Goal: Task Accomplishment & Management: Use online tool/utility

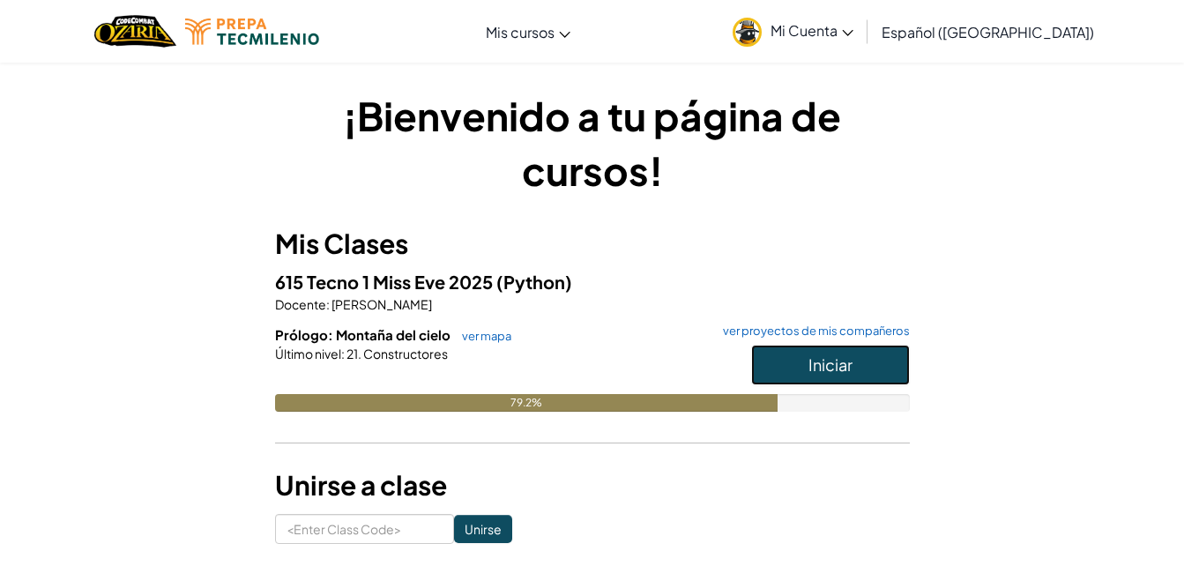
click at [819, 381] on button "Iniciar" at bounding box center [830, 365] width 159 height 41
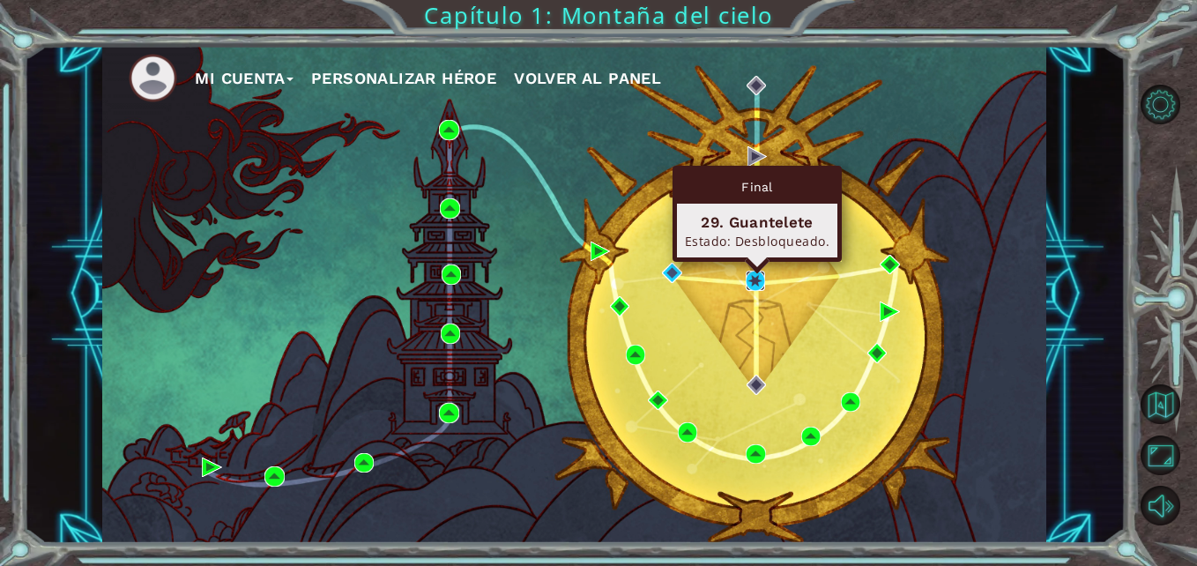
click at [765, 280] on img at bounding box center [755, 280] width 19 height 19
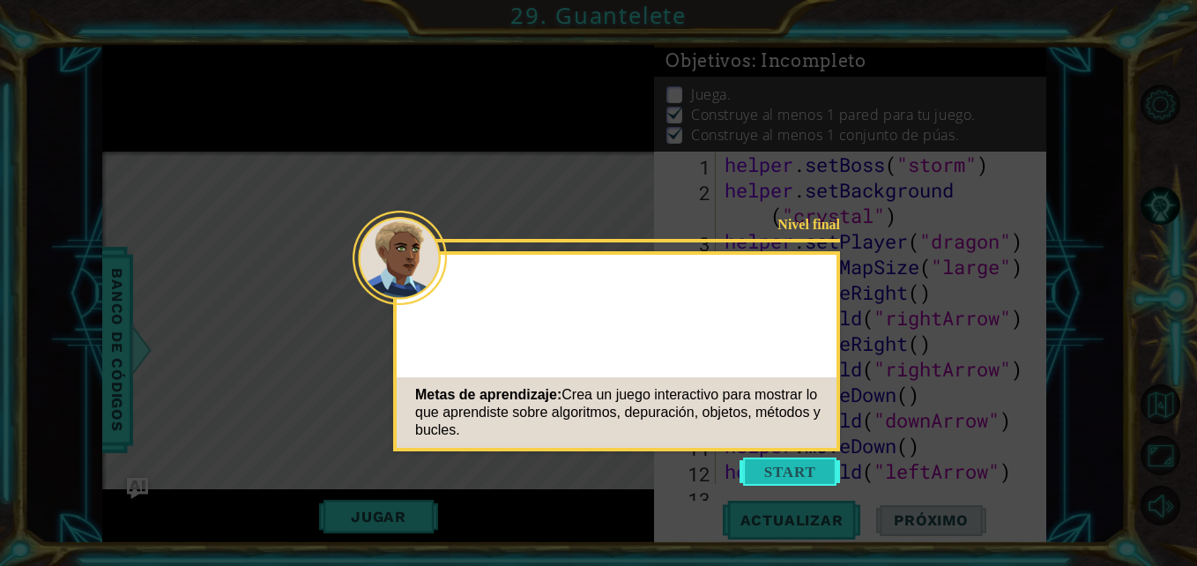
click at [781, 469] on button "Start" at bounding box center [790, 472] width 101 height 28
click at [781, 469] on icon at bounding box center [598, 283] width 1197 height 566
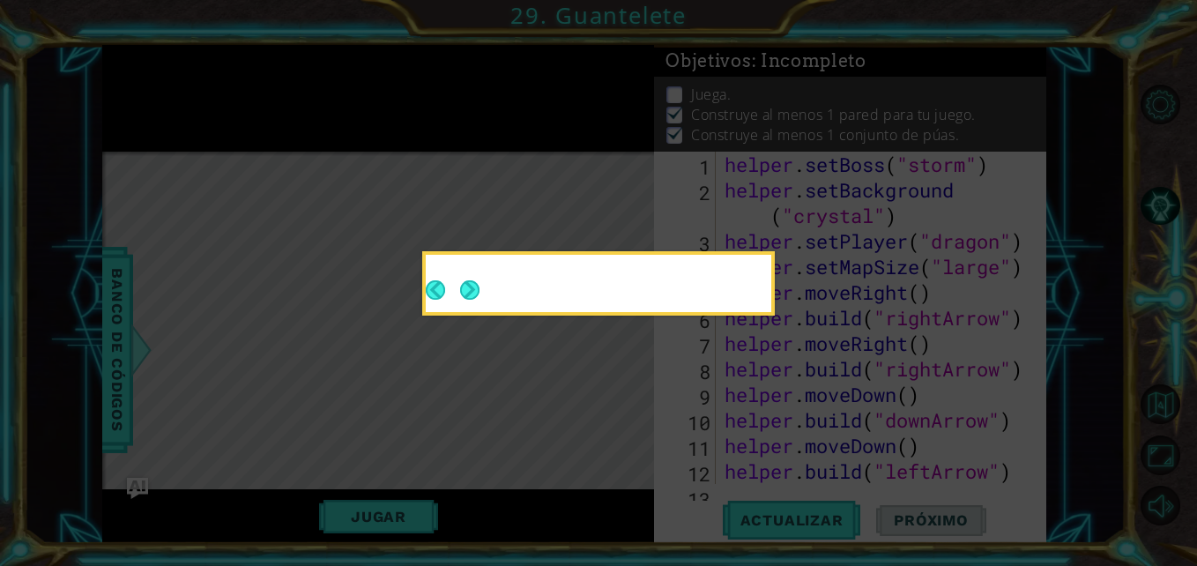
click at [781, 469] on icon at bounding box center [598, 283] width 1197 height 566
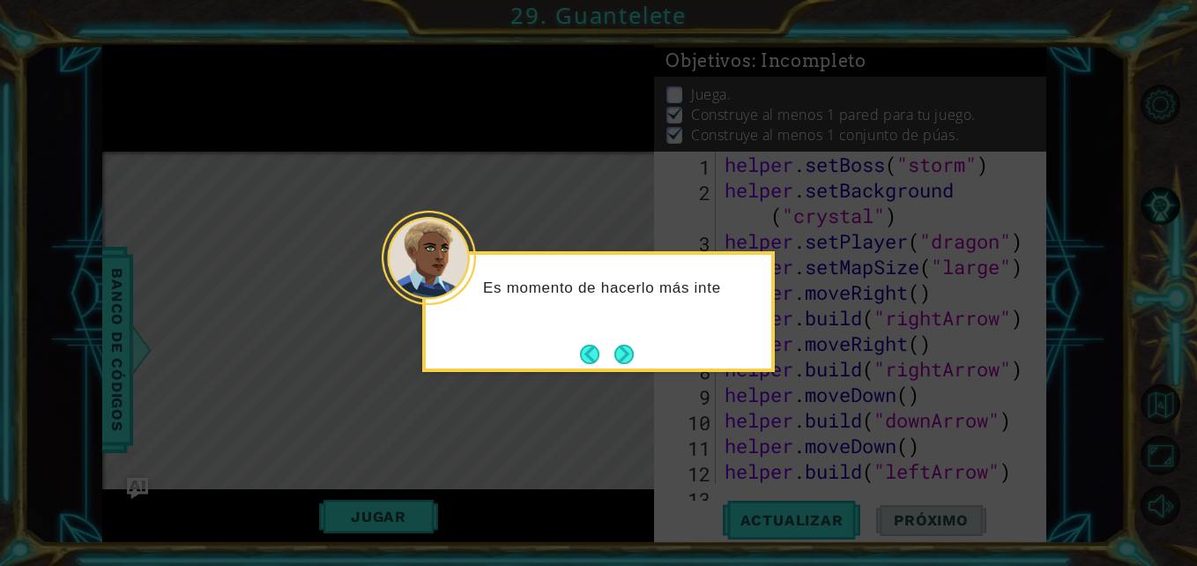
click at [625, 343] on footer at bounding box center [607, 354] width 54 height 26
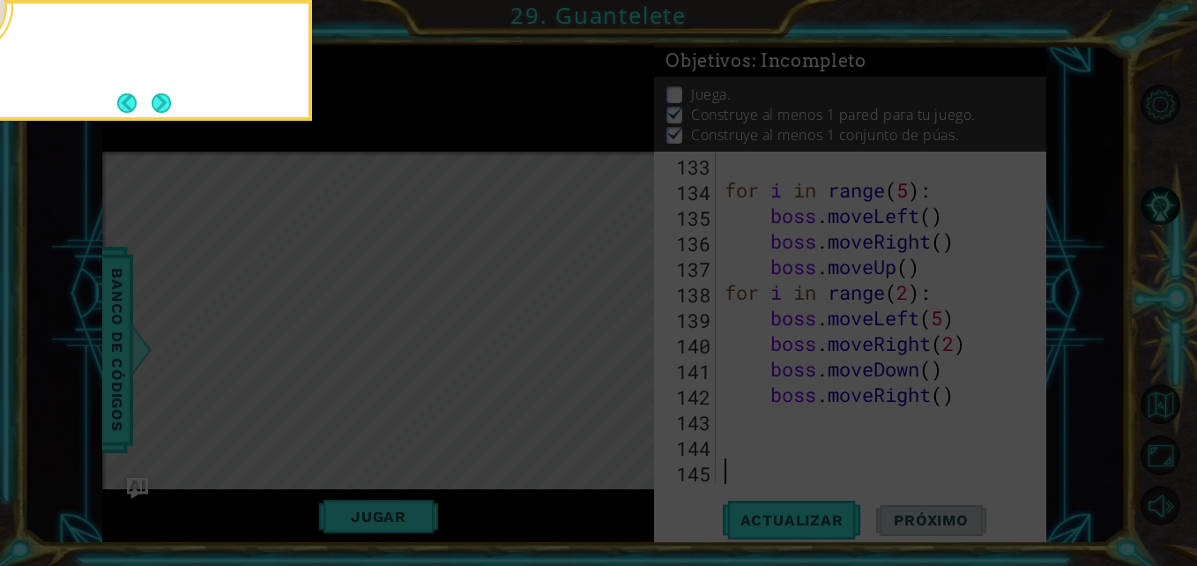
scroll to position [3682, 0]
click at [149, 98] on button "Back" at bounding box center [134, 102] width 34 height 19
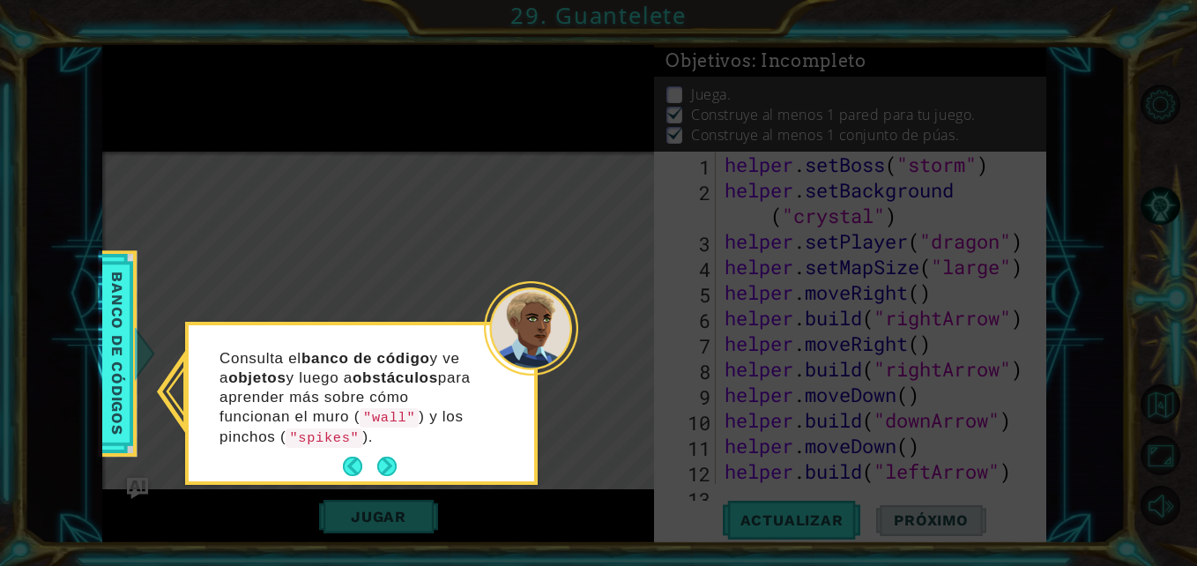
scroll to position [0, 0]
click at [381, 467] on button "Next" at bounding box center [386, 466] width 19 height 19
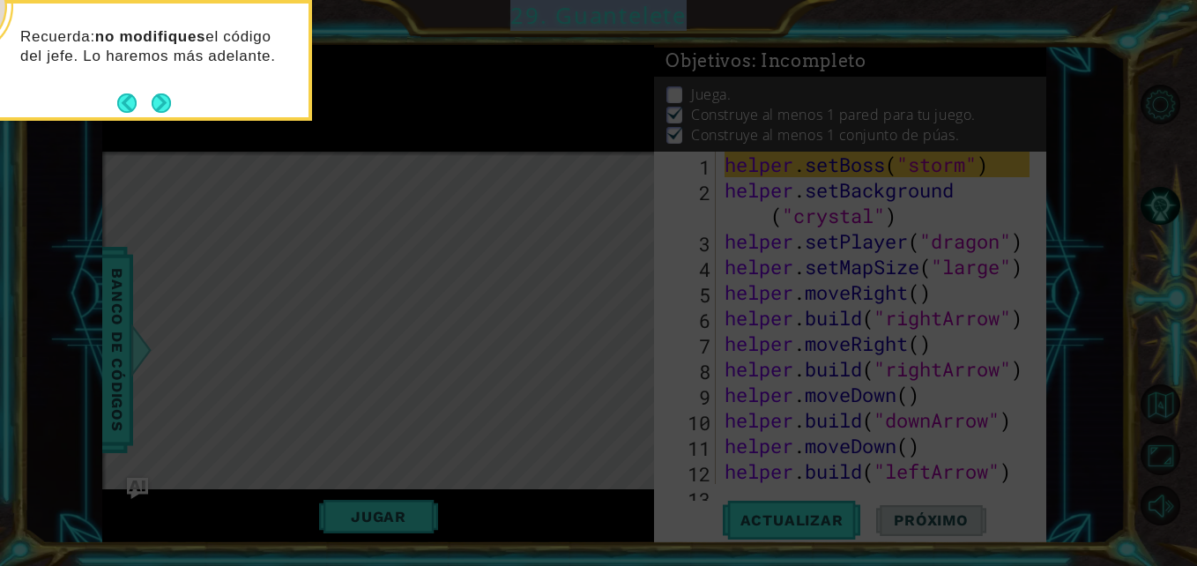
click at [381, 467] on icon at bounding box center [598, 84] width 1197 height 963
click at [168, 113] on button "Next" at bounding box center [161, 102] width 19 height 19
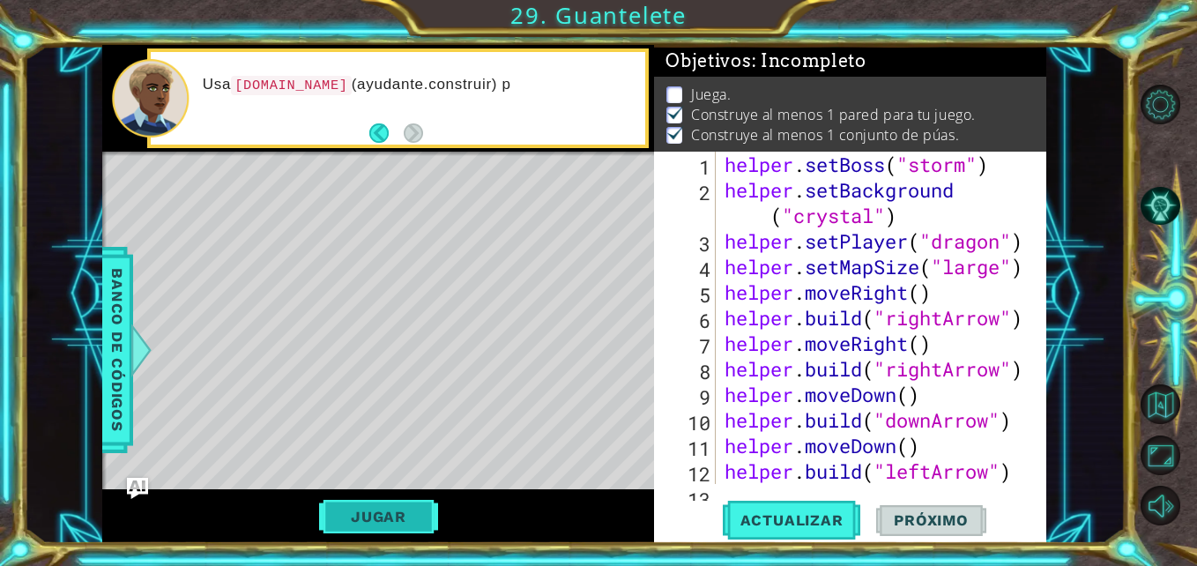
click at [373, 518] on button "Jugar" at bounding box center [378, 517] width 119 height 34
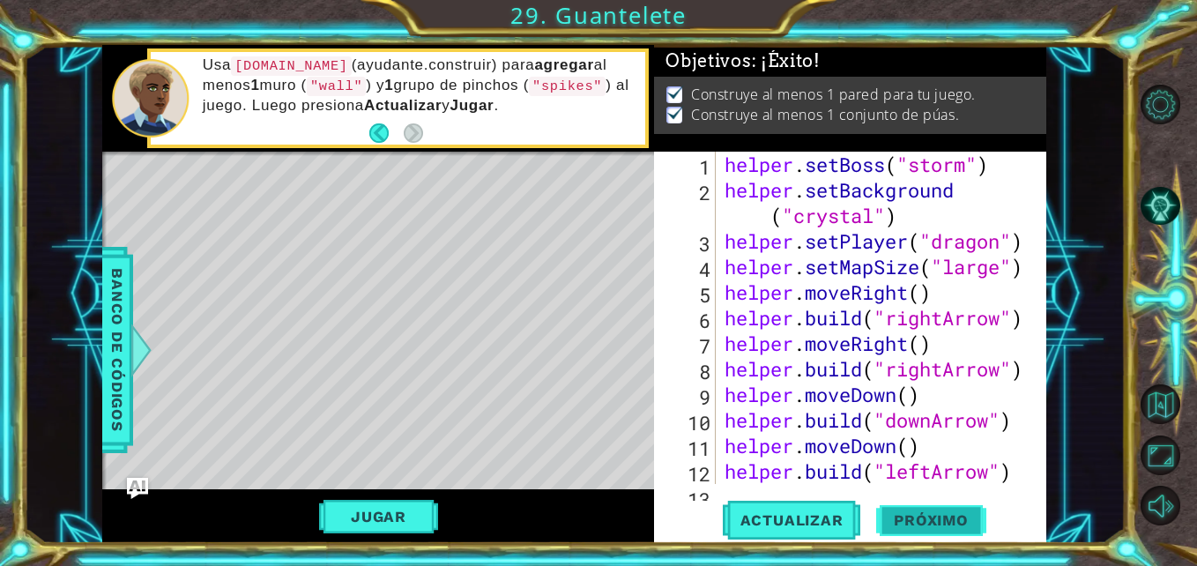
click at [919, 526] on span "Próximo" at bounding box center [930, 520] width 109 height 18
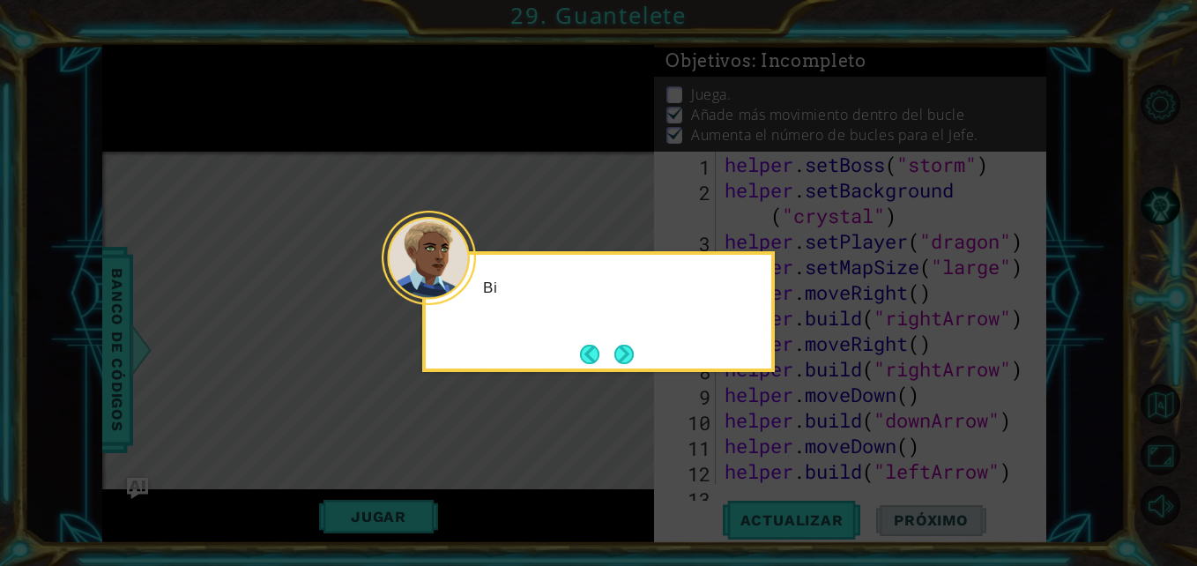
scroll to position [26, 0]
click at [630, 358] on button "Next" at bounding box center [624, 354] width 19 height 19
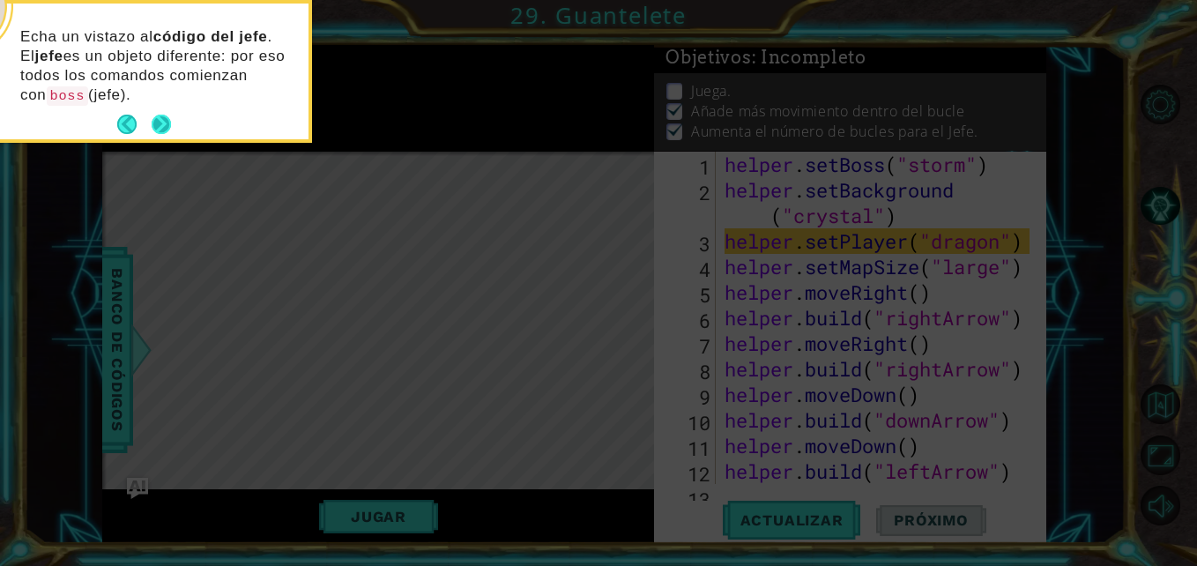
click at [158, 115] on button "Next" at bounding box center [161, 124] width 19 height 19
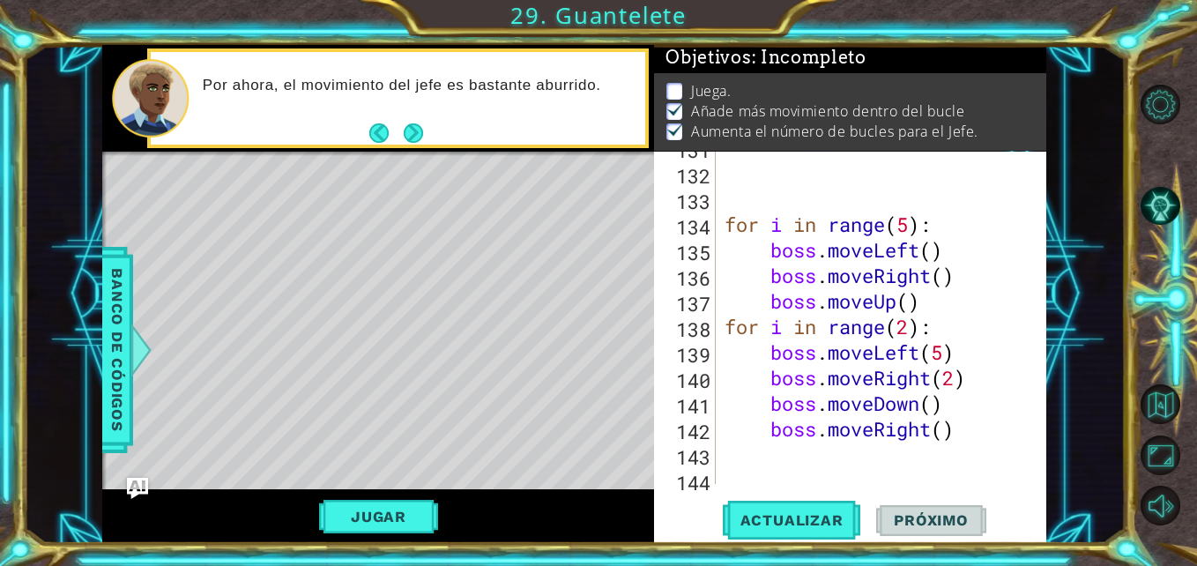
scroll to position [3648, 0]
click at [913, 231] on div "for i in range ( 5 ) : boss . moveLeft ( ) boss . moveRight ( ) boss . moveUp (…" at bounding box center [879, 327] width 317 height 384
click at [912, 333] on div "for i in range ( 6 ) : boss . moveLeft ( ) boss . moveRight ( ) boss . moveUp (…" at bounding box center [879, 327] width 317 height 384
type textarea "for i in range(3):"
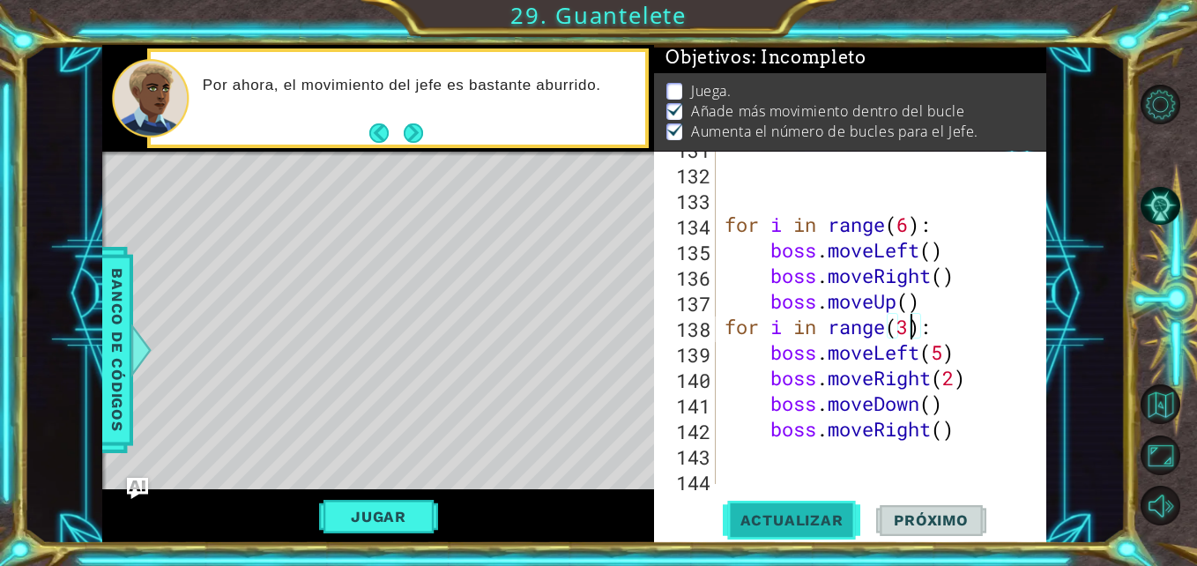
click at [825, 512] on span "Actualizar" at bounding box center [792, 520] width 138 height 18
click at [383, 507] on button "Jugar" at bounding box center [378, 517] width 119 height 34
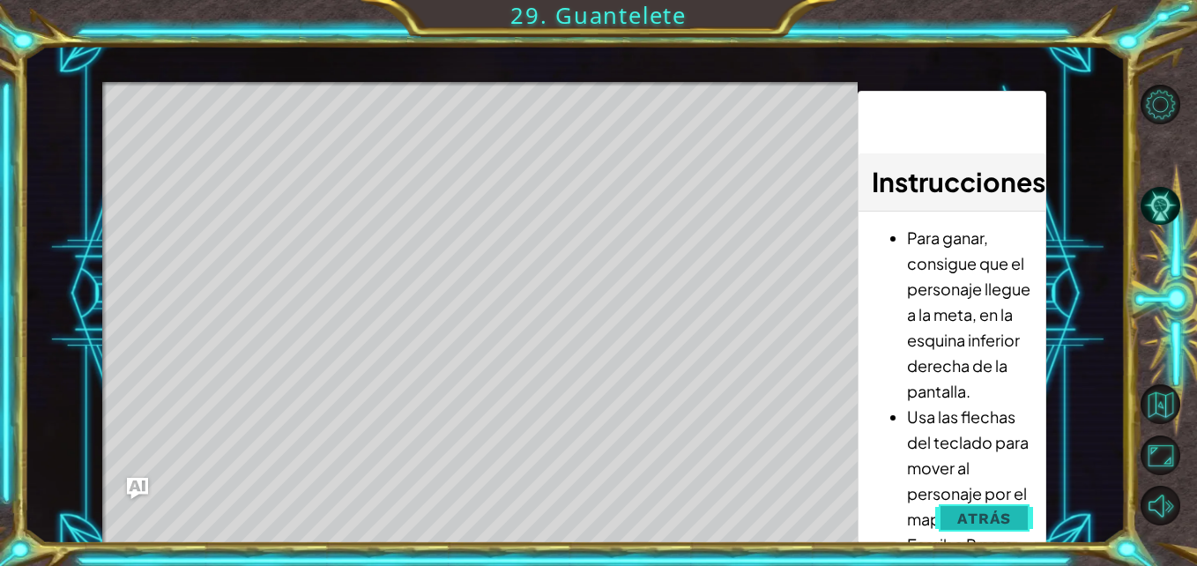
click at [968, 512] on span "Atrás" at bounding box center [985, 519] width 54 height 18
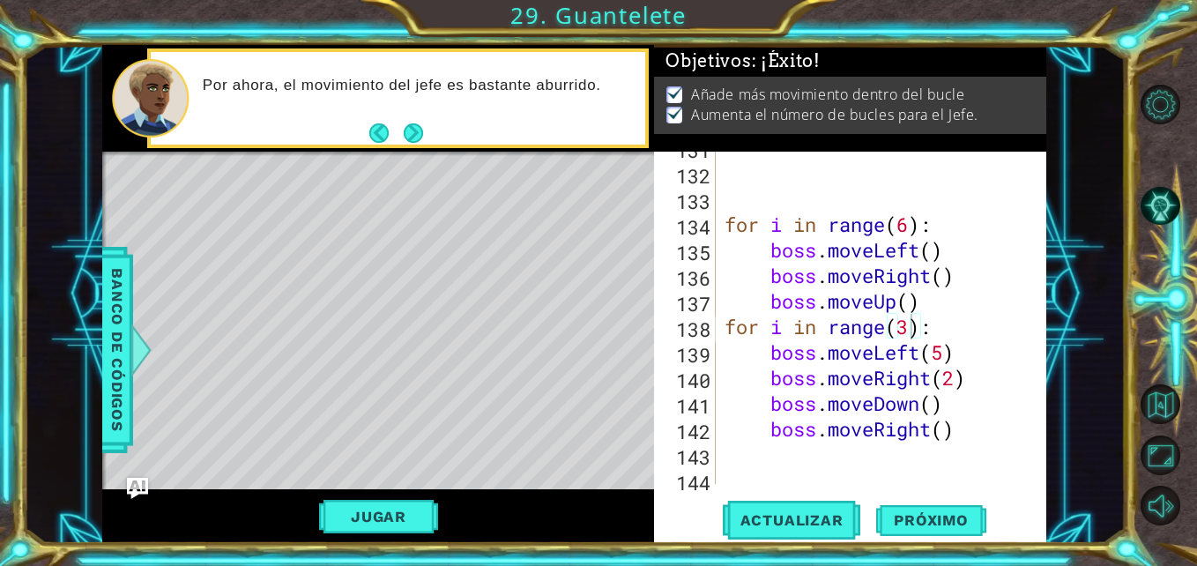
scroll to position [5, 0]
click at [362, 509] on button "Jugar" at bounding box center [378, 517] width 119 height 34
click at [920, 518] on span "Próximo" at bounding box center [930, 520] width 109 height 18
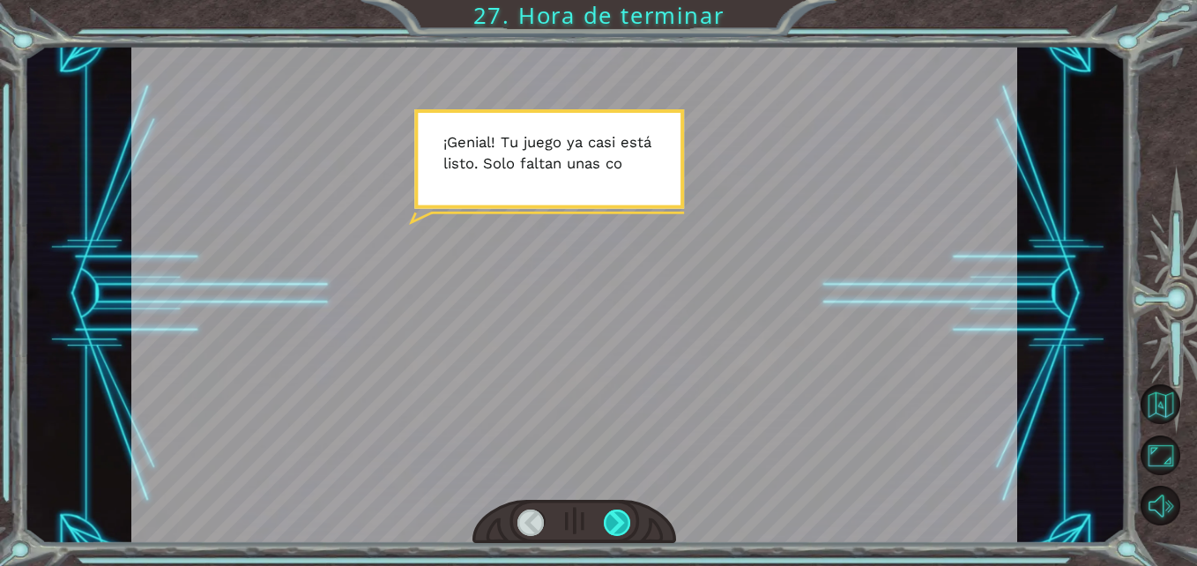
click at [615, 527] on div at bounding box center [617, 523] width 27 height 27
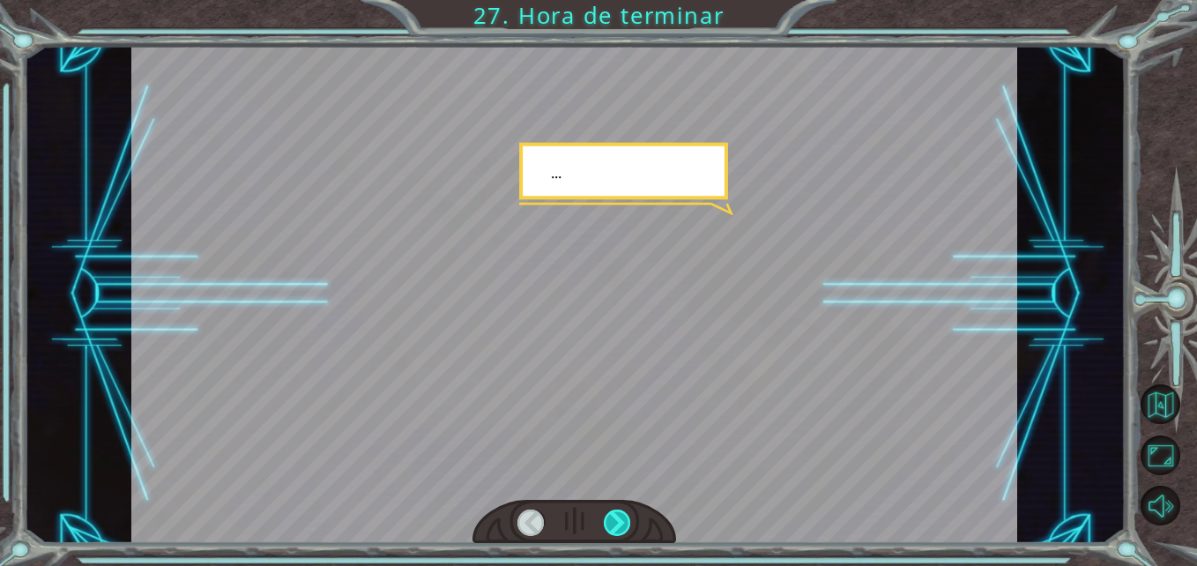
click at [615, 527] on div at bounding box center [617, 523] width 27 height 27
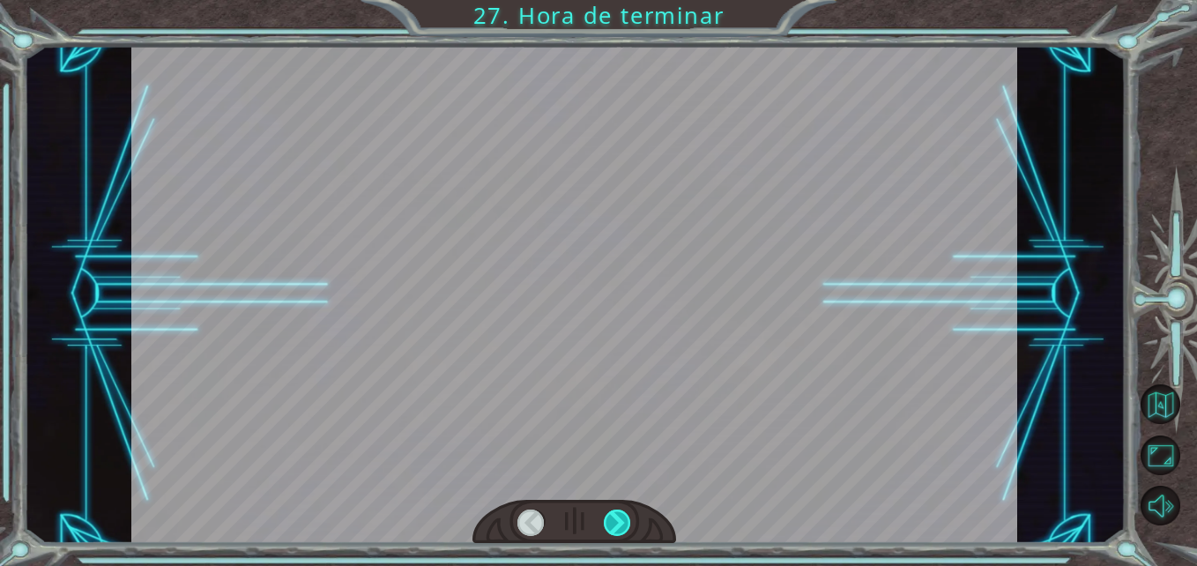
click at [615, 527] on div at bounding box center [617, 523] width 27 height 27
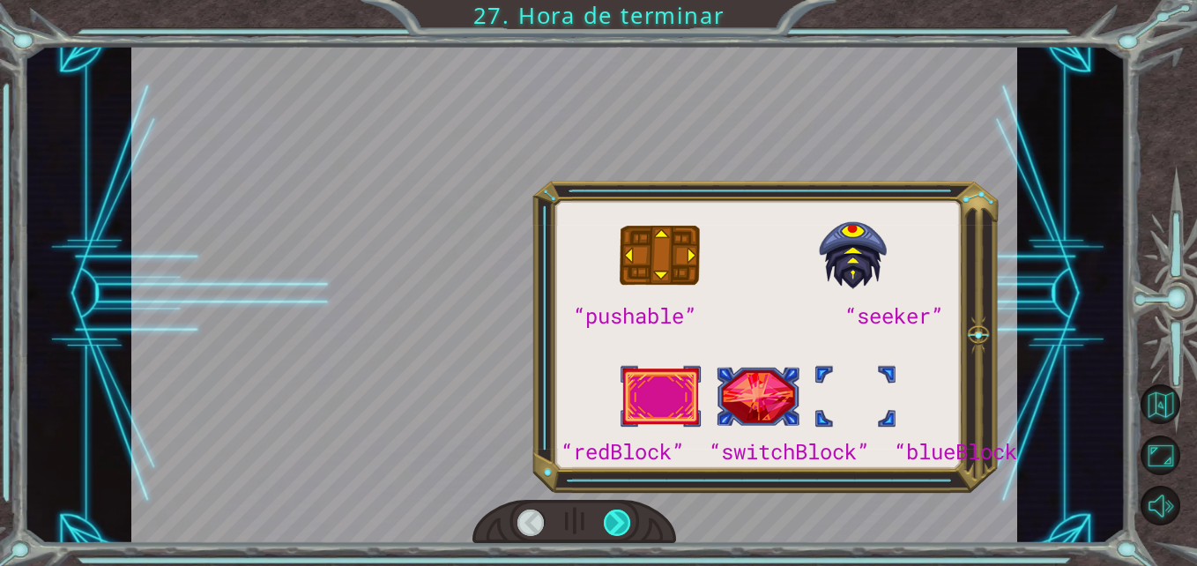
click at [615, 527] on div at bounding box center [617, 523] width 27 height 27
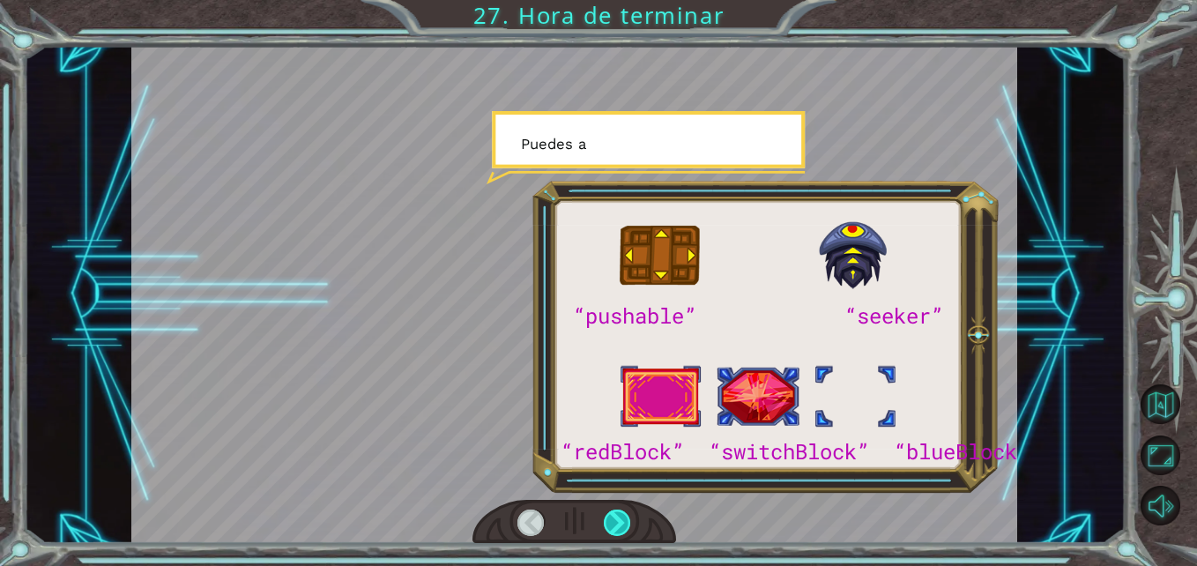
click at [615, 527] on div at bounding box center [617, 523] width 27 height 27
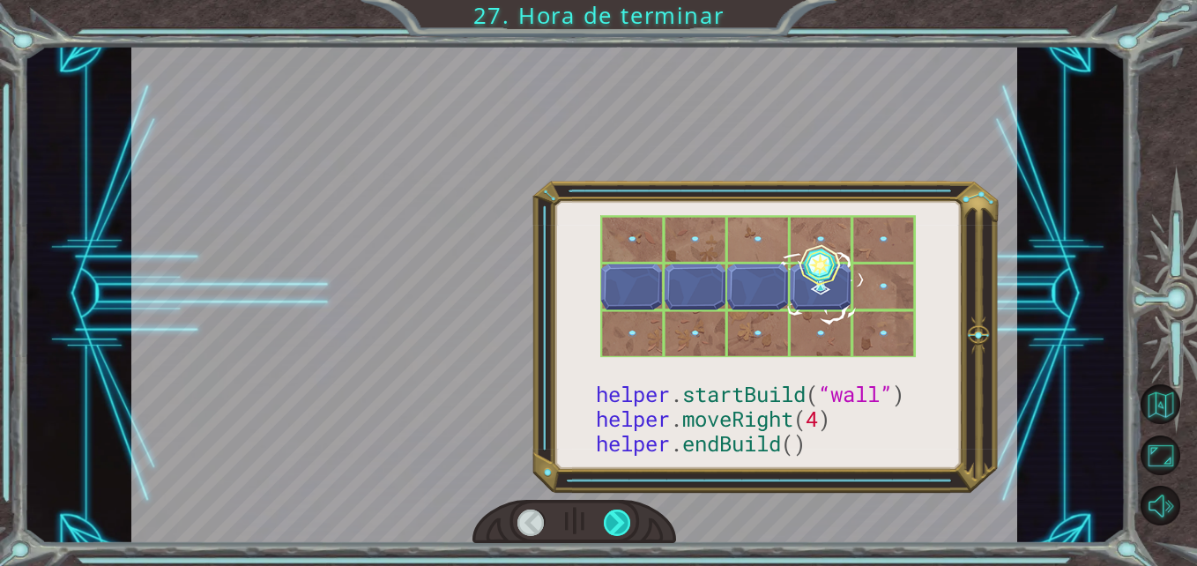
click at [615, 527] on div at bounding box center [617, 523] width 27 height 27
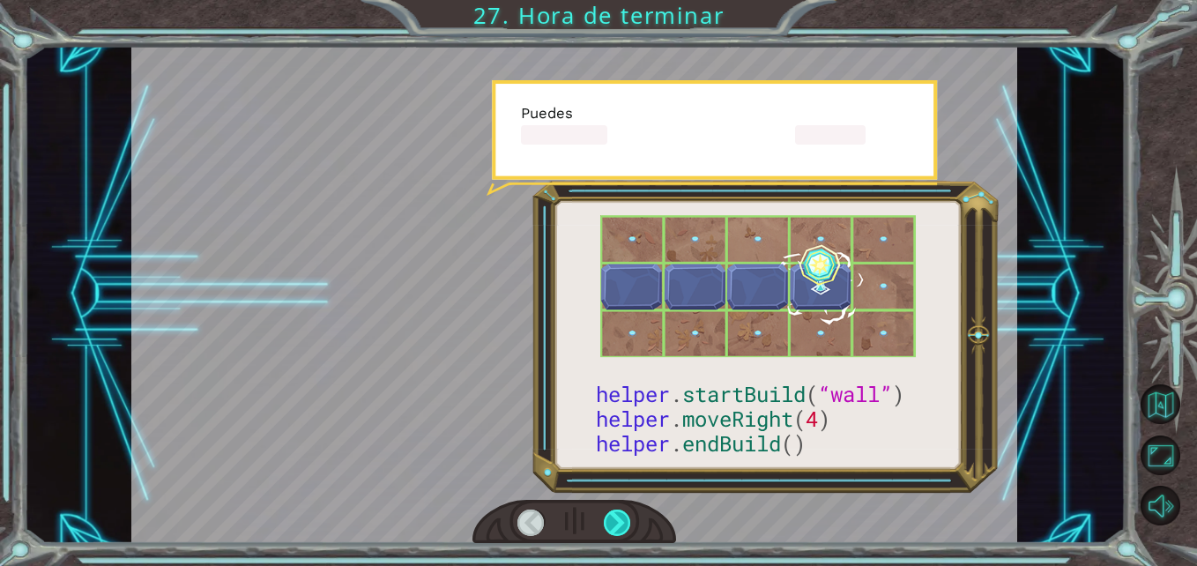
click at [615, 527] on div at bounding box center [617, 523] width 27 height 27
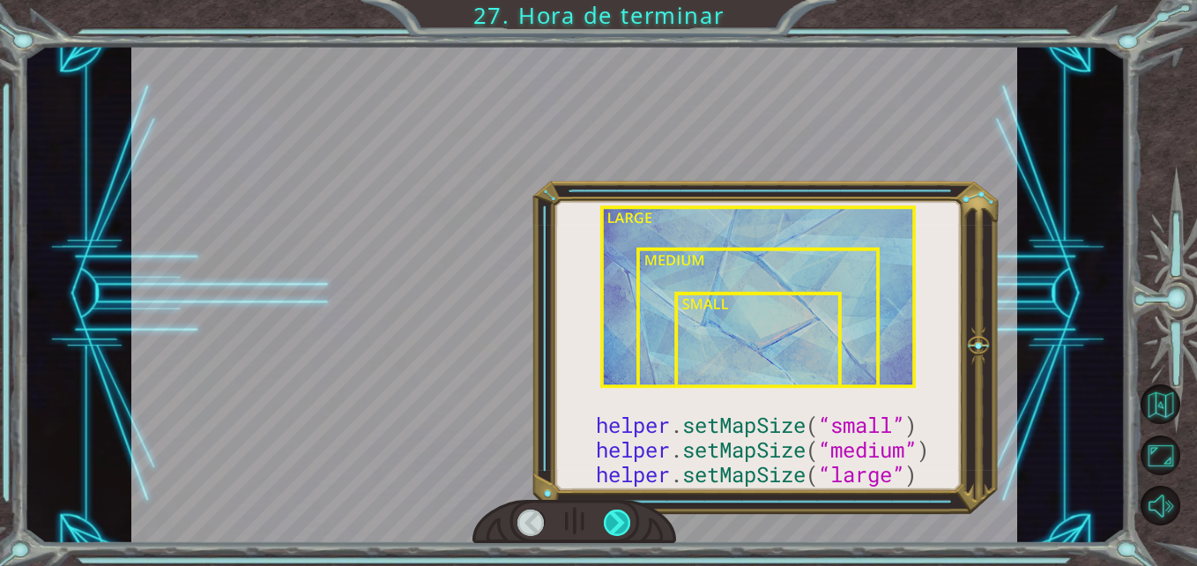
click at [615, 527] on div at bounding box center [617, 523] width 27 height 27
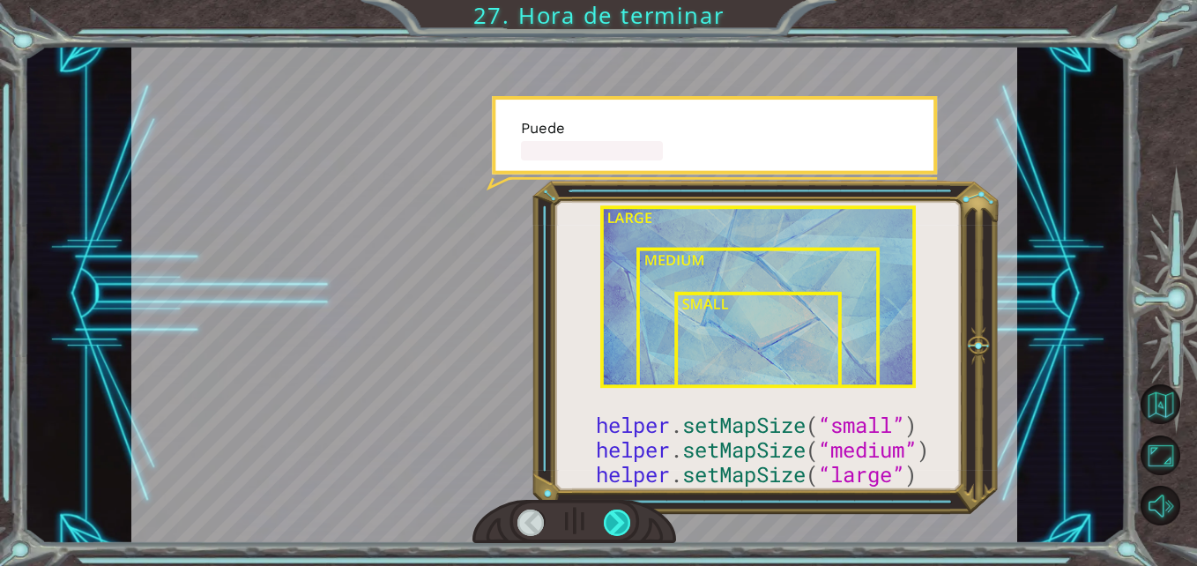
click at [615, 527] on div at bounding box center [617, 523] width 27 height 27
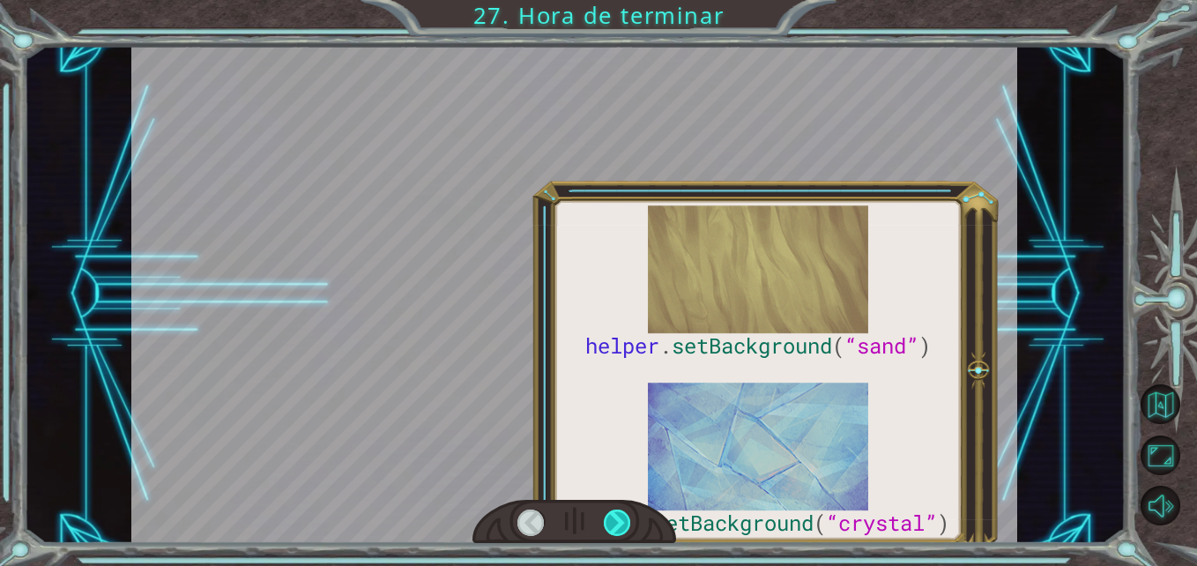
click at [615, 527] on div at bounding box center [617, 523] width 27 height 27
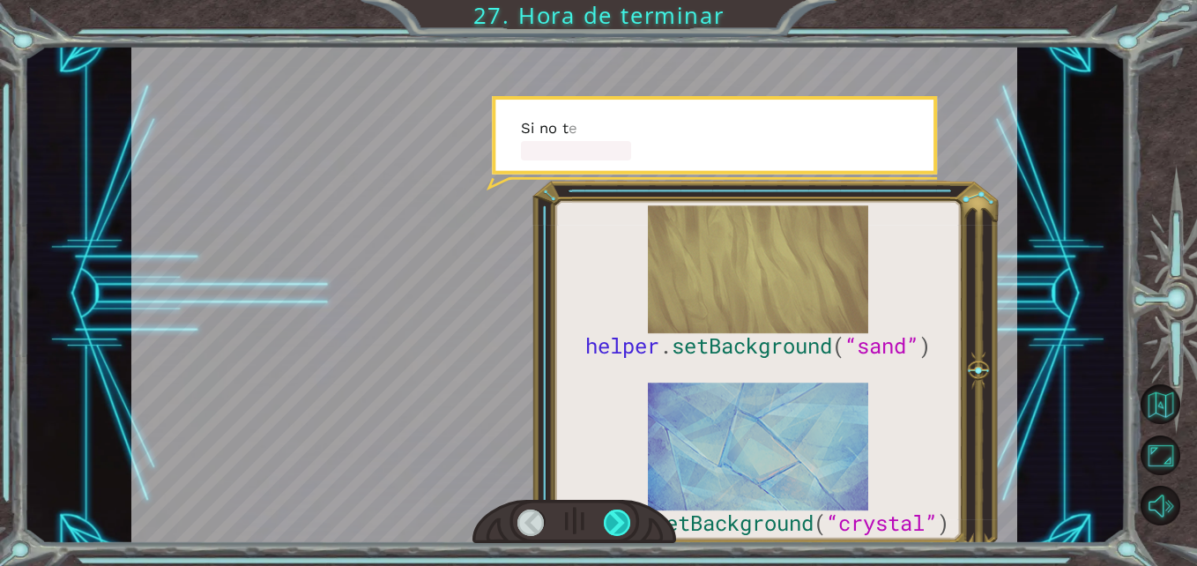
click at [615, 527] on div at bounding box center [617, 523] width 27 height 27
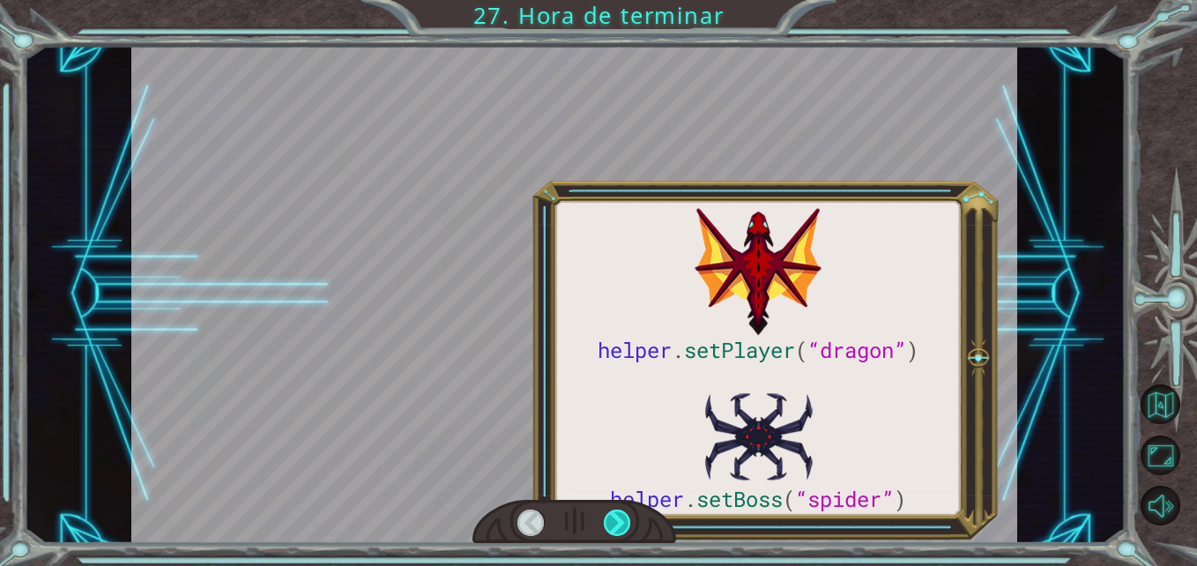
click at [615, 527] on div at bounding box center [617, 523] width 27 height 27
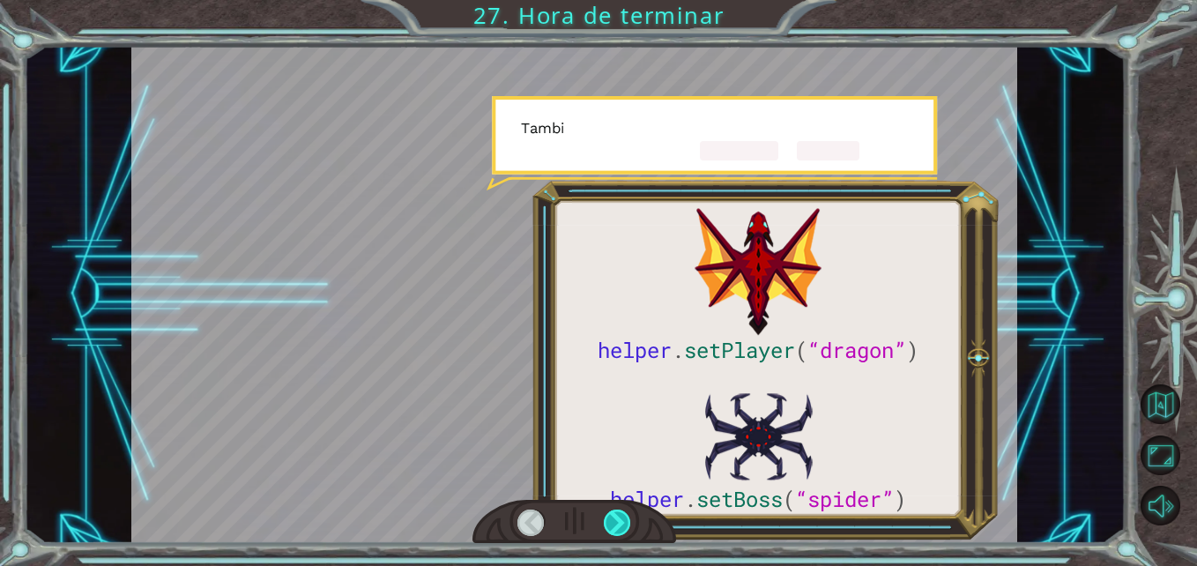
click at [615, 527] on div at bounding box center [617, 523] width 27 height 27
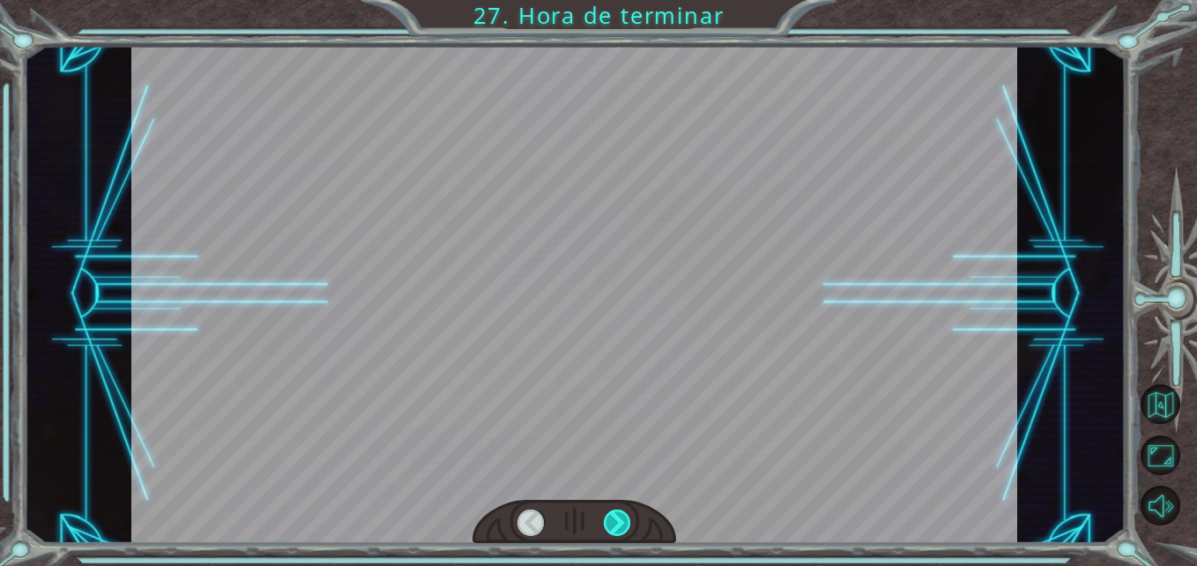
click at [615, 527] on div at bounding box center [617, 523] width 27 height 27
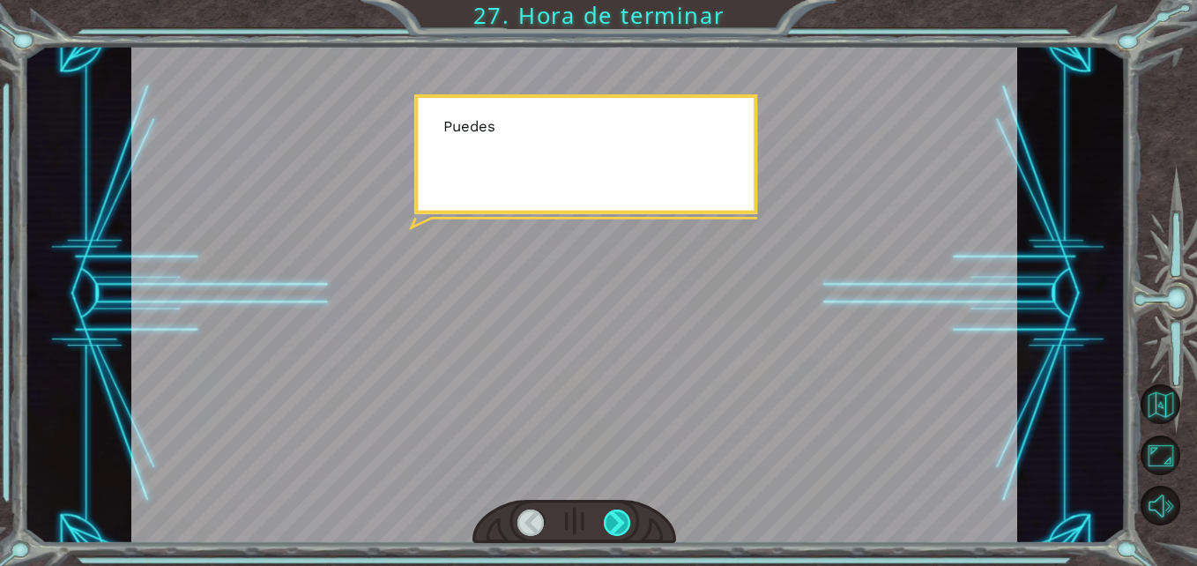
click at [615, 527] on div at bounding box center [617, 523] width 27 height 27
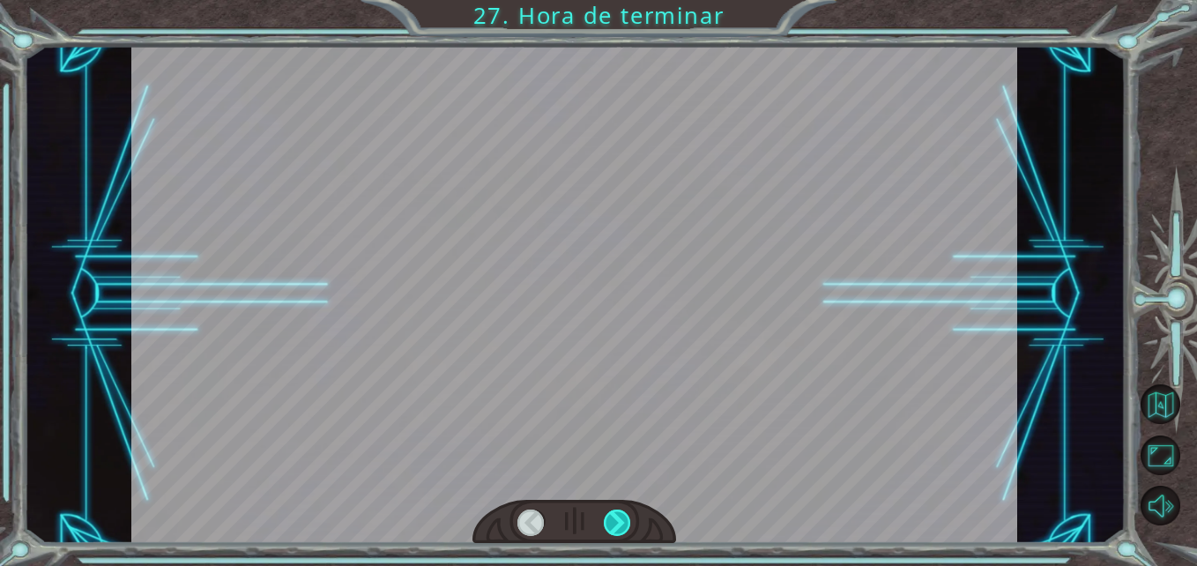
click at [615, 527] on div at bounding box center [617, 523] width 27 height 27
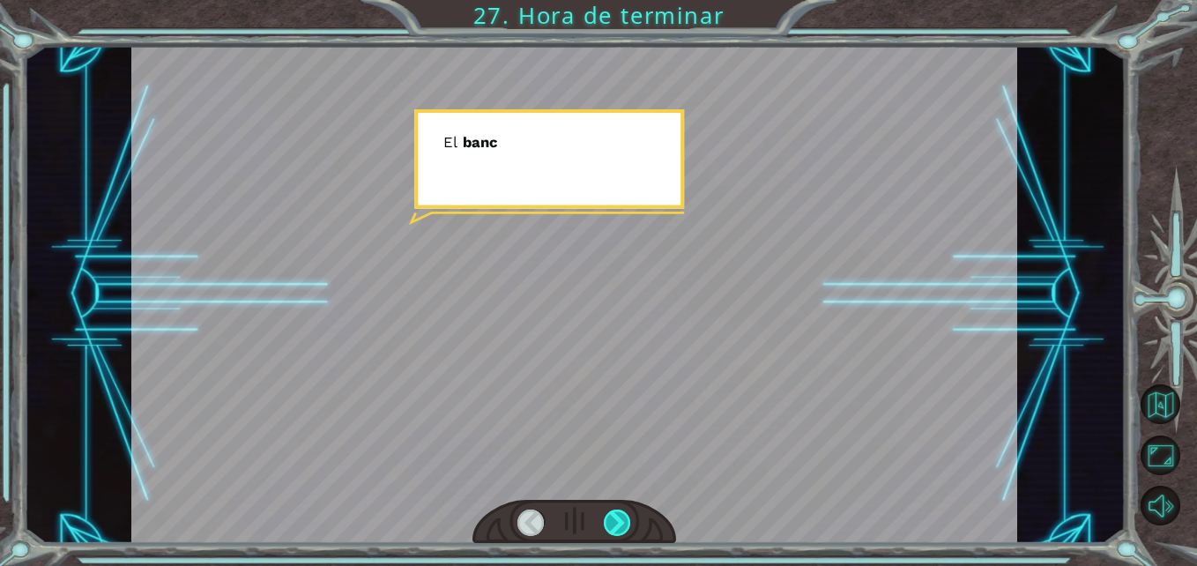
click at [615, 527] on div at bounding box center [617, 523] width 27 height 27
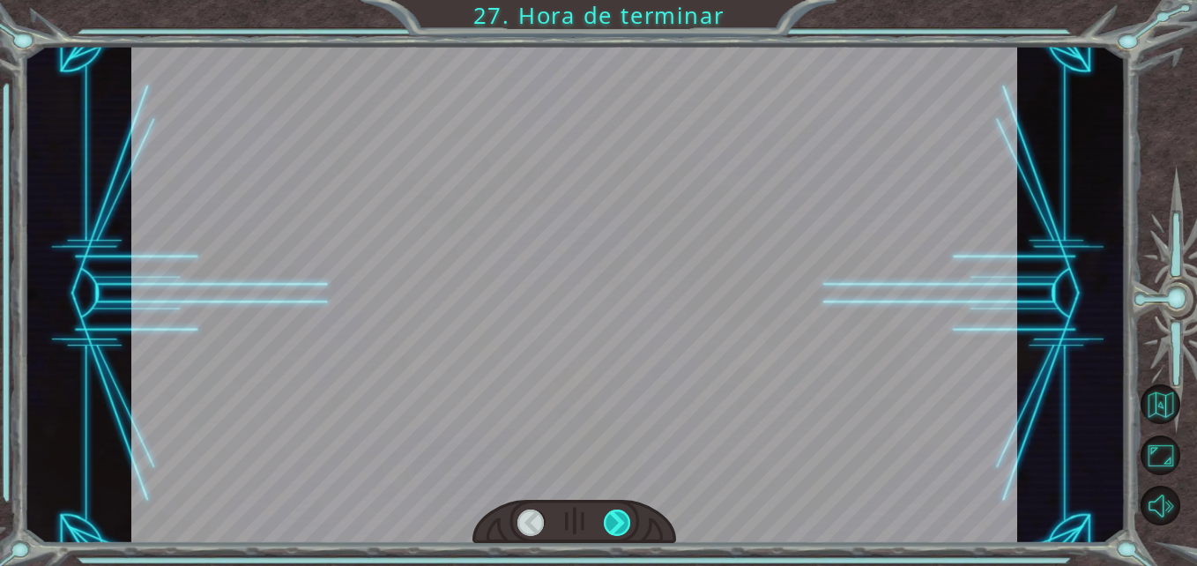
click at [615, 527] on div at bounding box center [617, 523] width 27 height 27
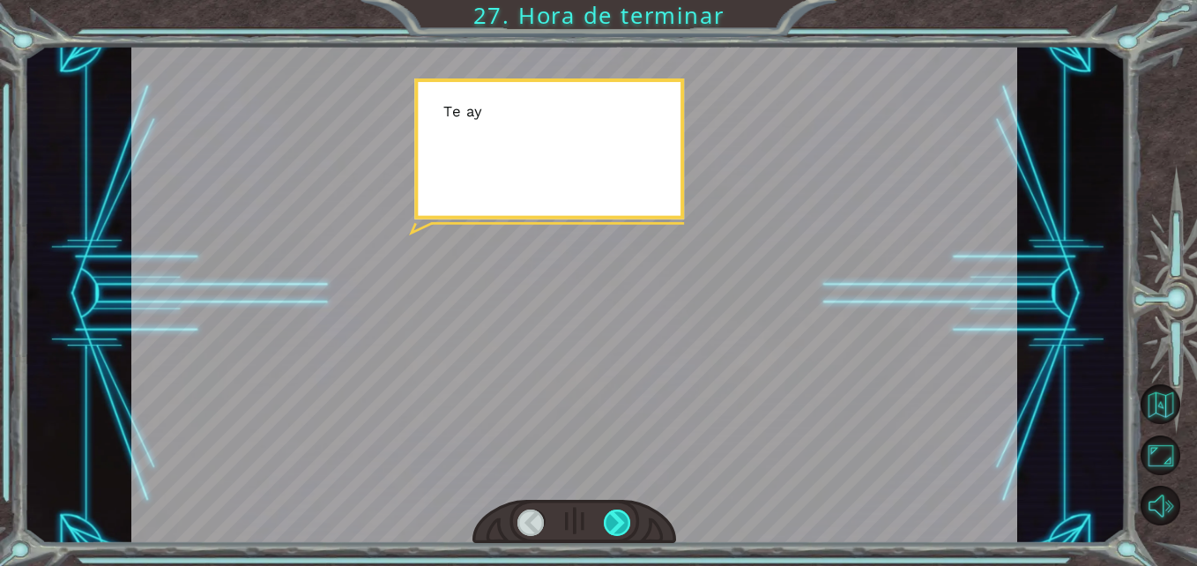
click at [615, 527] on div at bounding box center [617, 523] width 27 height 27
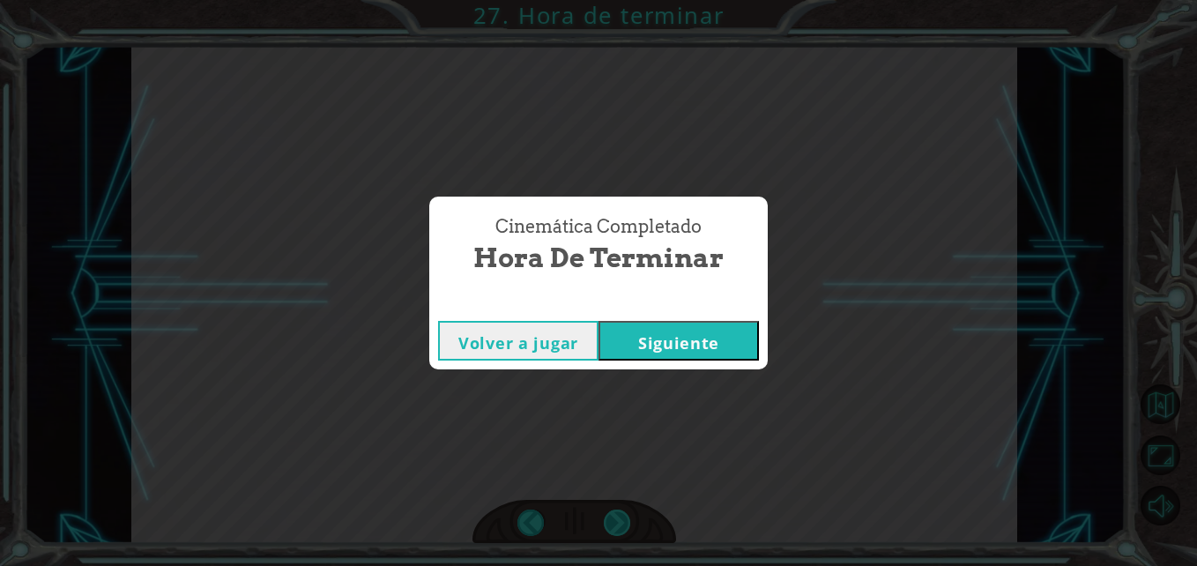
click at [615, 527] on div "Cinemática Completado Hora de terminar Volver a jugar Siguiente" at bounding box center [598, 283] width 1197 height 566
drag, startPoint x: 615, startPoint y: 527, endPoint x: 682, endPoint y: 345, distance: 194.7
click at [682, 345] on button "Siguiente" at bounding box center [679, 341] width 160 height 40
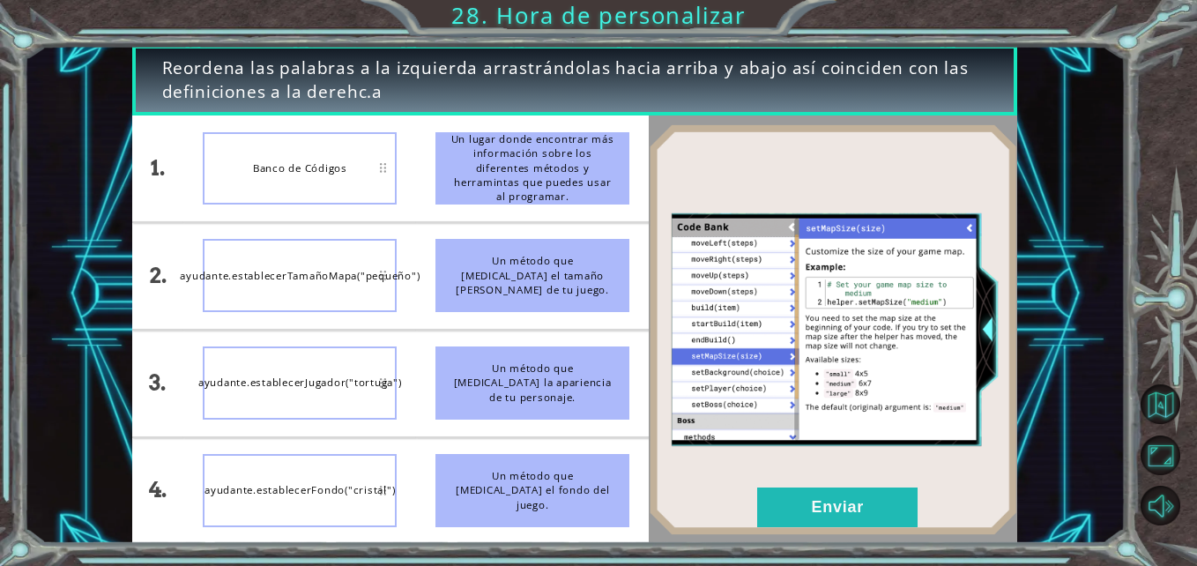
click at [326, 387] on div "ayudante.establecerJugador("tortuga")" at bounding box center [300, 383] width 194 height 73
click at [816, 491] on button "Enviar" at bounding box center [837, 508] width 160 height 40
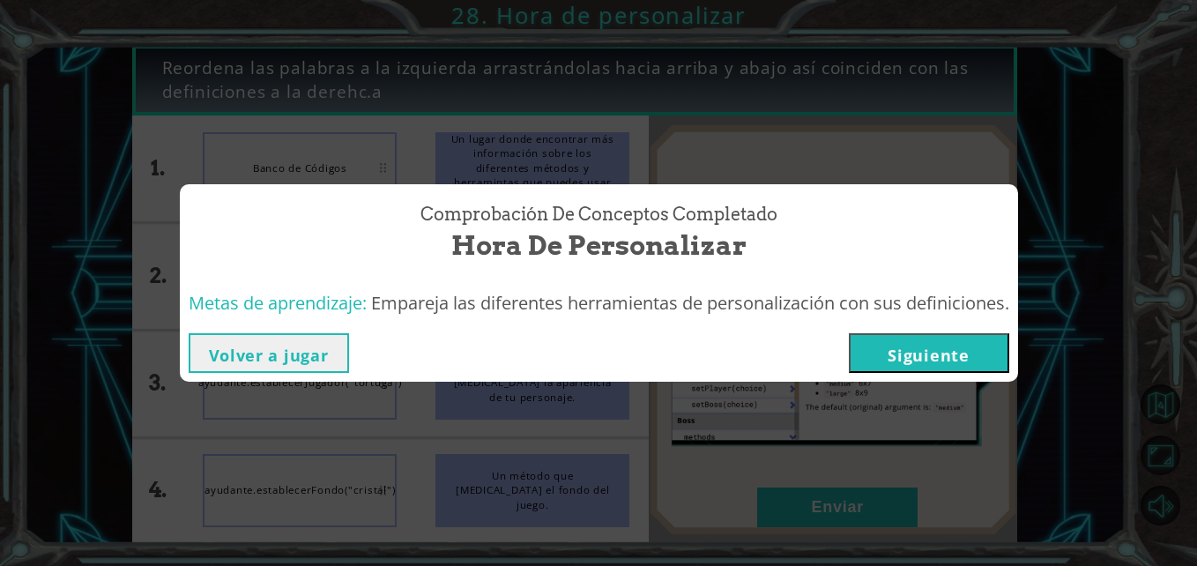
click at [898, 352] on button "Siguiente" at bounding box center [929, 353] width 160 height 40
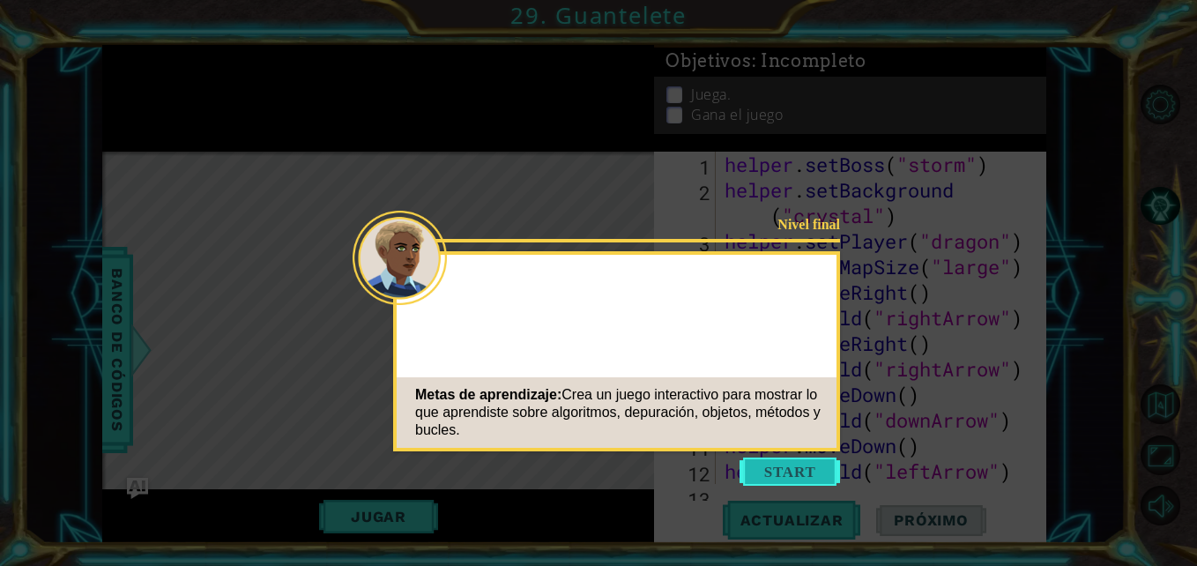
click at [775, 463] on button "Start" at bounding box center [790, 472] width 101 height 28
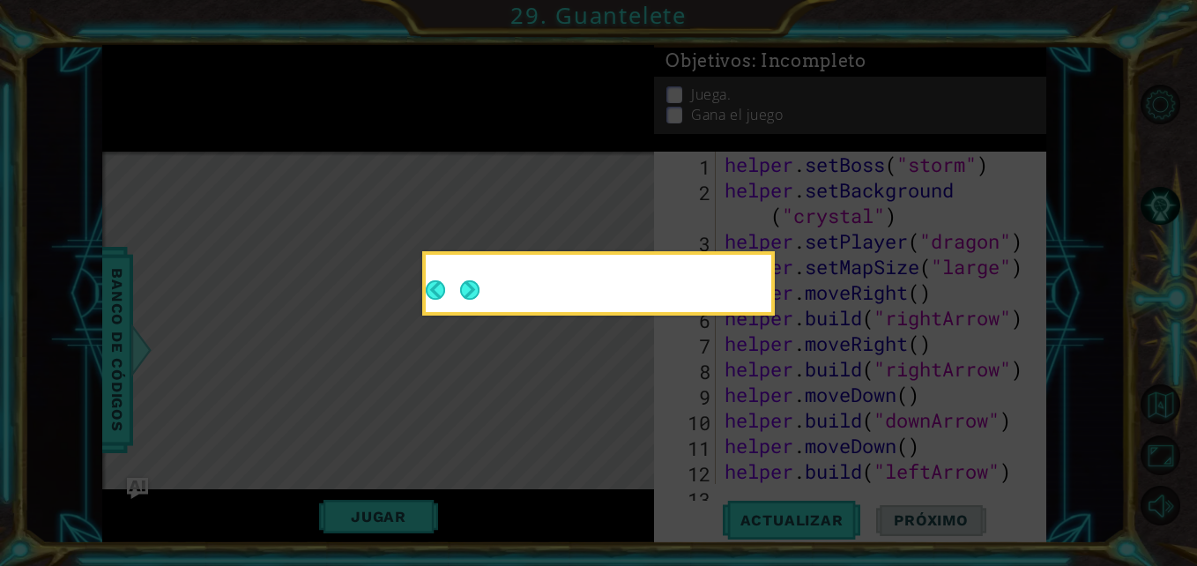
click at [488, 284] on div at bounding box center [599, 287] width 346 height 50
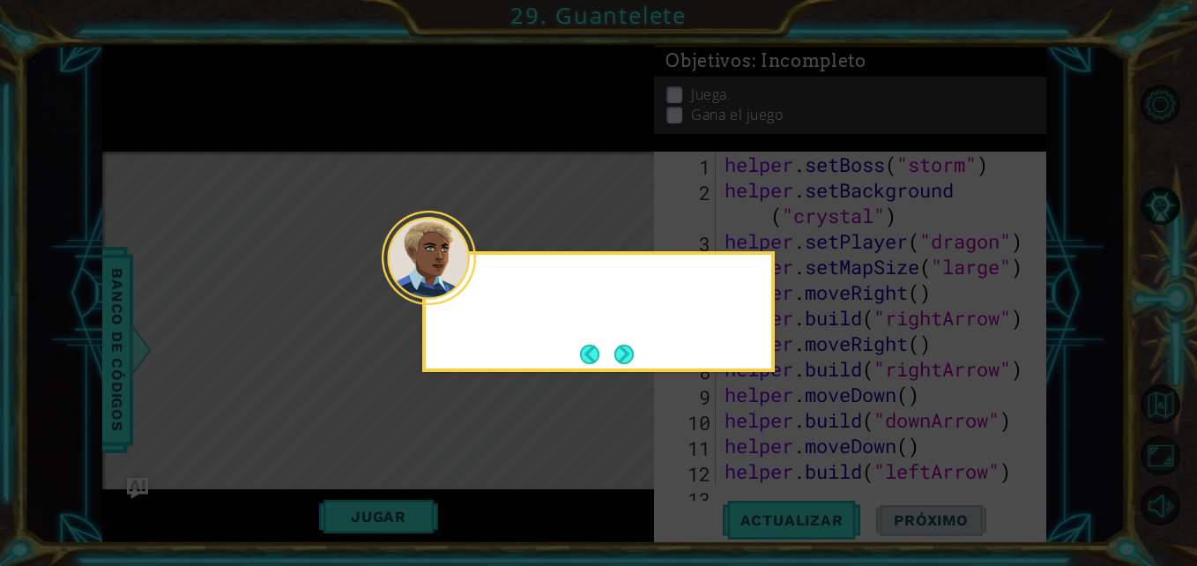
scroll to position [3682, 0]
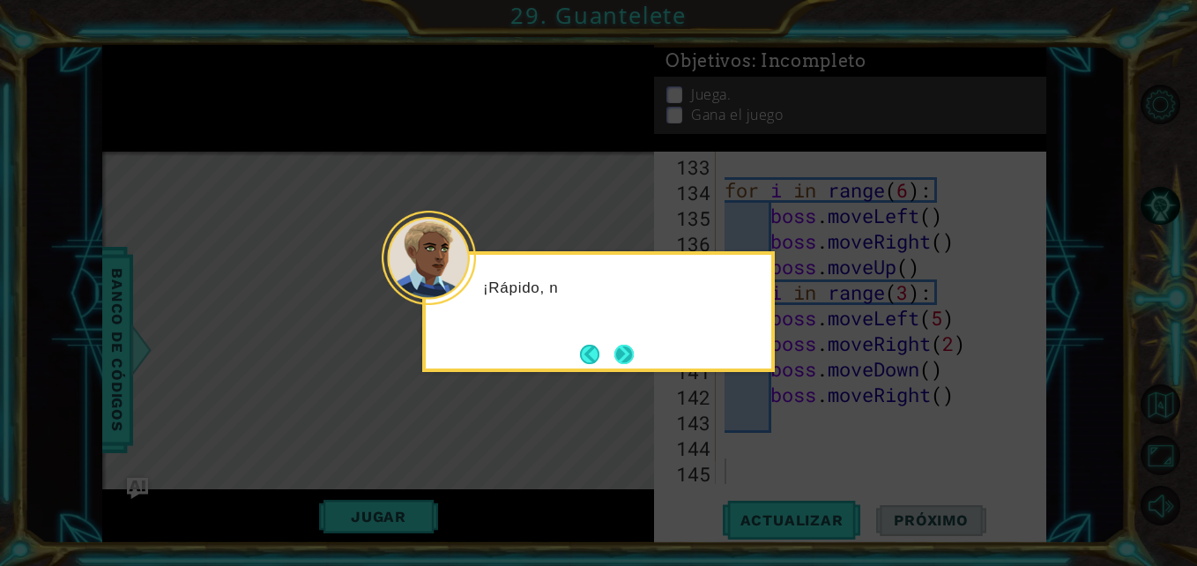
click at [622, 357] on button "Next" at bounding box center [624, 354] width 19 height 19
click at [622, 355] on button "Next" at bounding box center [624, 354] width 19 height 19
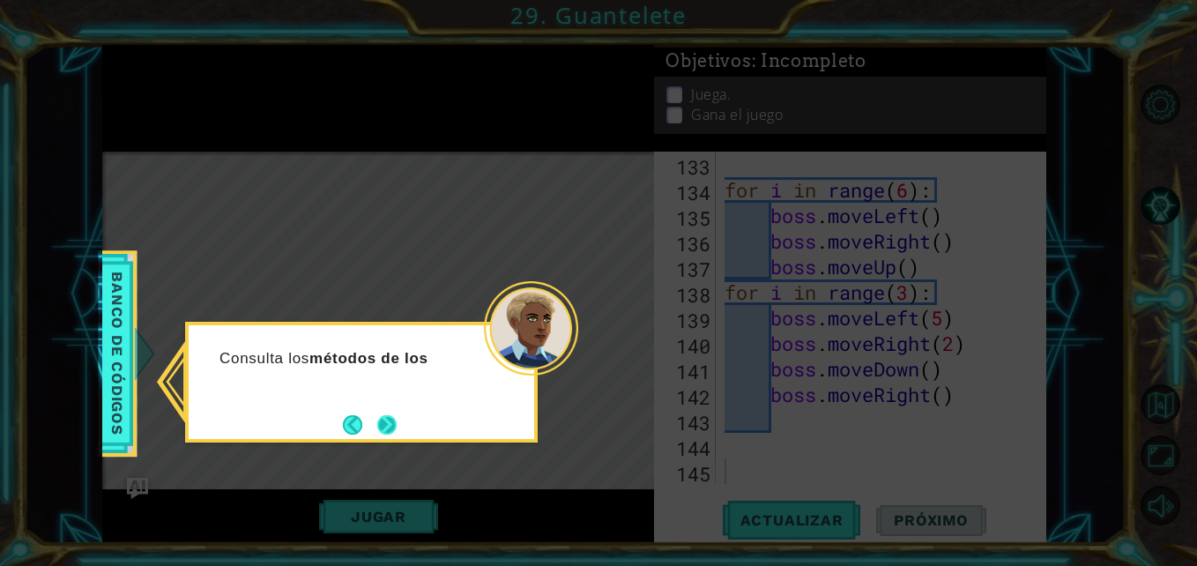
click at [377, 434] on button "Next" at bounding box center [386, 424] width 19 height 19
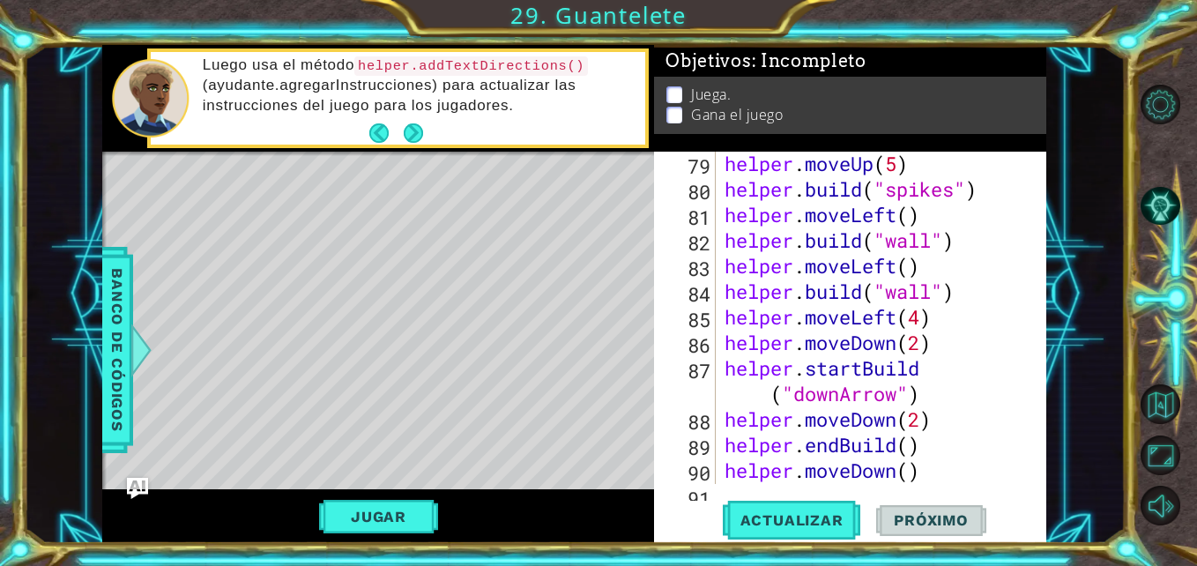
scroll to position [2172, 0]
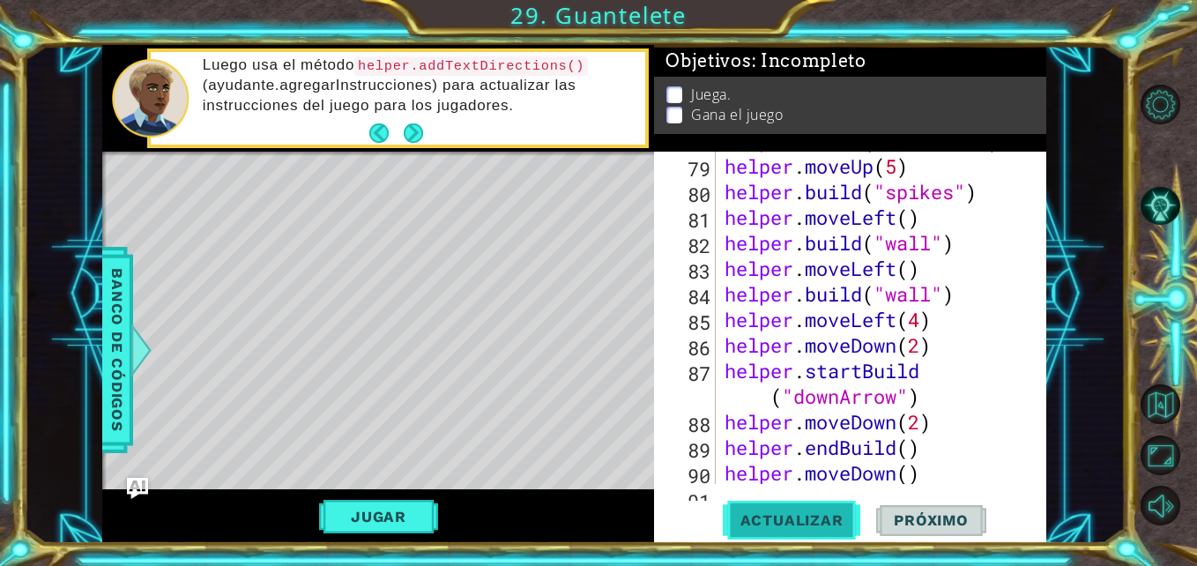
click at [777, 503] on button "Actualizar" at bounding box center [792, 520] width 138 height 39
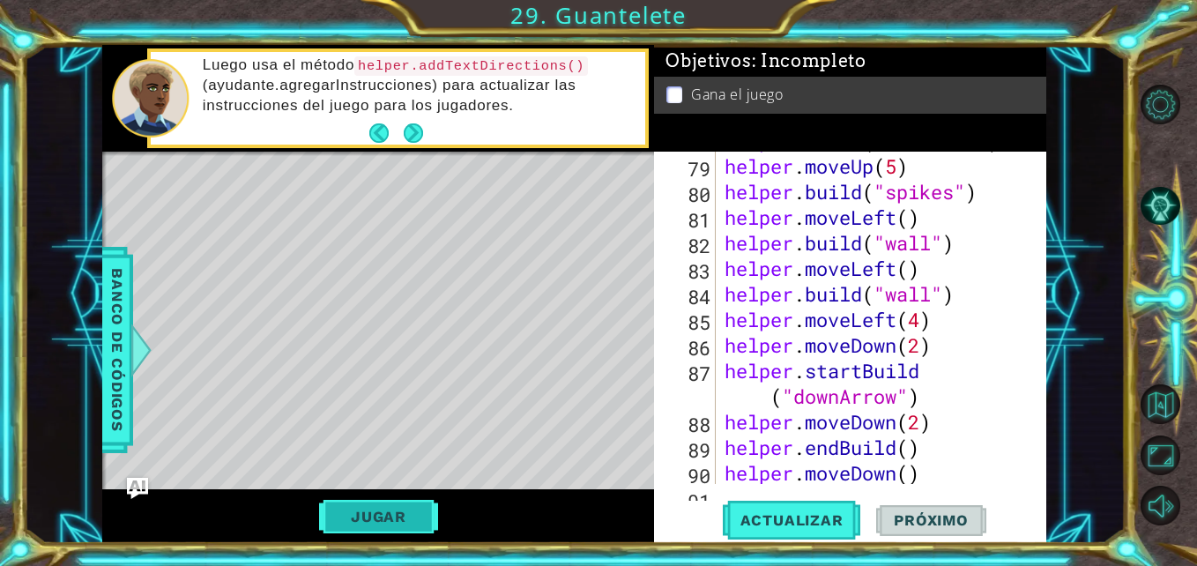
click at [403, 522] on button "Jugar" at bounding box center [378, 517] width 119 height 34
click at [891, 534] on button "Próximo" at bounding box center [930, 520] width 109 height 39
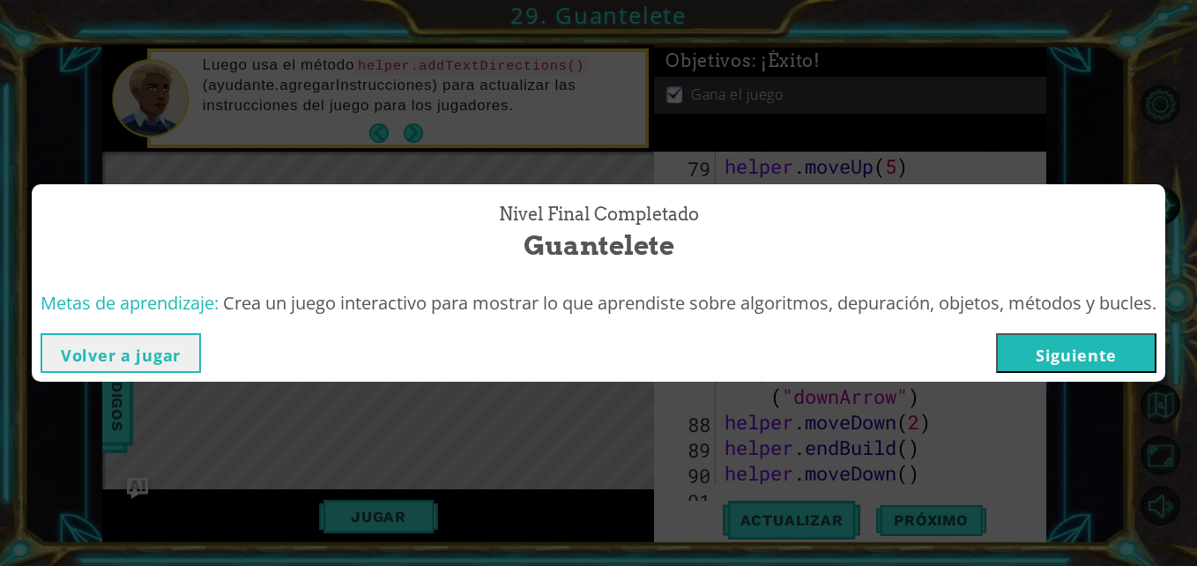
click at [1070, 358] on button "Siguiente" at bounding box center [1076, 353] width 160 height 40
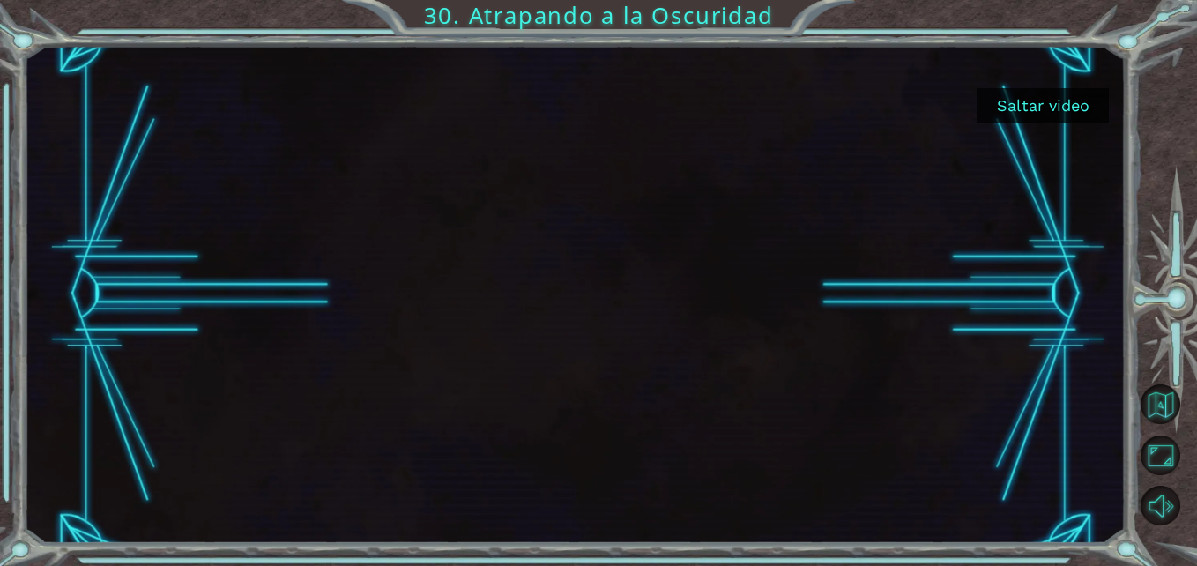
click at [1037, 116] on button "Saltar video" at bounding box center [1043, 105] width 132 height 34
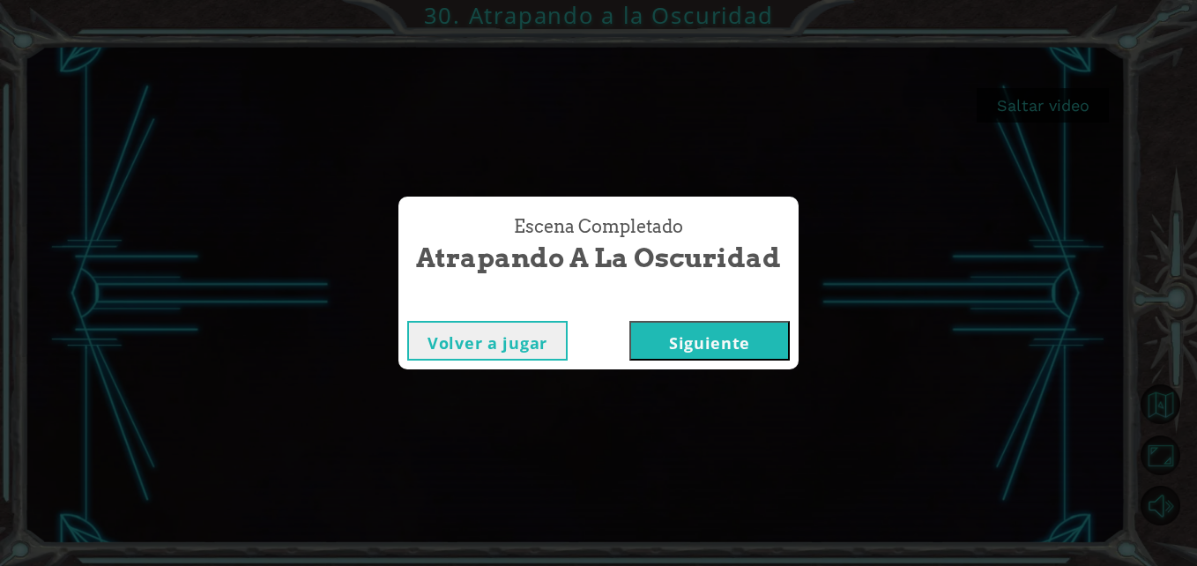
click at [712, 344] on button "Siguiente" at bounding box center [710, 341] width 160 height 40
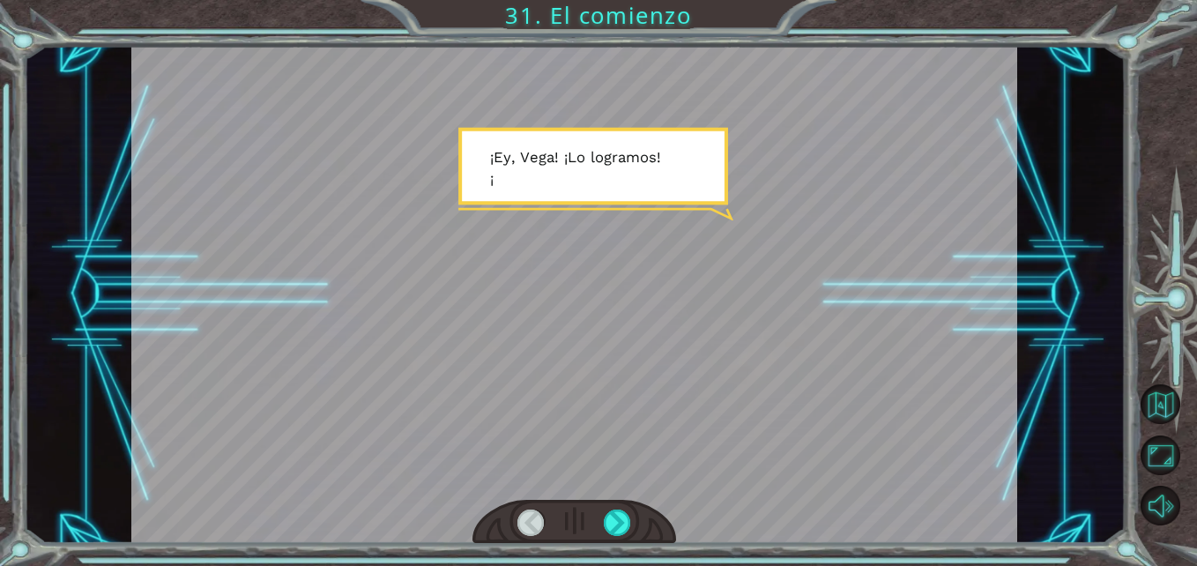
click at [597, 154] on div at bounding box center [574, 294] width 886 height 498
click at [620, 535] on div at bounding box center [617, 523] width 27 height 27
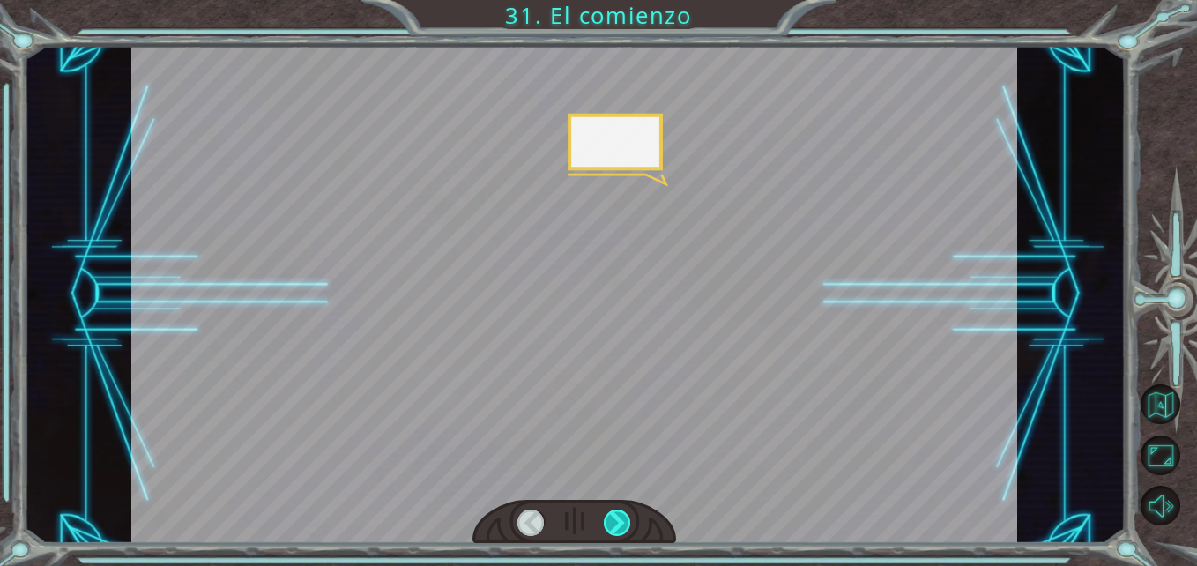
click at [620, 535] on div at bounding box center [617, 523] width 27 height 27
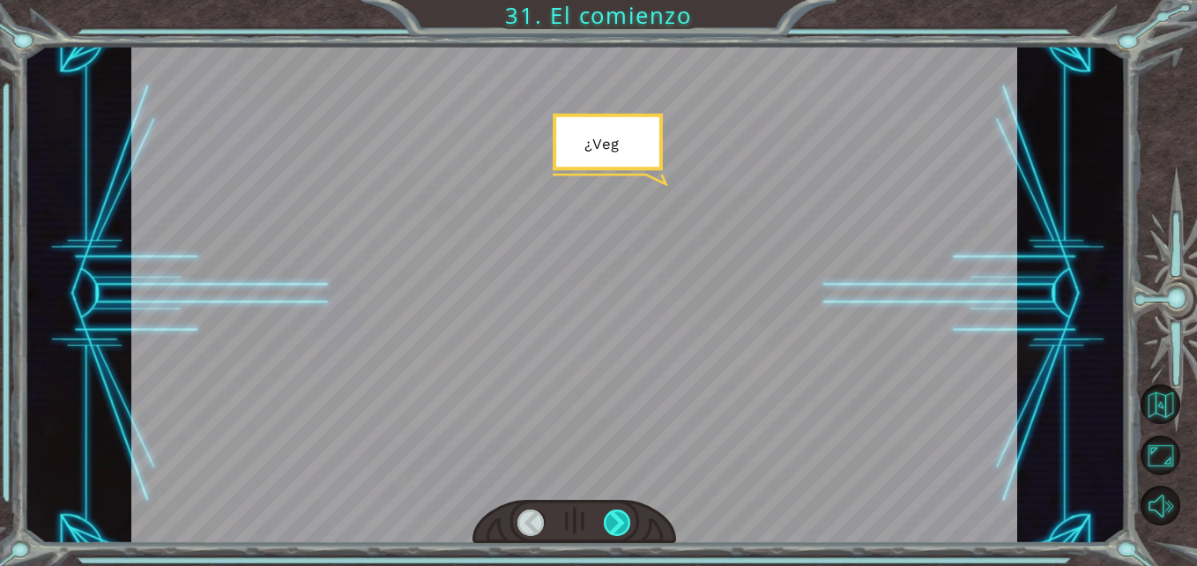
click at [620, 535] on div at bounding box center [617, 523] width 27 height 27
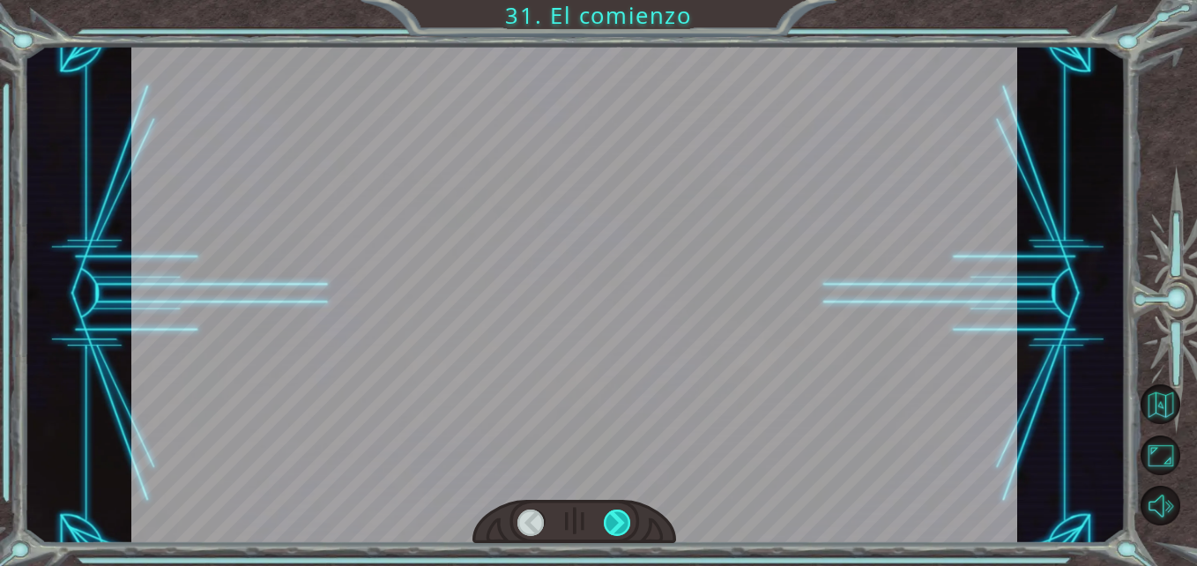
click at [620, 535] on div at bounding box center [617, 523] width 27 height 27
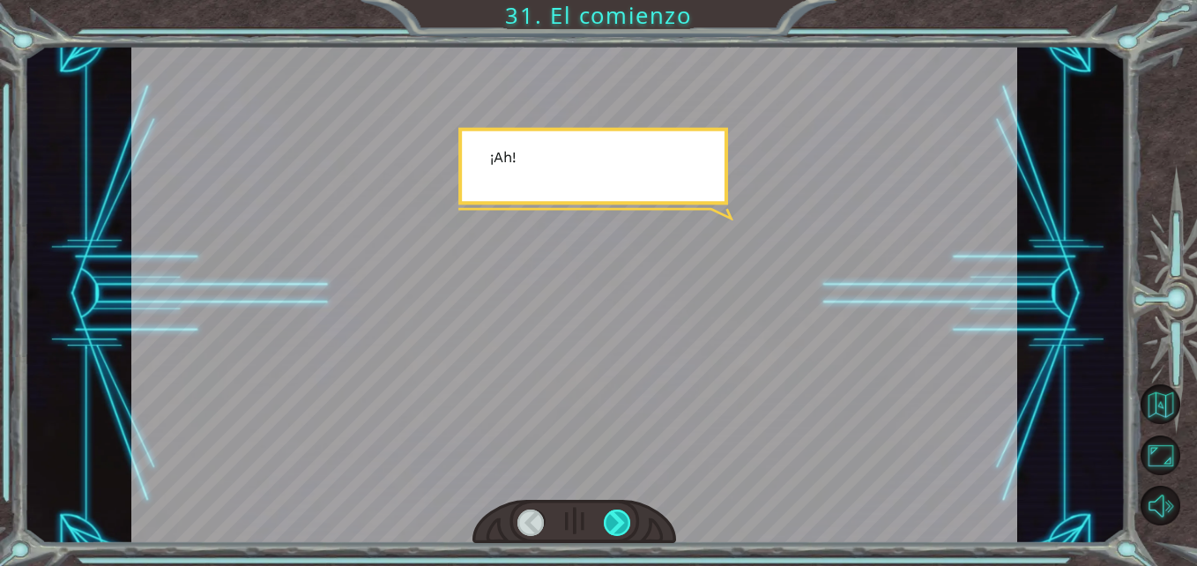
click at [620, 535] on div at bounding box center [617, 523] width 27 height 27
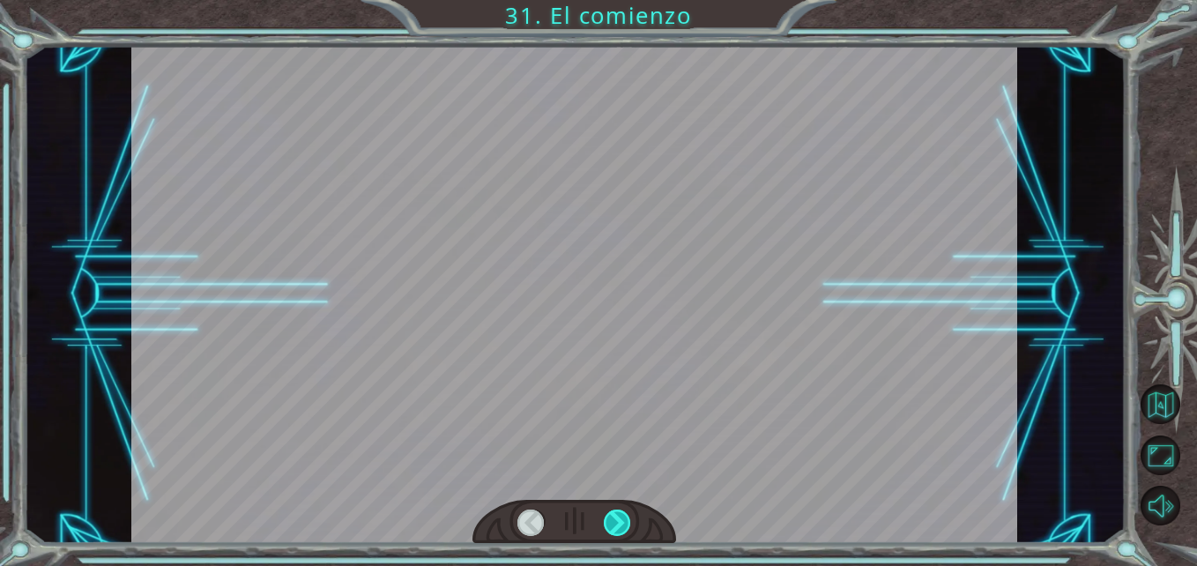
click at [620, 535] on div at bounding box center [617, 523] width 27 height 27
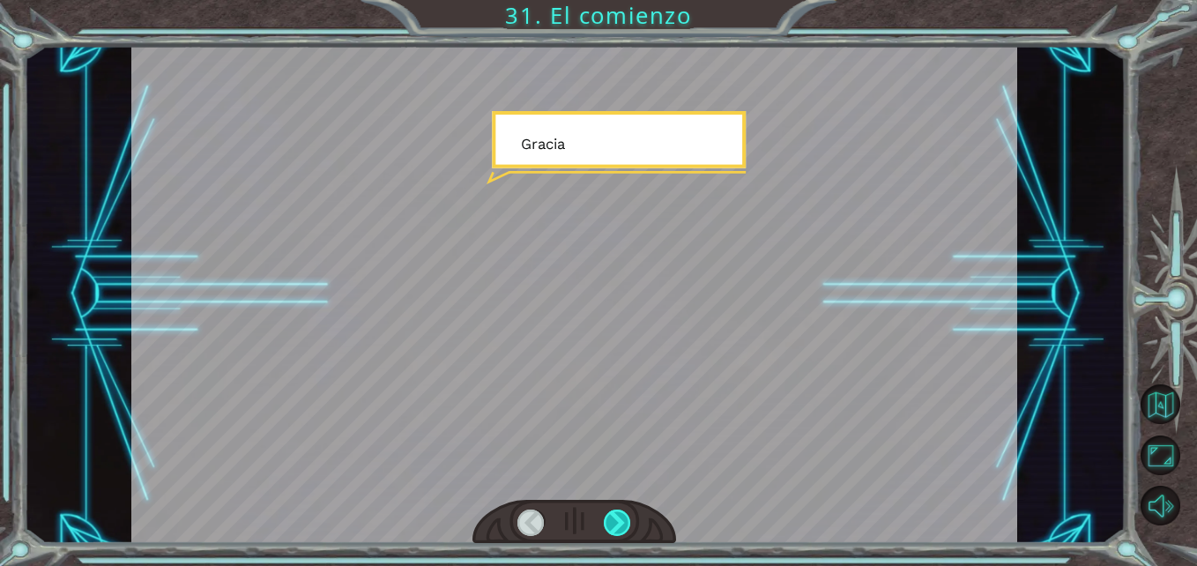
click at [620, 535] on div at bounding box center [617, 523] width 27 height 27
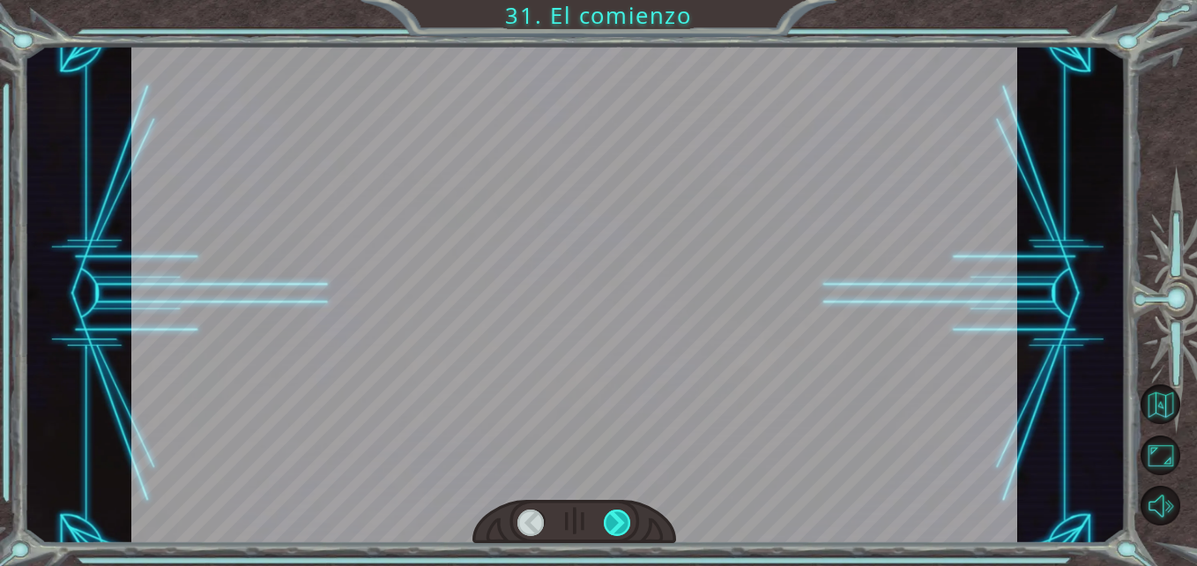
click at [620, 535] on div at bounding box center [617, 523] width 27 height 27
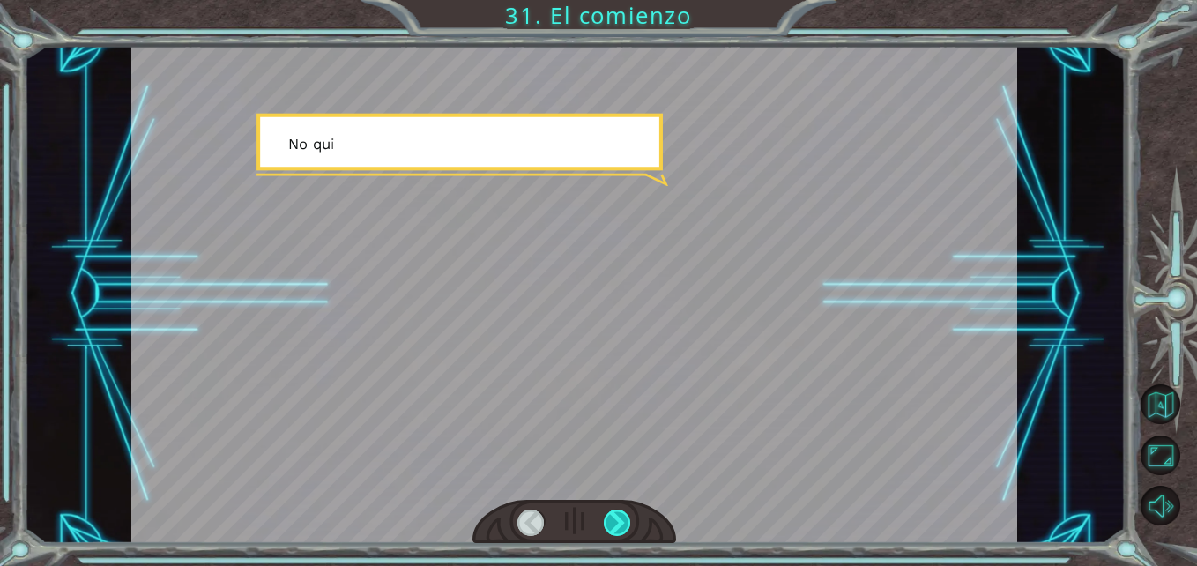
click at [620, 535] on div at bounding box center [617, 523] width 27 height 27
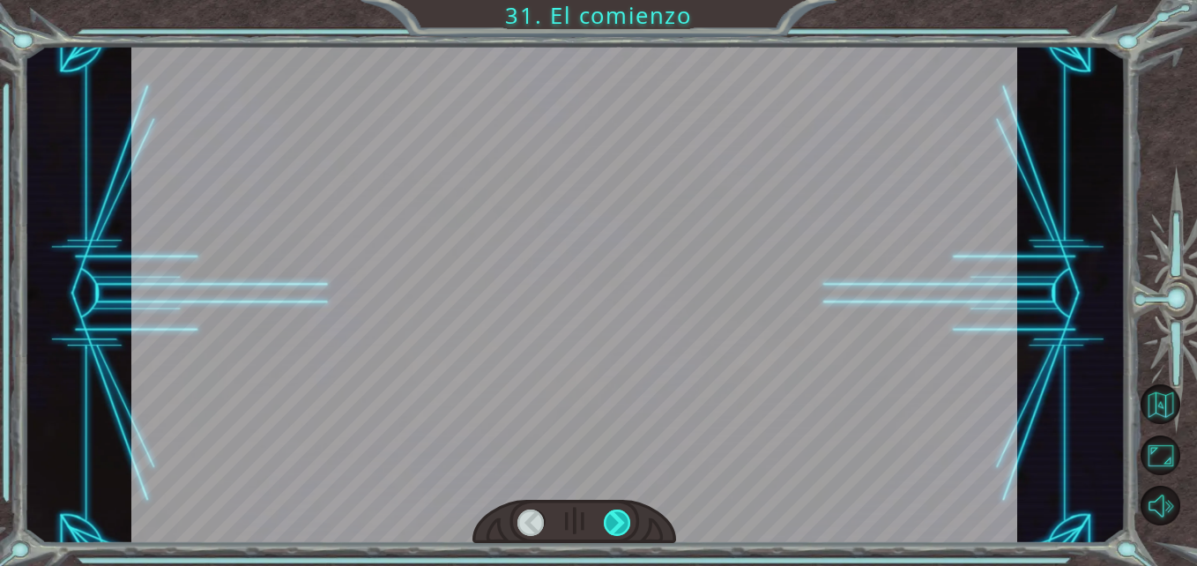
click at [620, 535] on div at bounding box center [617, 523] width 27 height 27
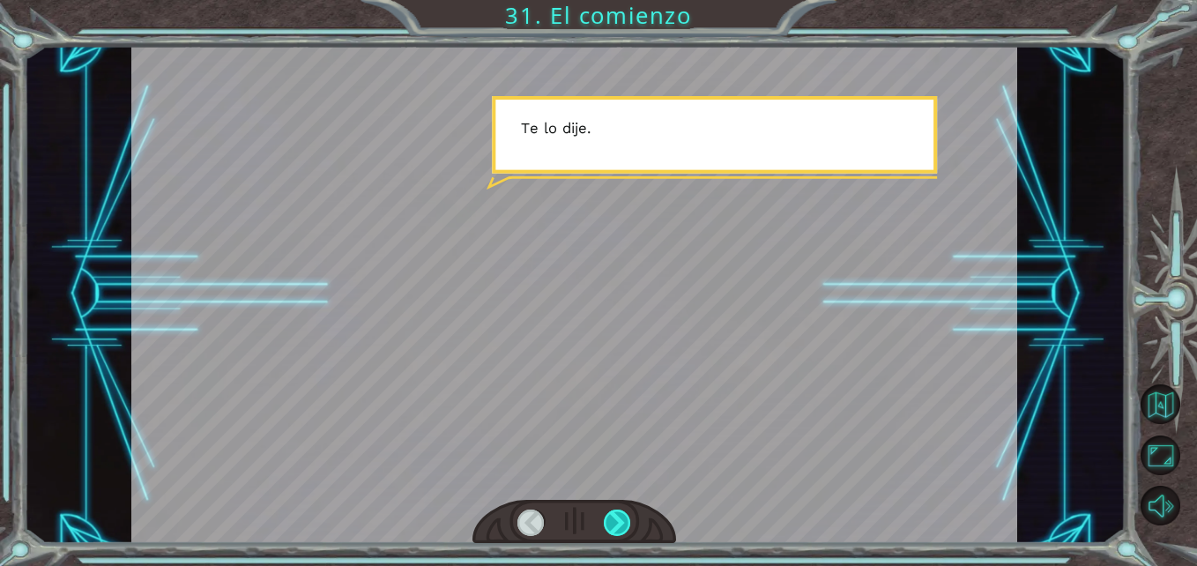
click at [620, 535] on div at bounding box center [617, 523] width 27 height 27
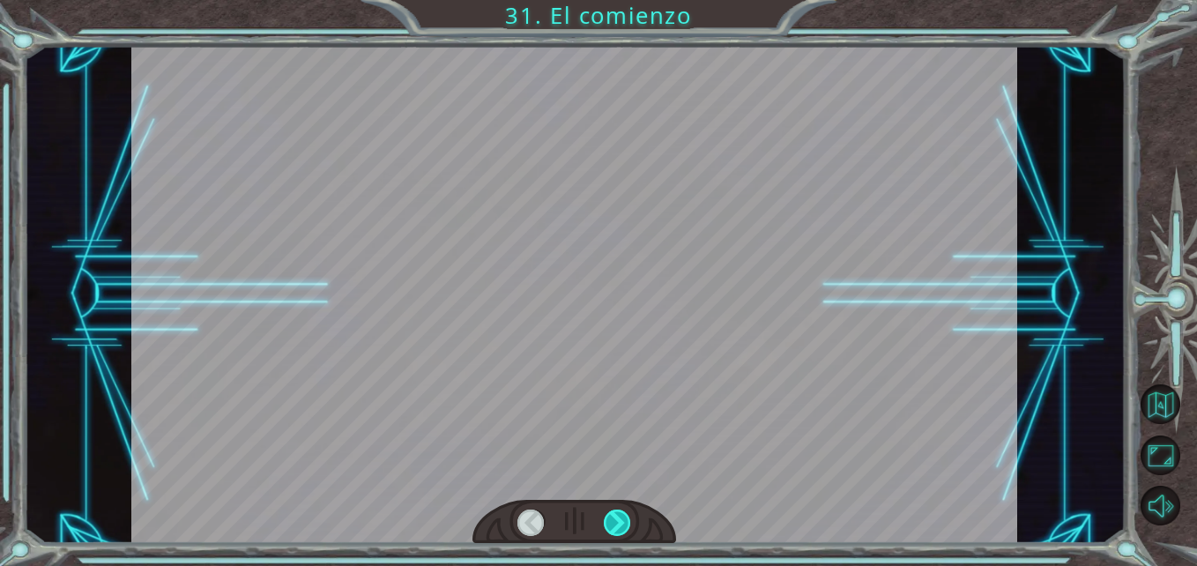
click at [620, 535] on div at bounding box center [617, 523] width 27 height 27
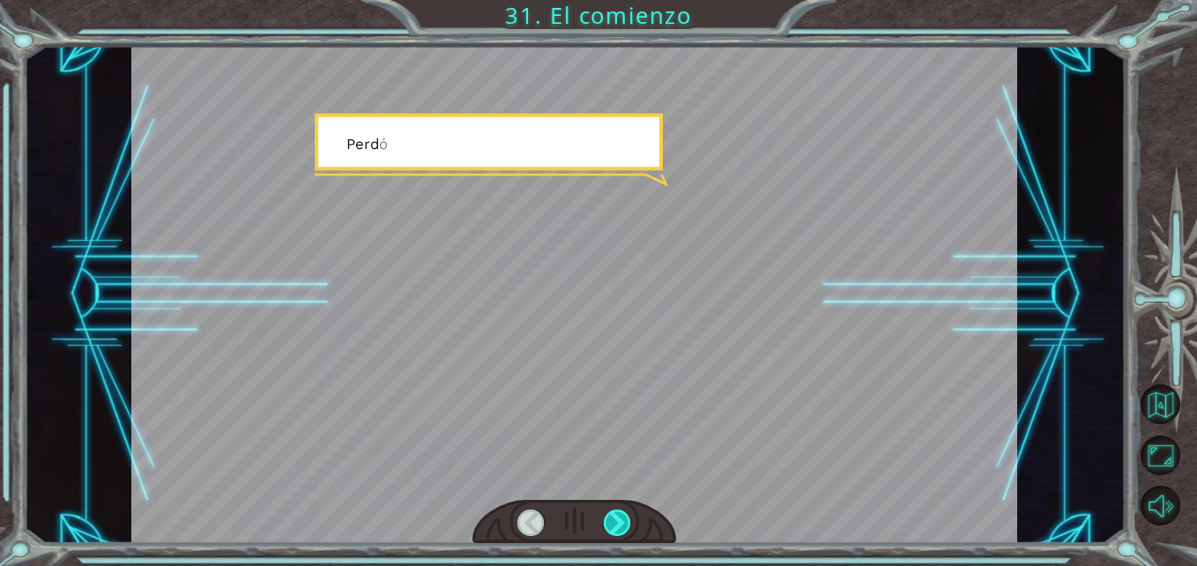
click at [620, 535] on div at bounding box center [617, 523] width 27 height 27
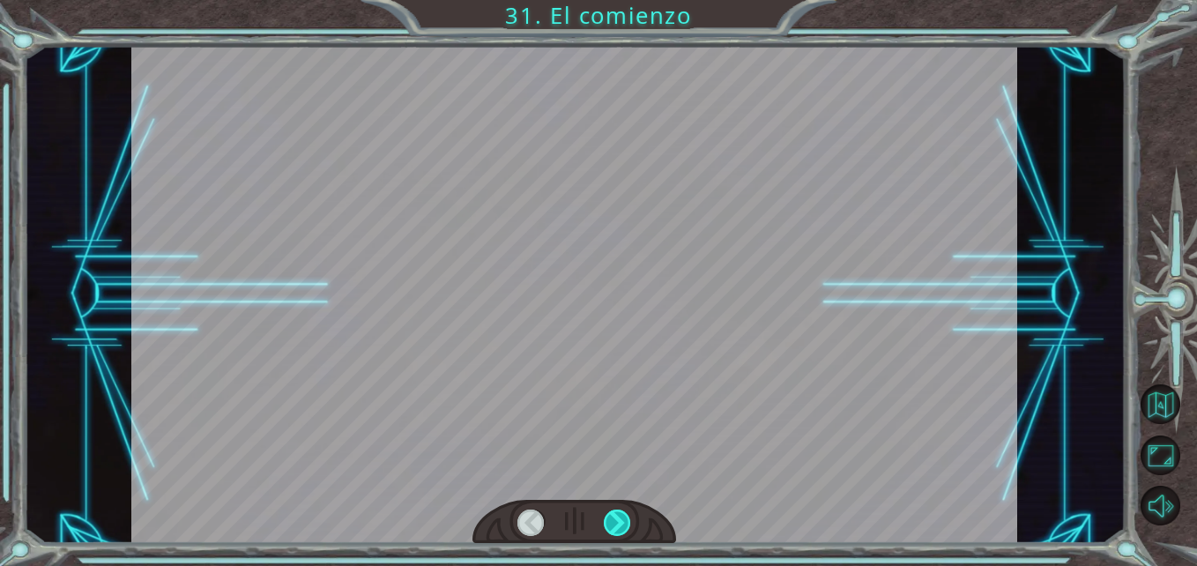
click at [620, 535] on div at bounding box center [617, 523] width 27 height 27
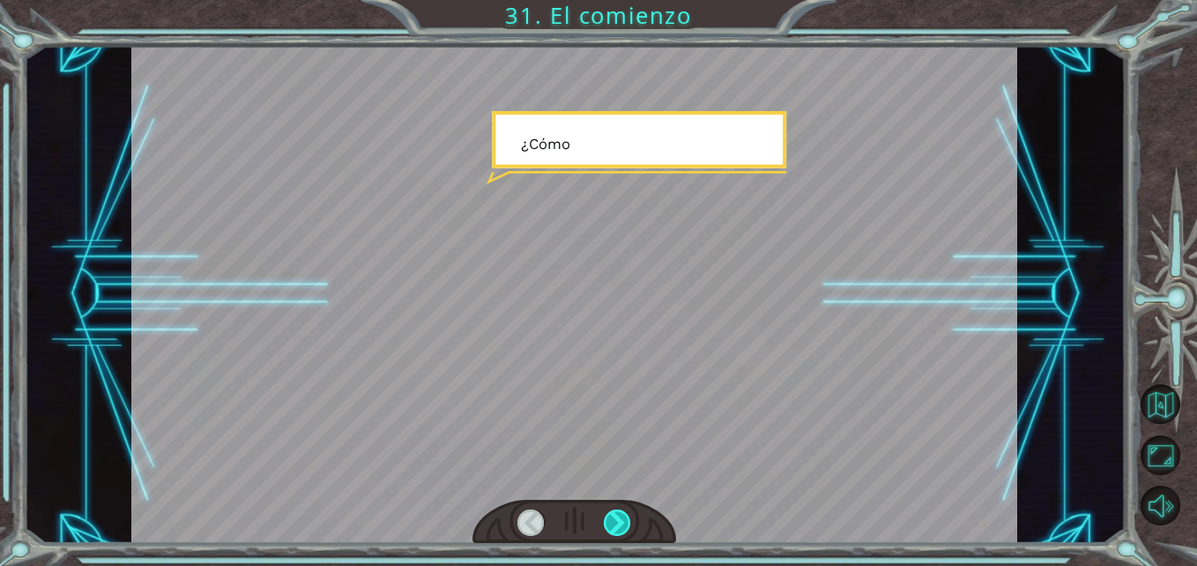
click at [620, 535] on div at bounding box center [617, 523] width 27 height 27
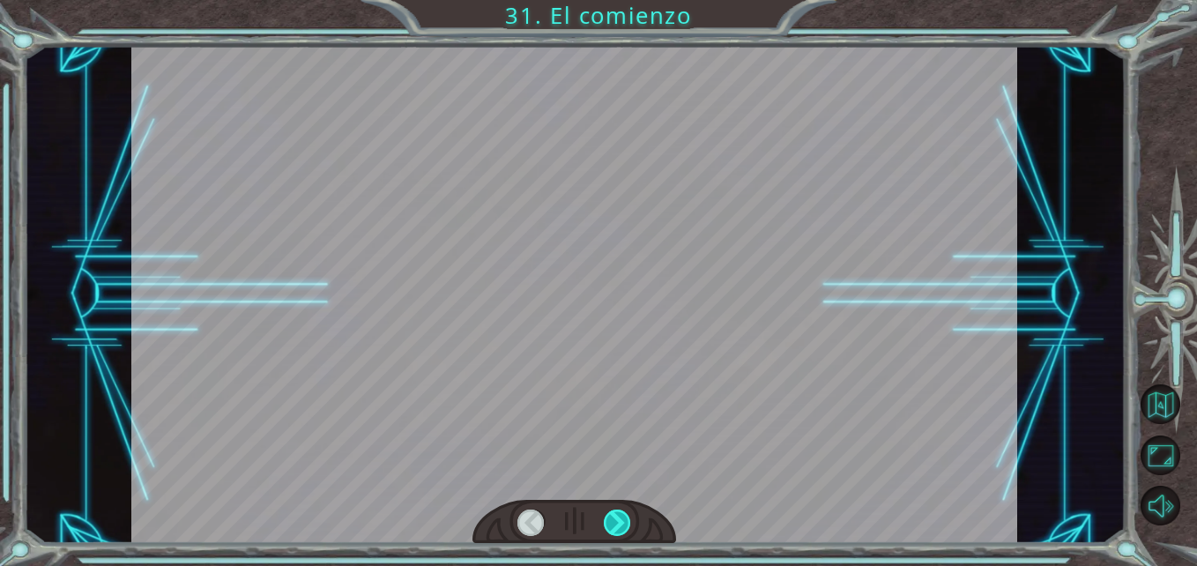
click at [620, 535] on div at bounding box center [617, 523] width 27 height 27
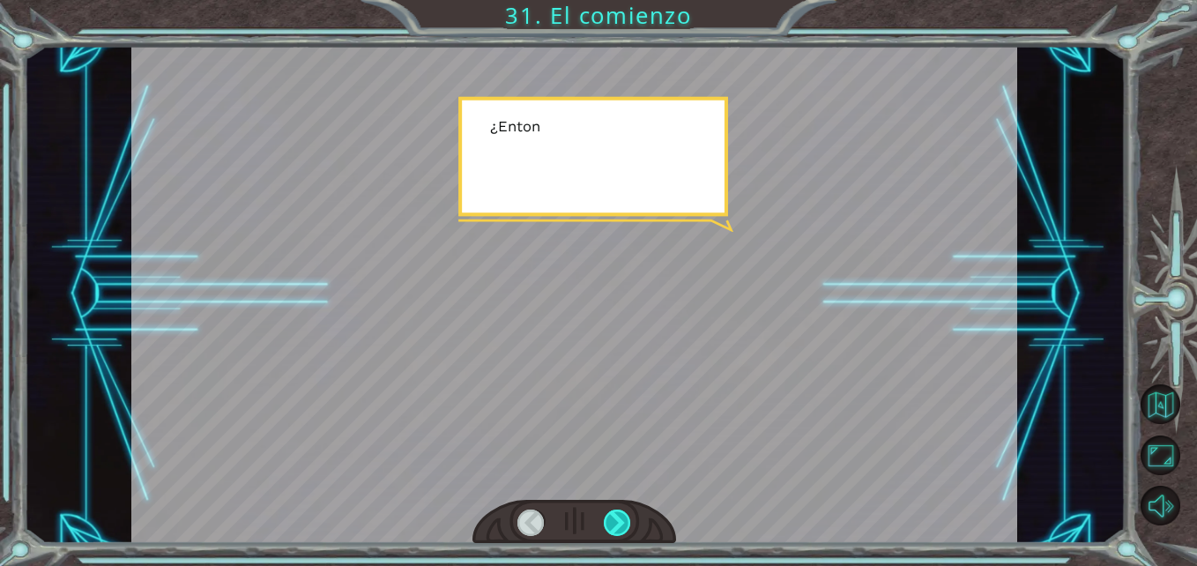
click at [620, 535] on div at bounding box center [617, 523] width 27 height 27
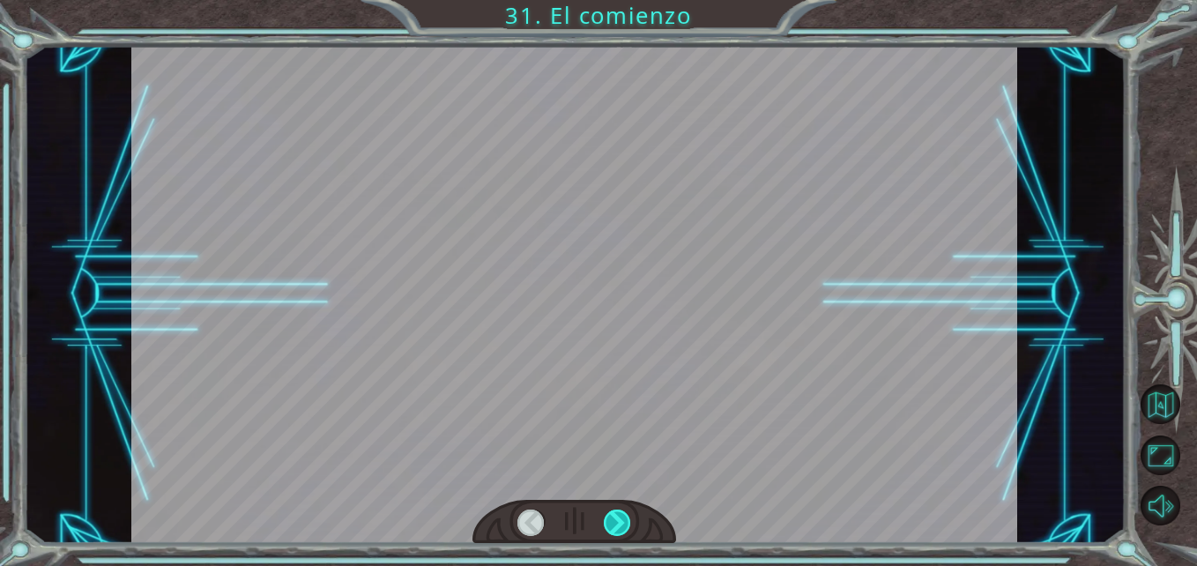
click at [620, 535] on div at bounding box center [617, 523] width 27 height 27
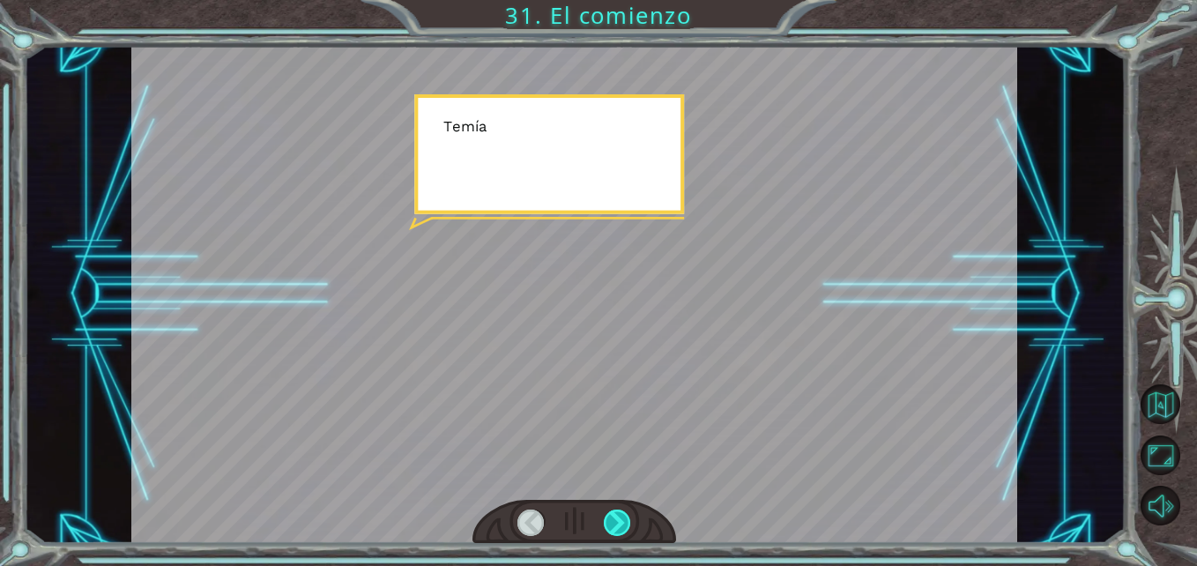
click at [620, 535] on div at bounding box center [617, 523] width 27 height 27
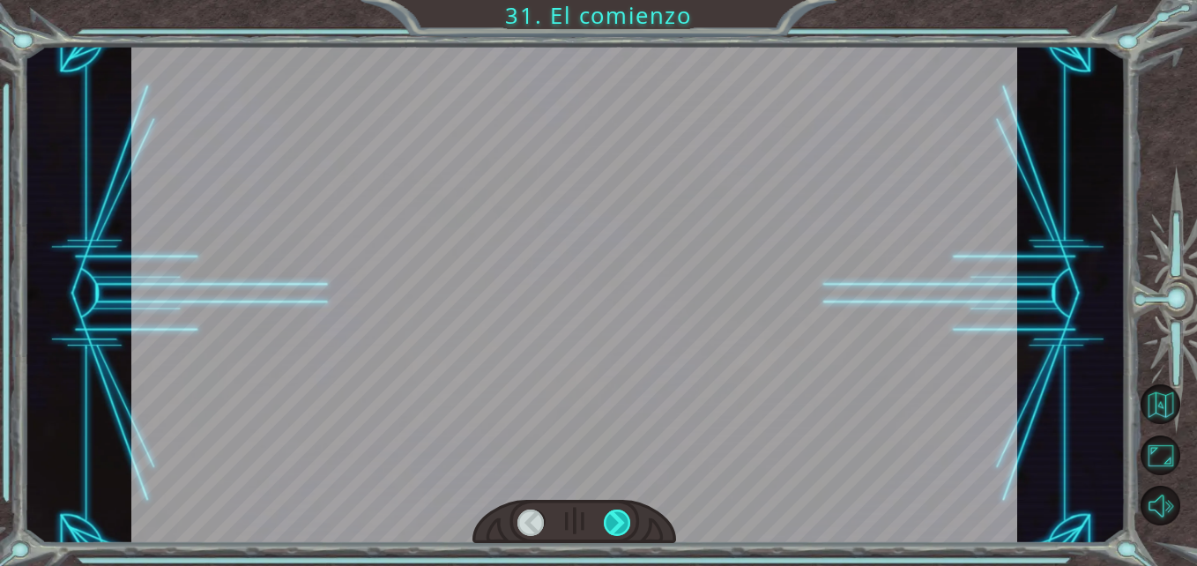
click at [620, 535] on div at bounding box center [617, 523] width 27 height 27
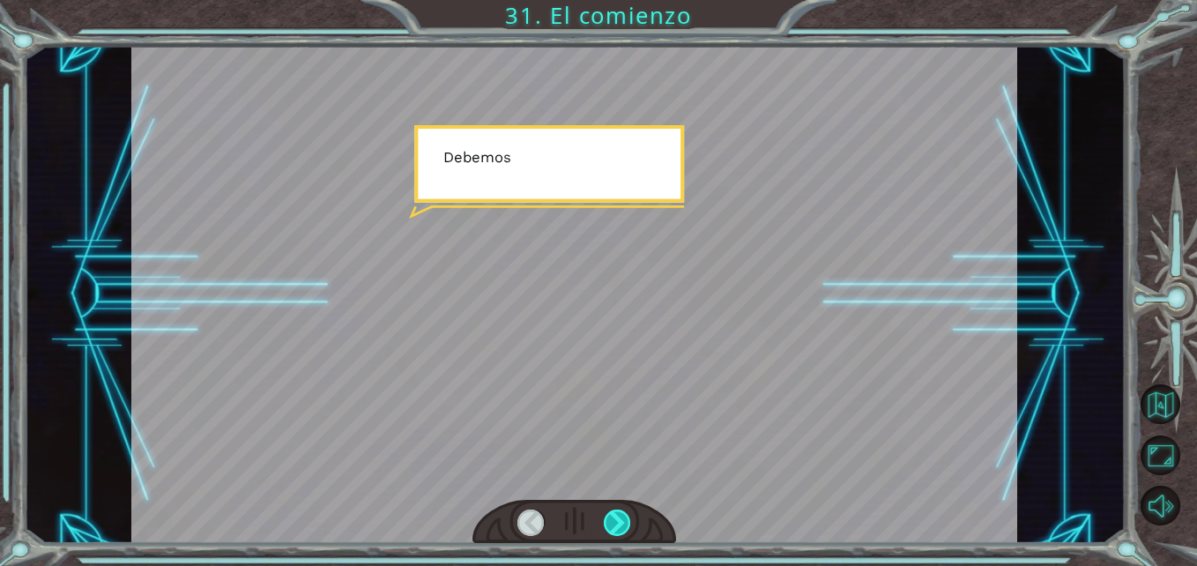
click at [620, 535] on div at bounding box center [617, 523] width 27 height 27
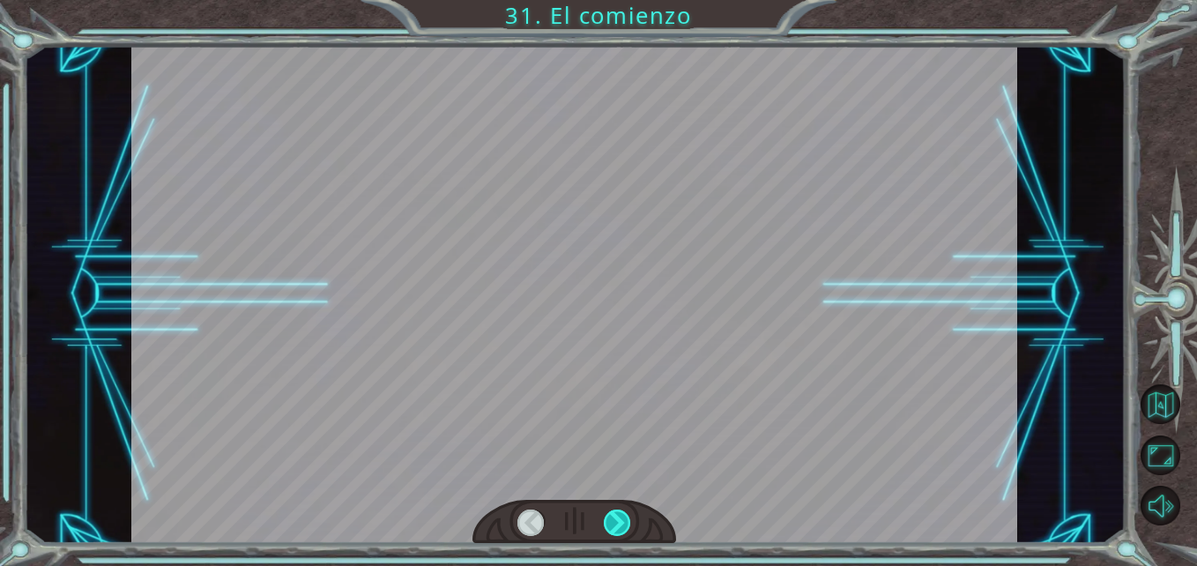
click at [620, 535] on div at bounding box center [617, 523] width 27 height 27
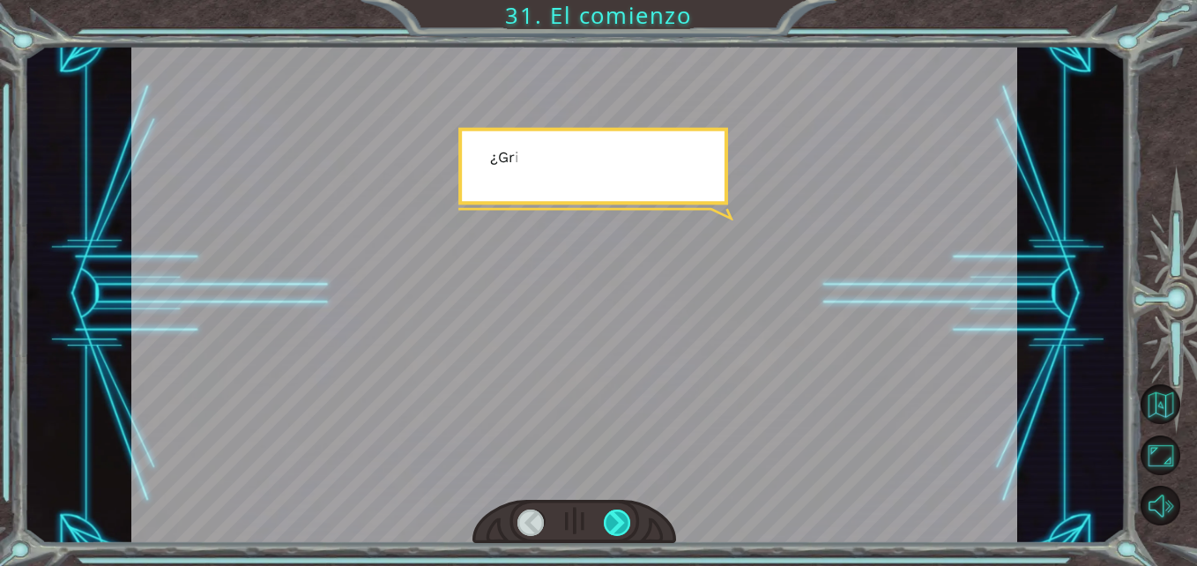
click at [620, 535] on div at bounding box center [617, 523] width 27 height 27
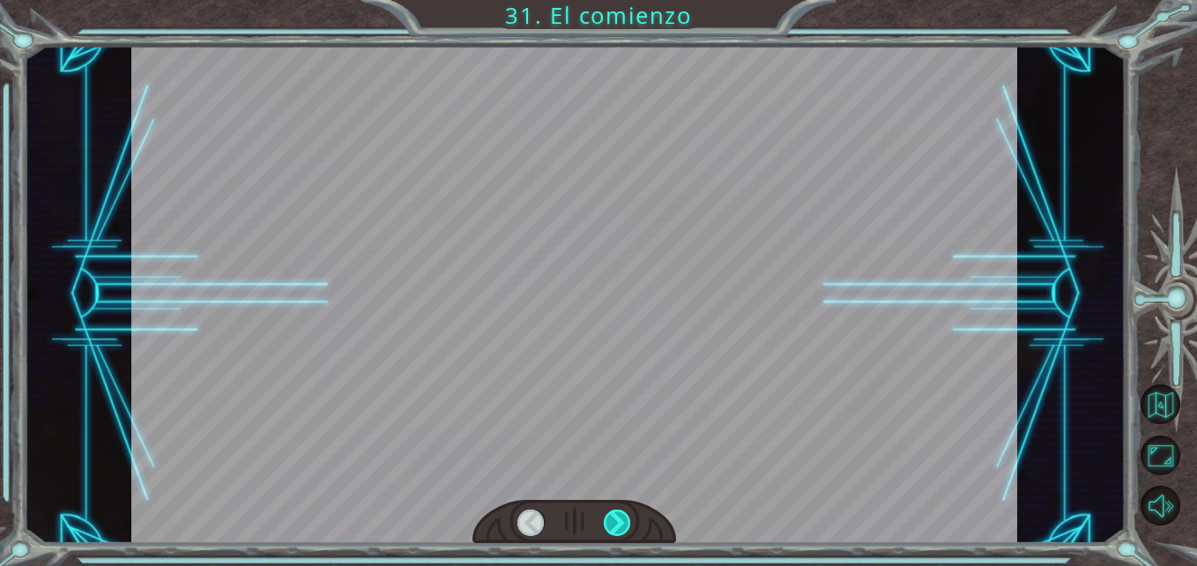
click at [620, 535] on div at bounding box center [617, 523] width 27 height 27
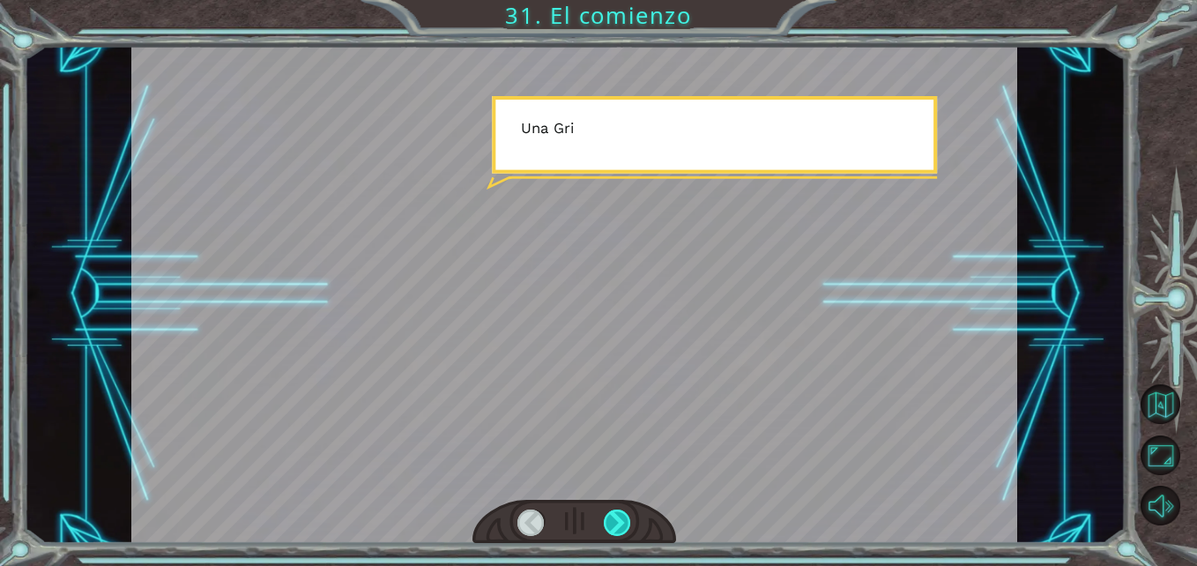
click at [620, 535] on div at bounding box center [617, 523] width 27 height 27
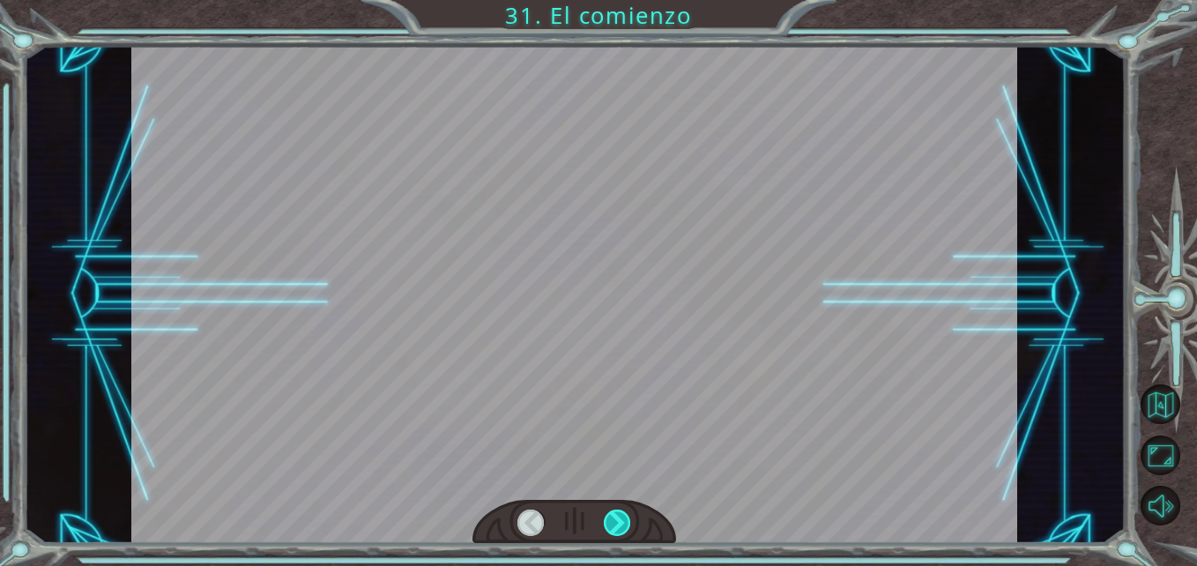
click at [620, 535] on div at bounding box center [617, 523] width 27 height 27
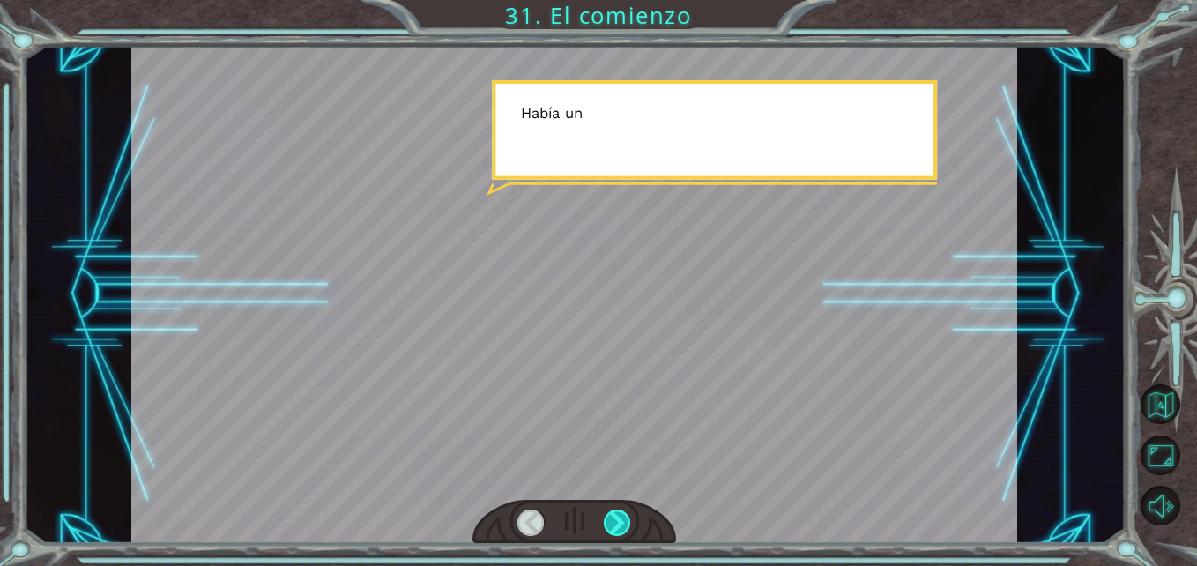
click at [620, 535] on div at bounding box center [617, 523] width 27 height 27
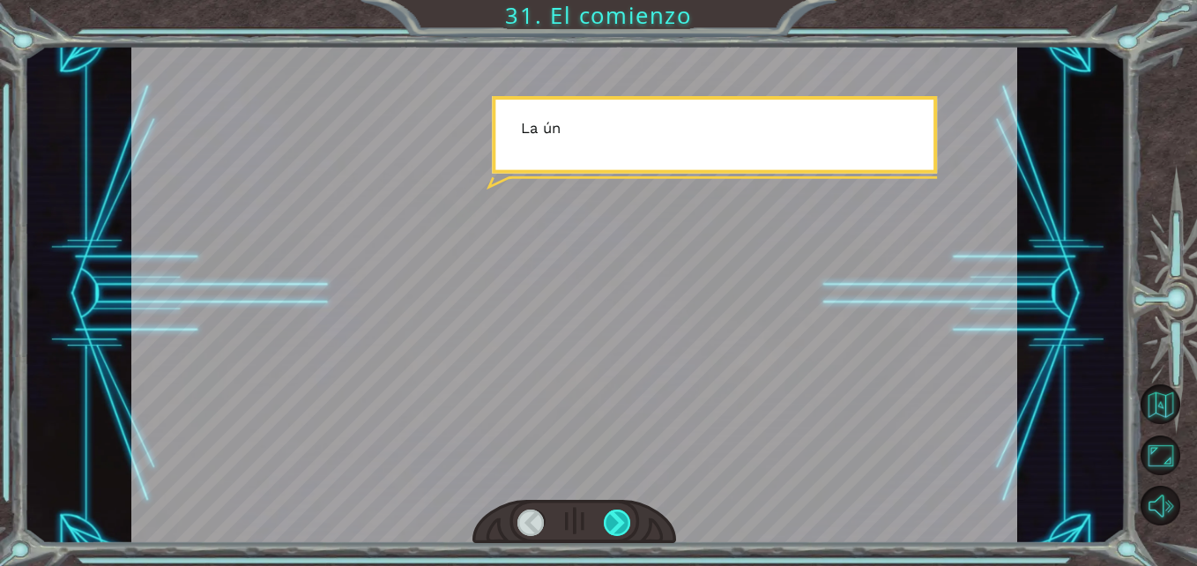
click at [620, 535] on div at bounding box center [617, 523] width 27 height 27
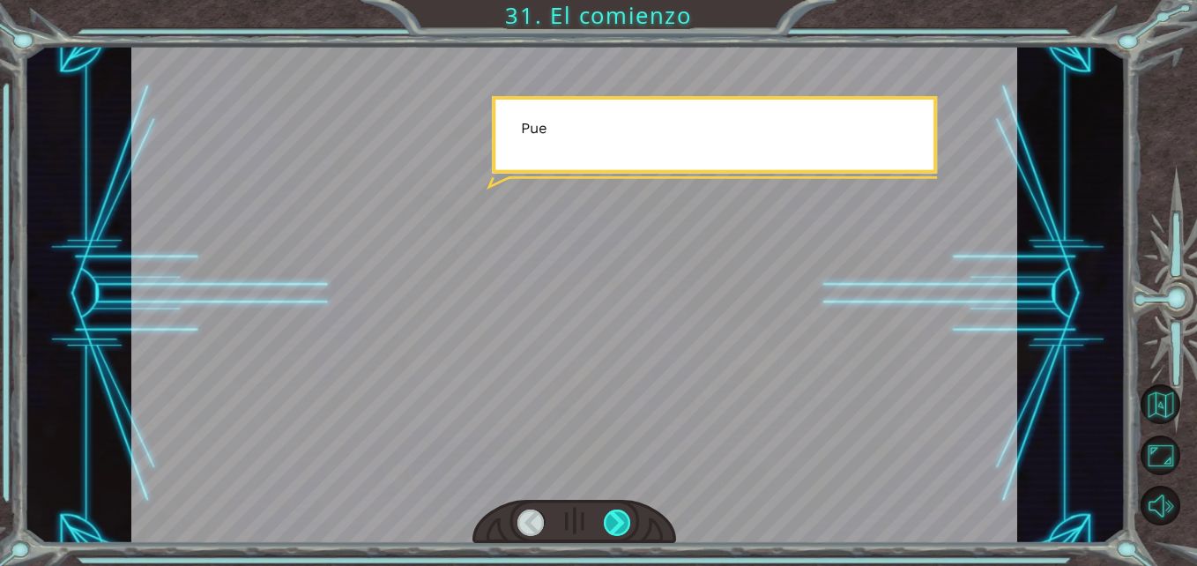
click at [620, 535] on div at bounding box center [617, 523] width 27 height 27
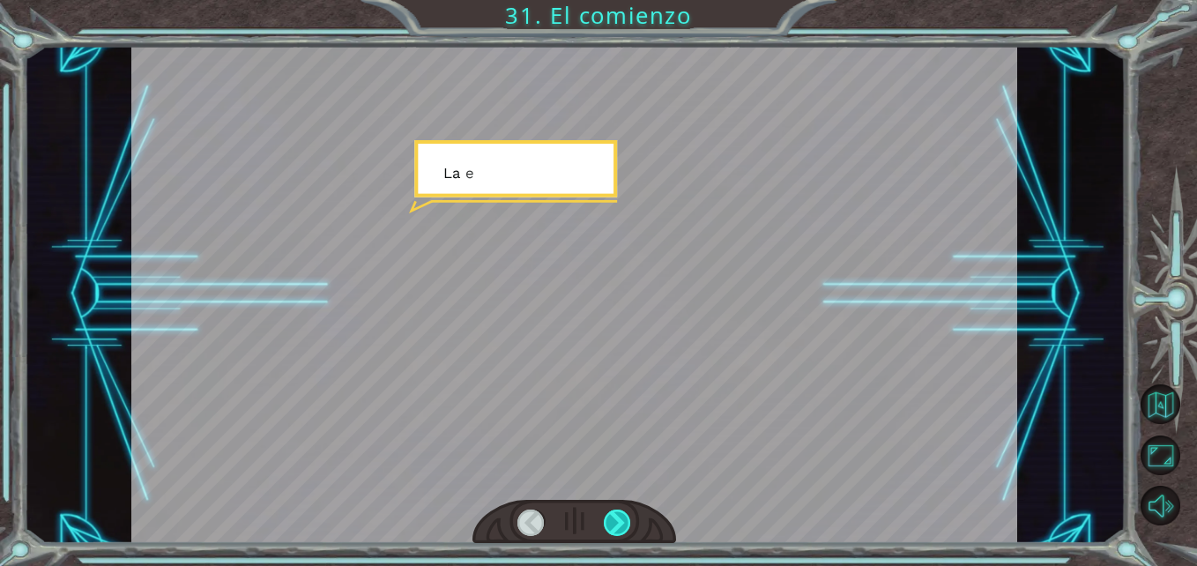
click at [620, 535] on div at bounding box center [617, 523] width 27 height 27
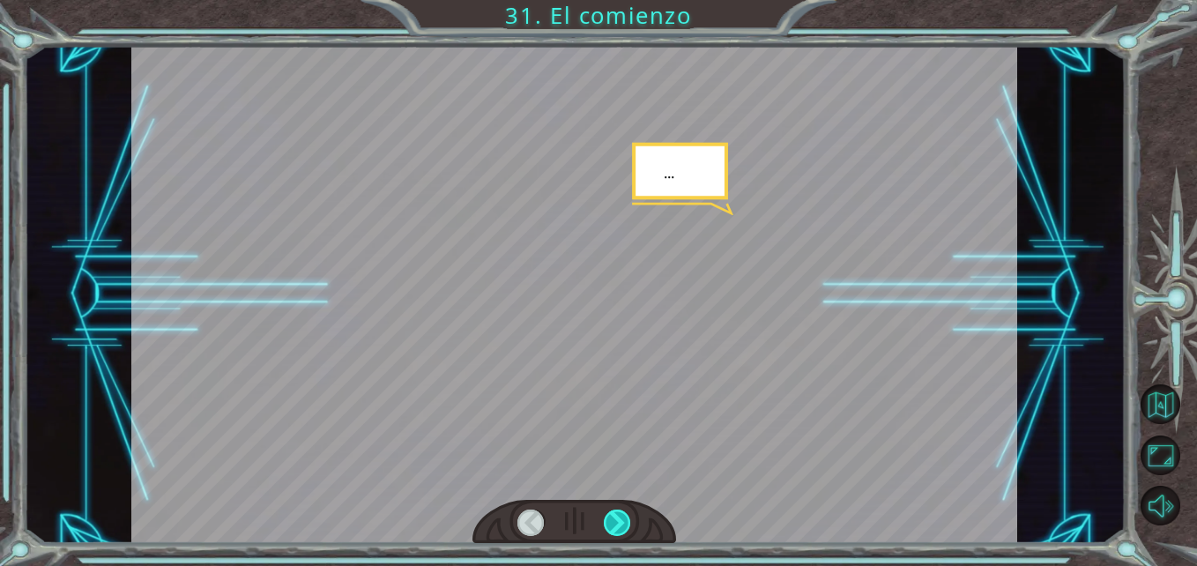
click at [620, 535] on div at bounding box center [617, 523] width 27 height 27
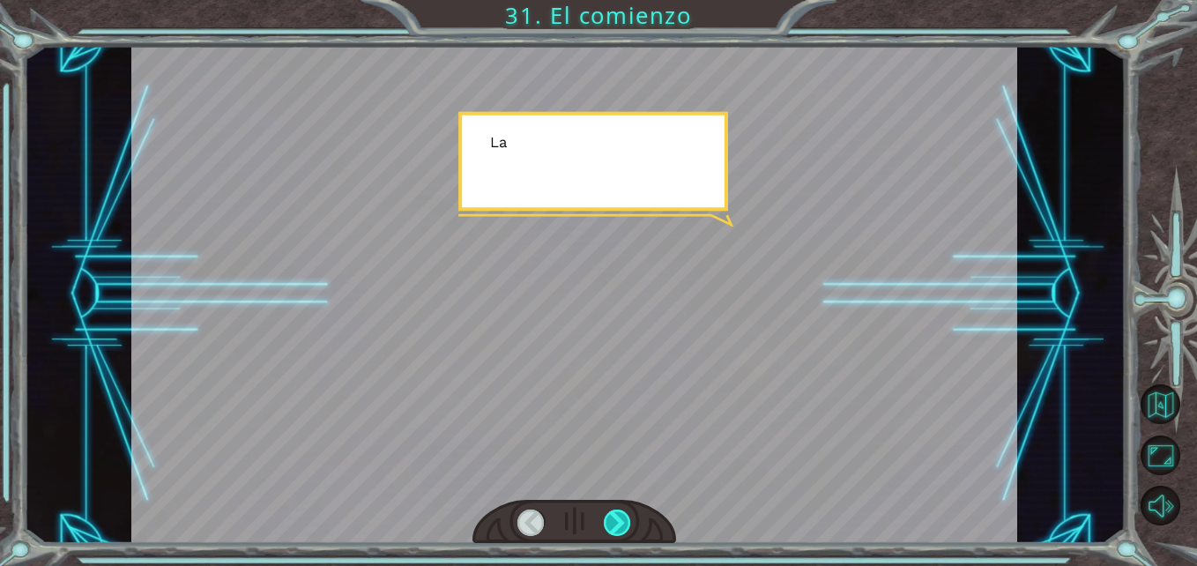
click at [620, 535] on div at bounding box center [617, 523] width 27 height 27
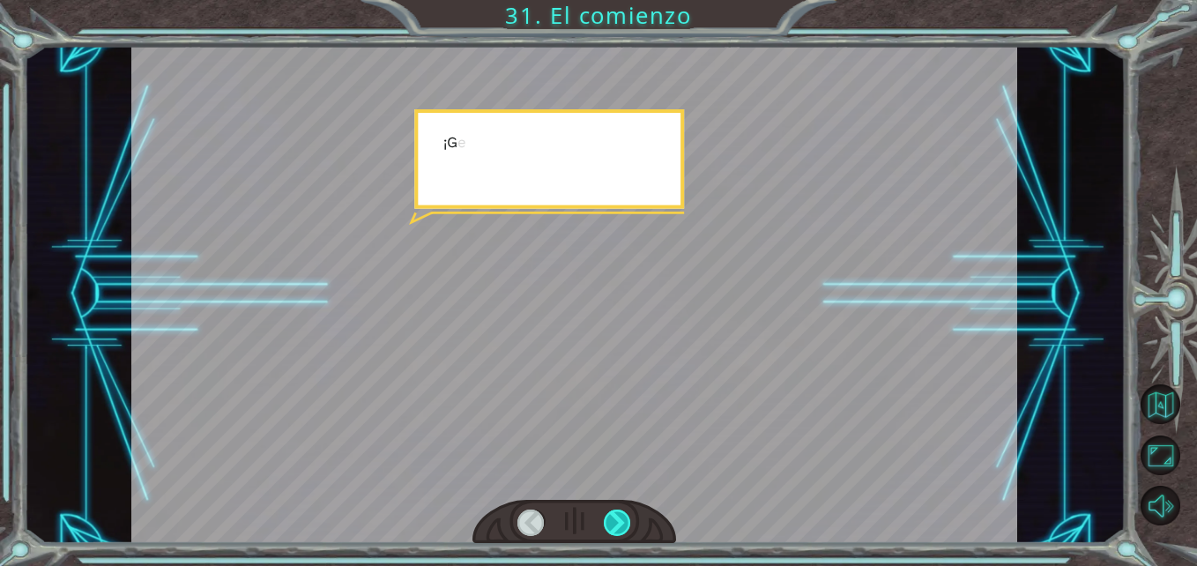
click at [620, 535] on div at bounding box center [617, 523] width 27 height 27
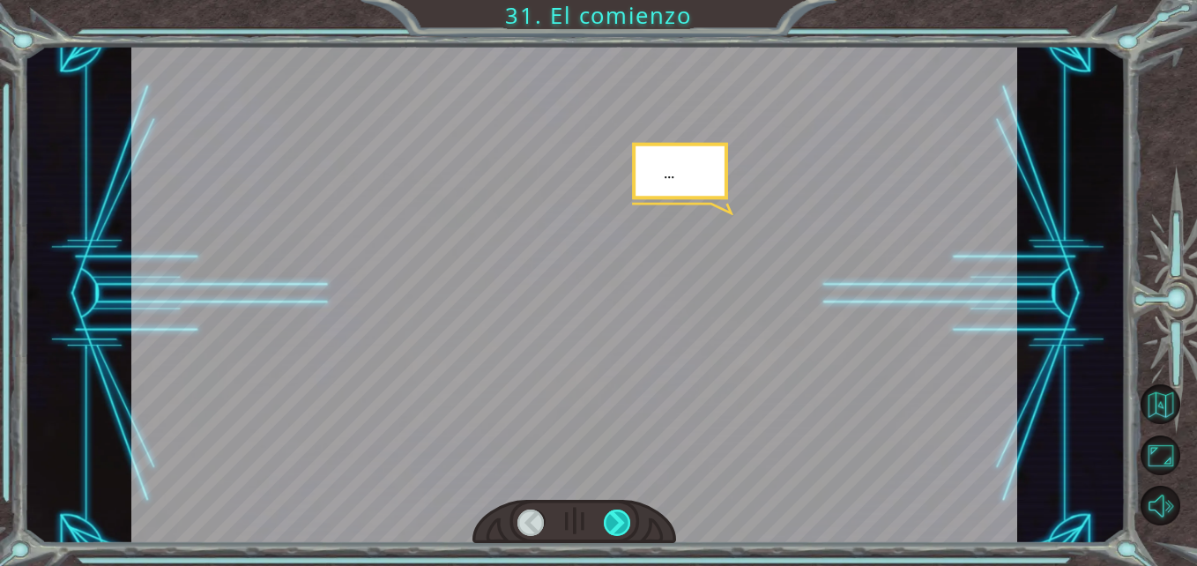
click at [620, 535] on div at bounding box center [617, 523] width 27 height 27
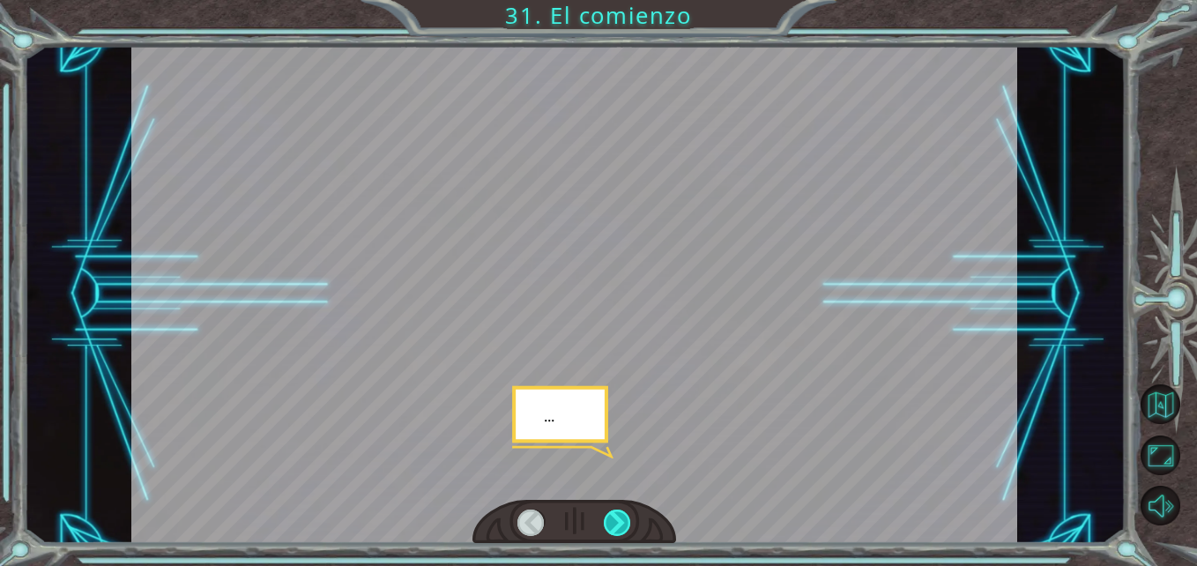
click at [620, 535] on div at bounding box center [617, 523] width 27 height 27
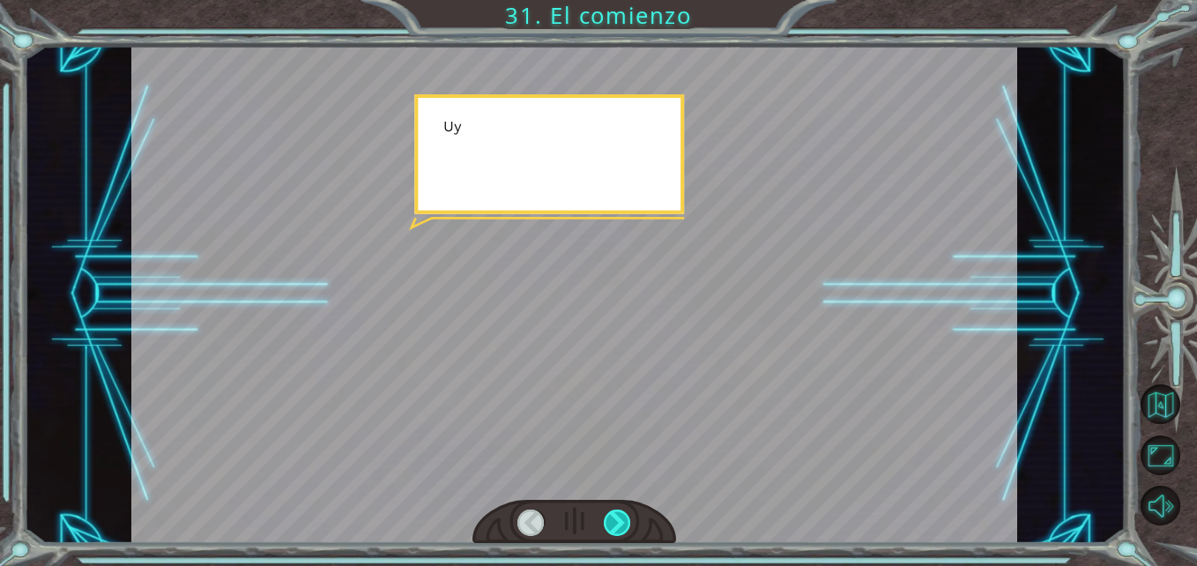
click at [620, 535] on div at bounding box center [617, 523] width 27 height 27
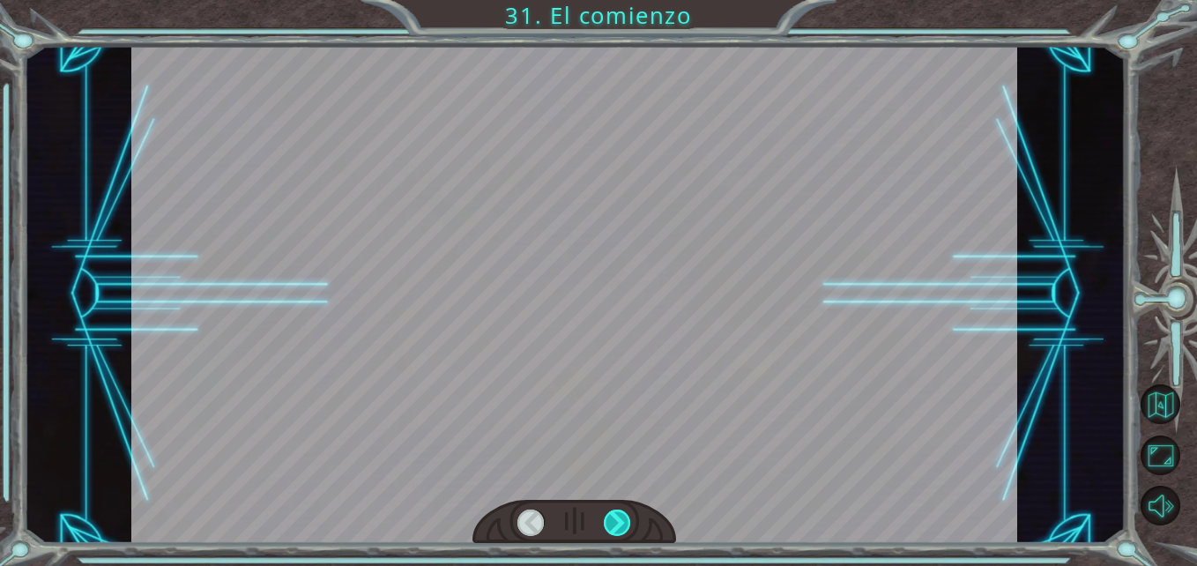
click at [620, 535] on div at bounding box center [617, 523] width 27 height 27
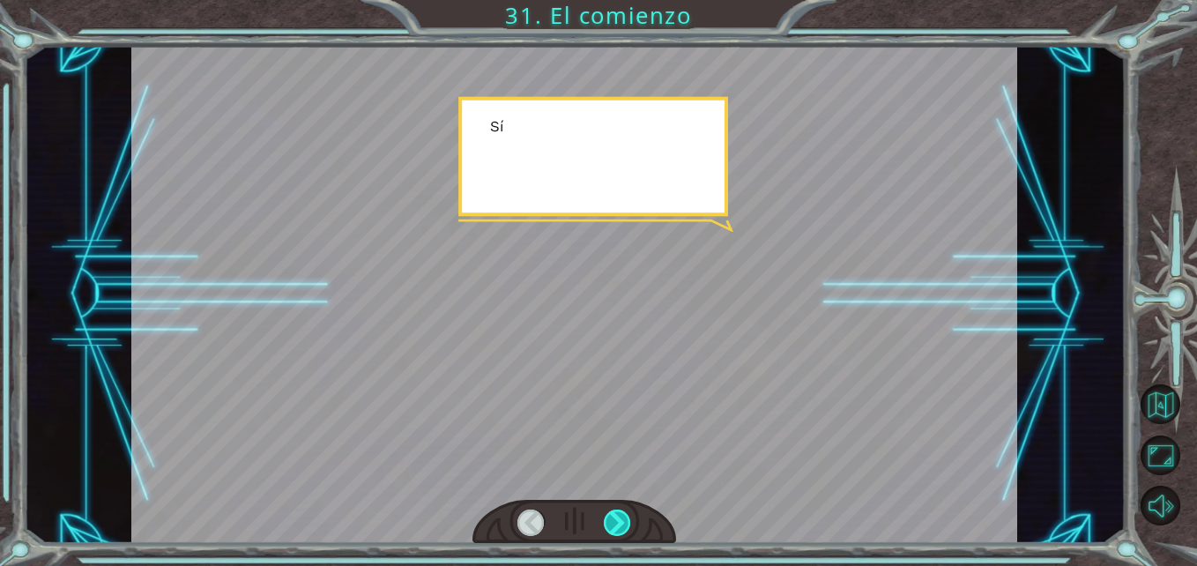
click at [620, 535] on div at bounding box center [617, 523] width 27 height 27
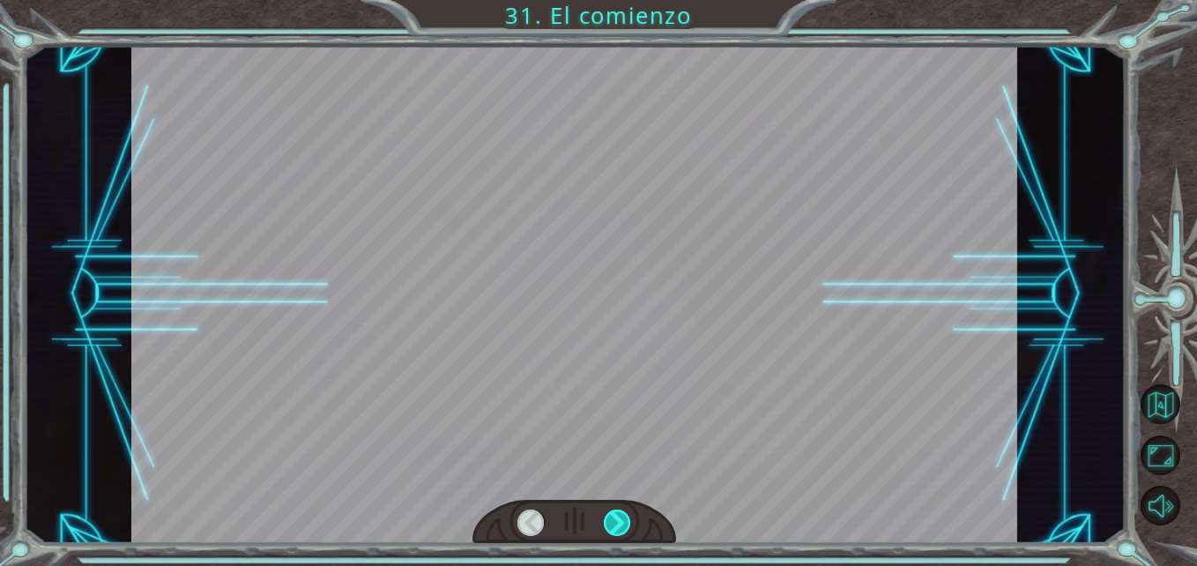
click at [620, 535] on div at bounding box center [617, 523] width 27 height 27
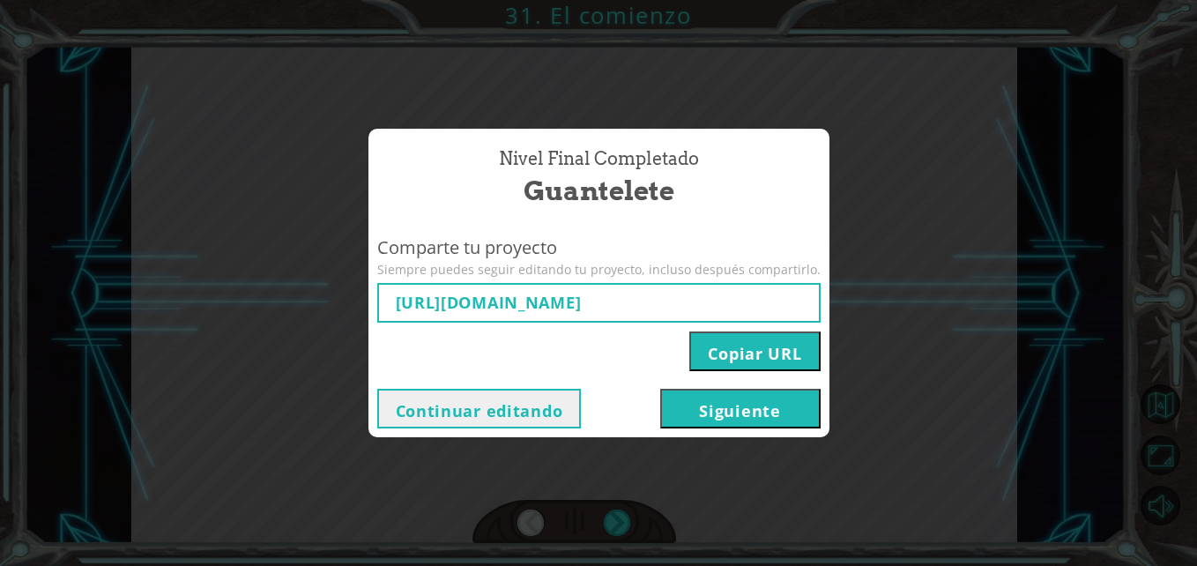
type input "[URL][DOMAIN_NAME]"
click at [578, 308] on input "[URL][DOMAIN_NAME]" at bounding box center [598, 303] width 443 height 40
click at [709, 419] on button "Siguiente" at bounding box center [740, 409] width 160 height 40
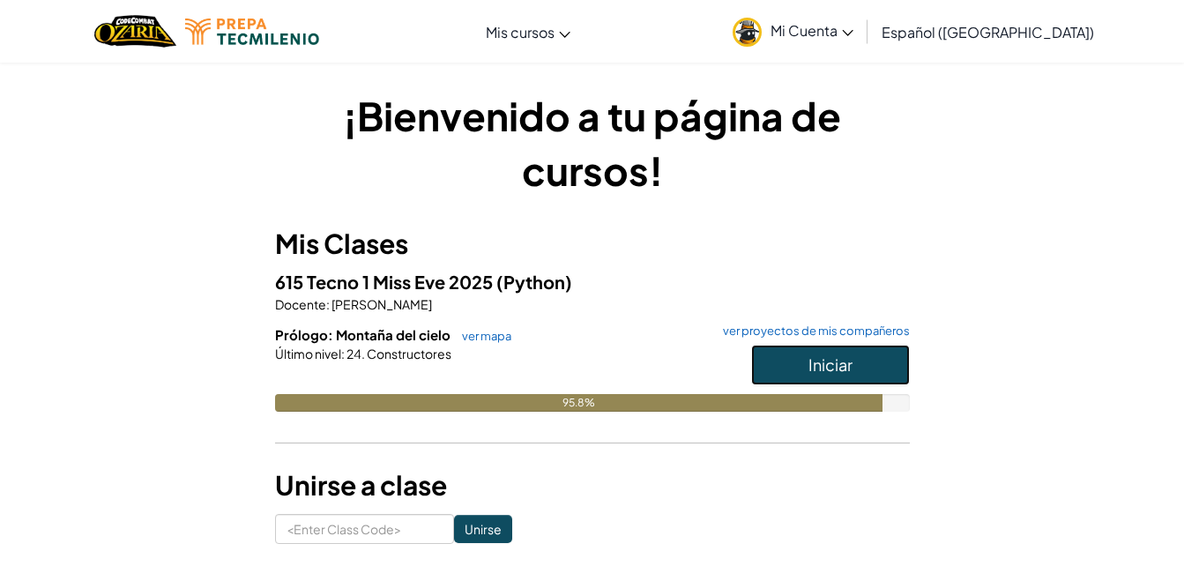
click at [805, 379] on button "Iniciar" at bounding box center [830, 365] width 159 height 41
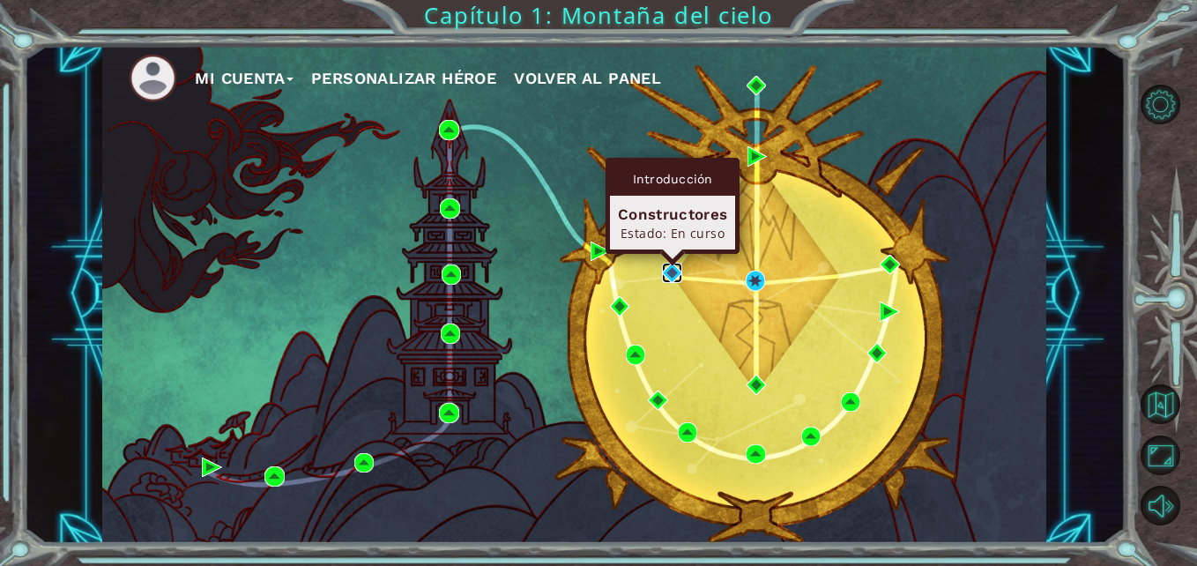
click at [671, 276] on img at bounding box center [671, 272] width 19 height 19
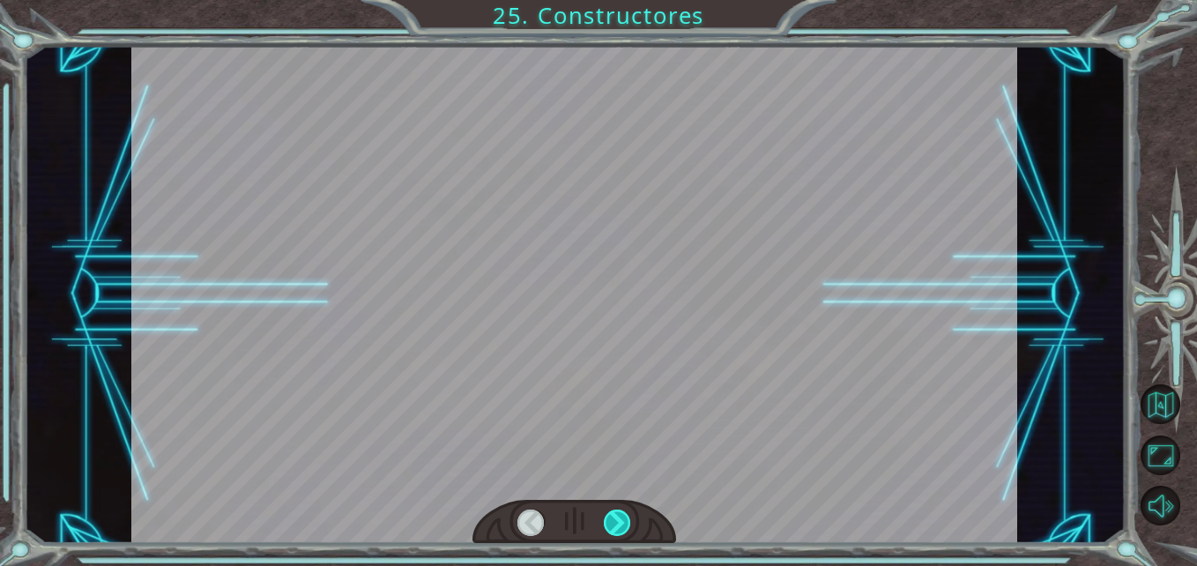
click at [611, 524] on div at bounding box center [617, 523] width 27 height 27
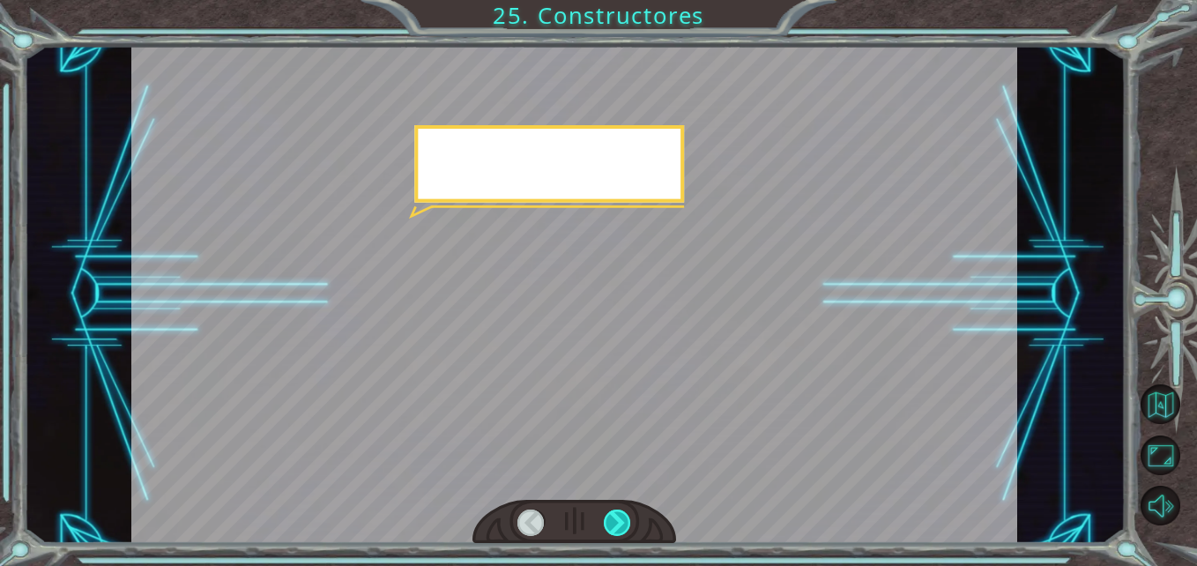
click at [611, 524] on div at bounding box center [617, 523] width 27 height 27
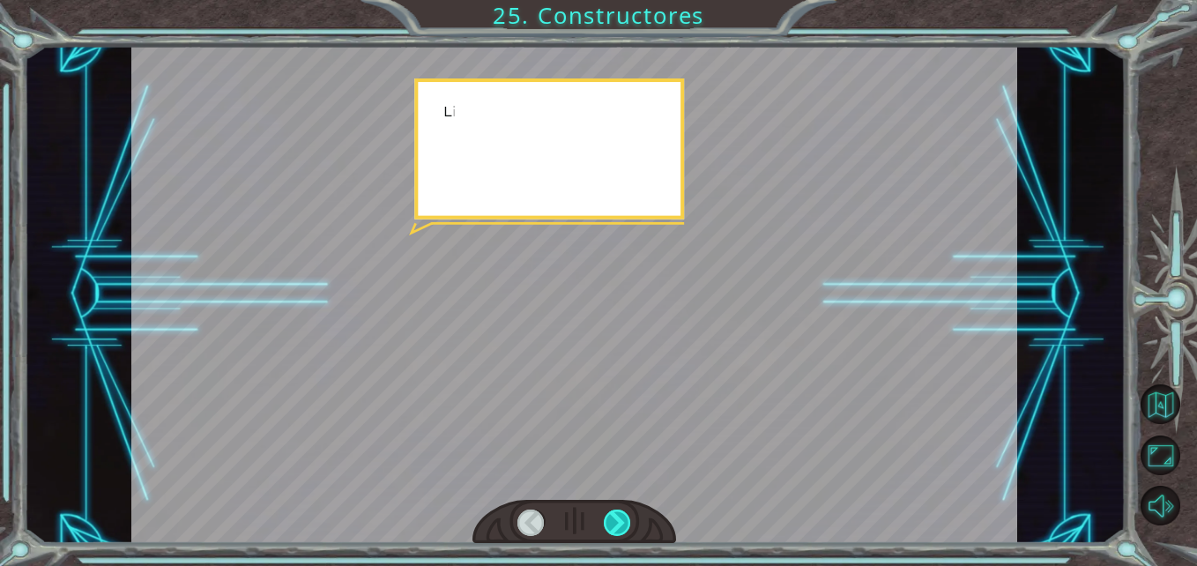
click at [611, 524] on div at bounding box center [617, 523] width 27 height 27
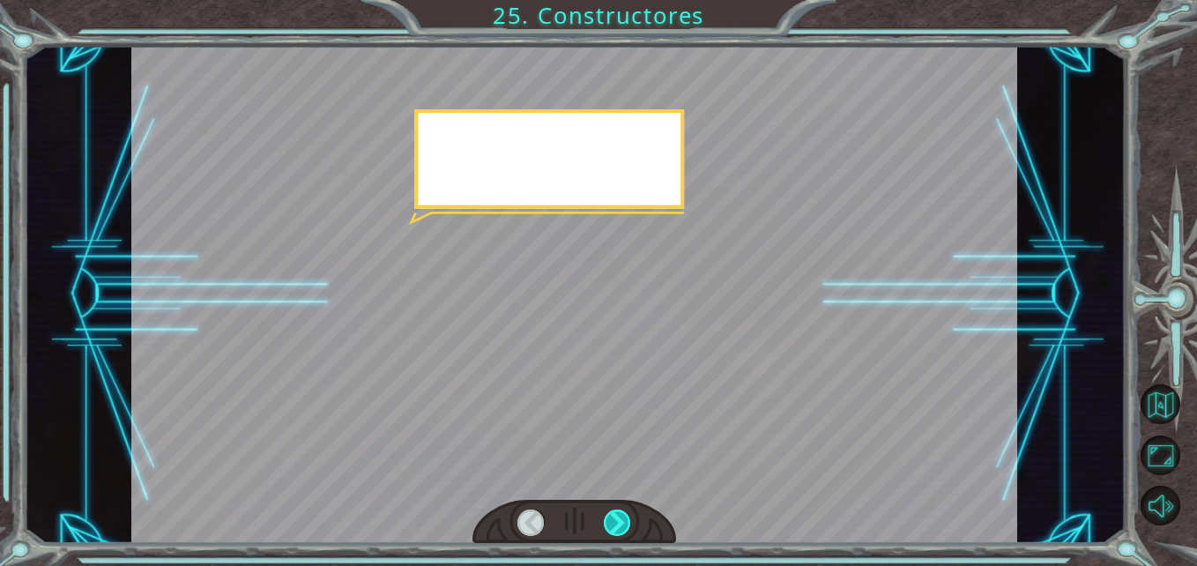
click at [611, 524] on div at bounding box center [617, 523] width 27 height 27
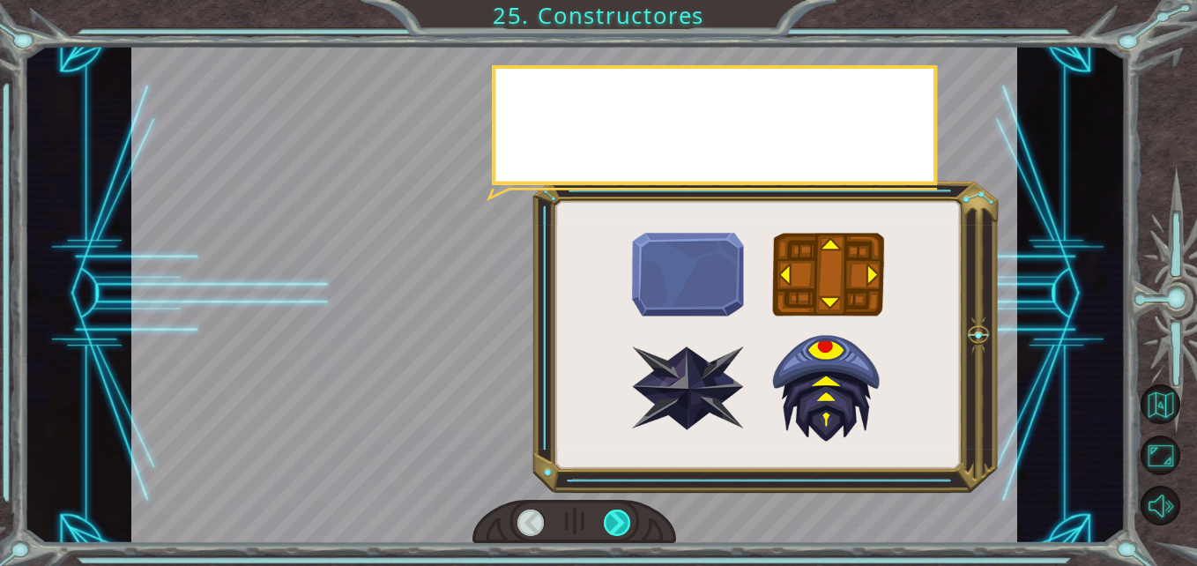
click at [611, 524] on div at bounding box center [617, 523] width 27 height 27
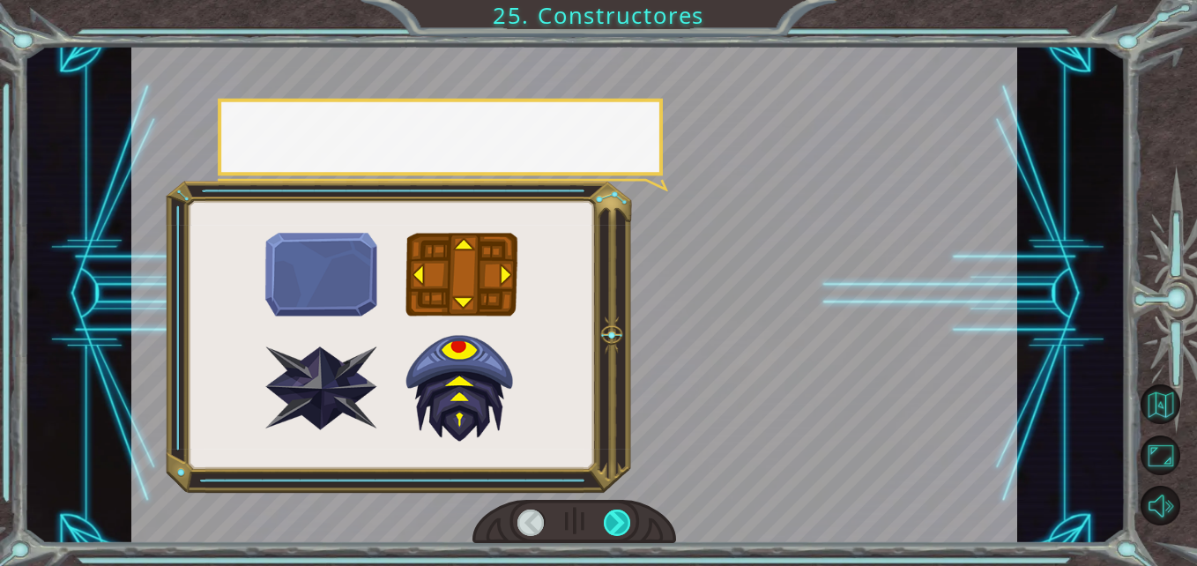
click at [611, 524] on div at bounding box center [617, 523] width 27 height 27
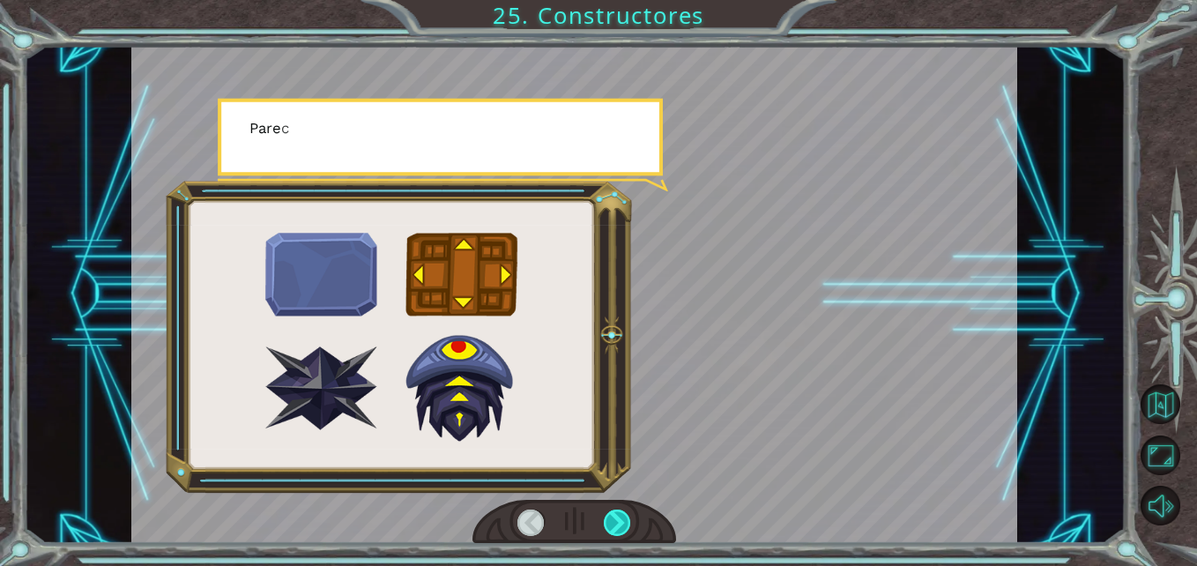
click at [611, 524] on div at bounding box center [617, 523] width 27 height 27
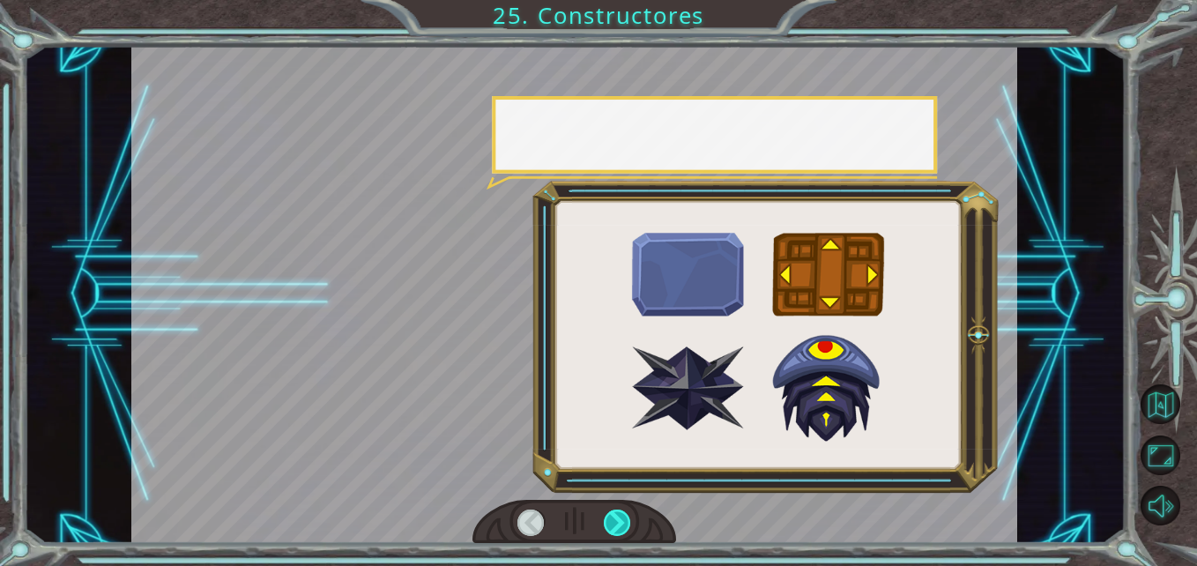
click at [611, 524] on div at bounding box center [617, 523] width 27 height 27
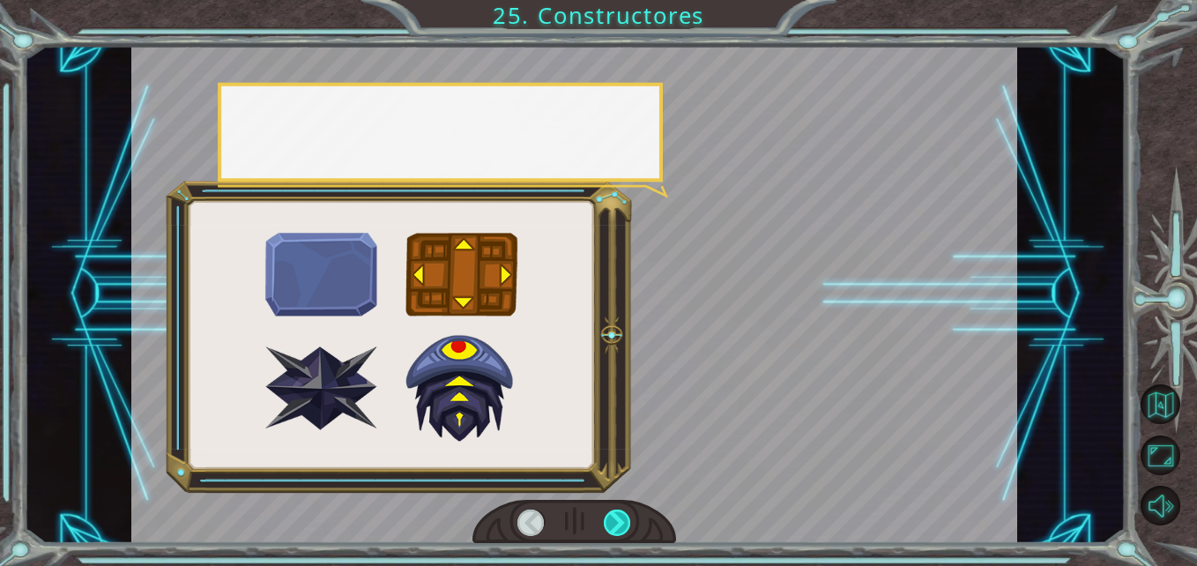
click at [611, 524] on div at bounding box center [617, 523] width 27 height 27
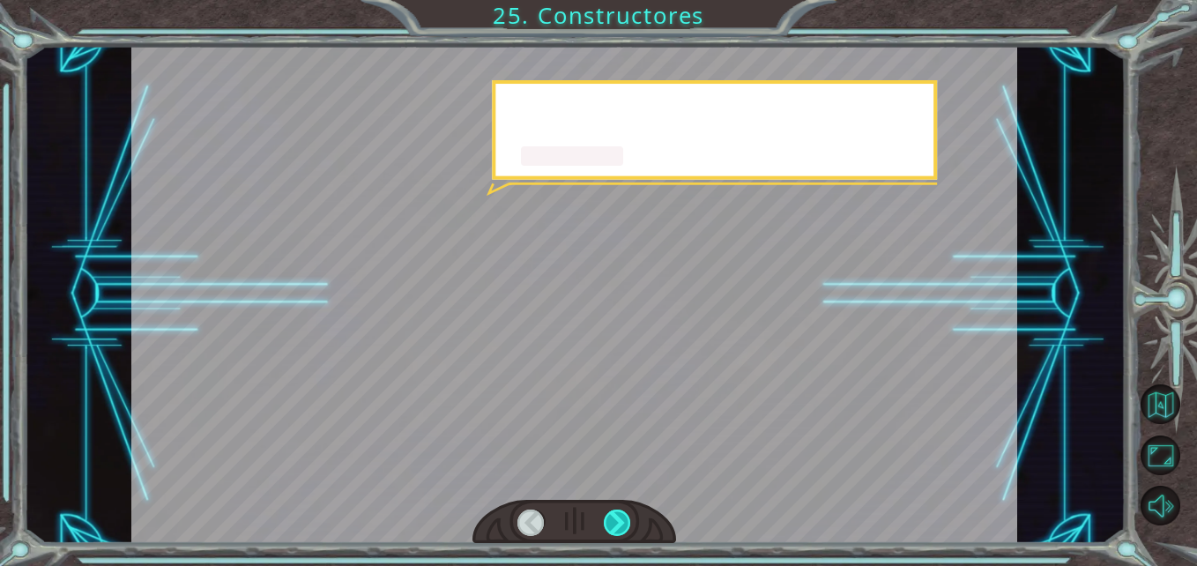
click at [611, 524] on div at bounding box center [617, 523] width 27 height 27
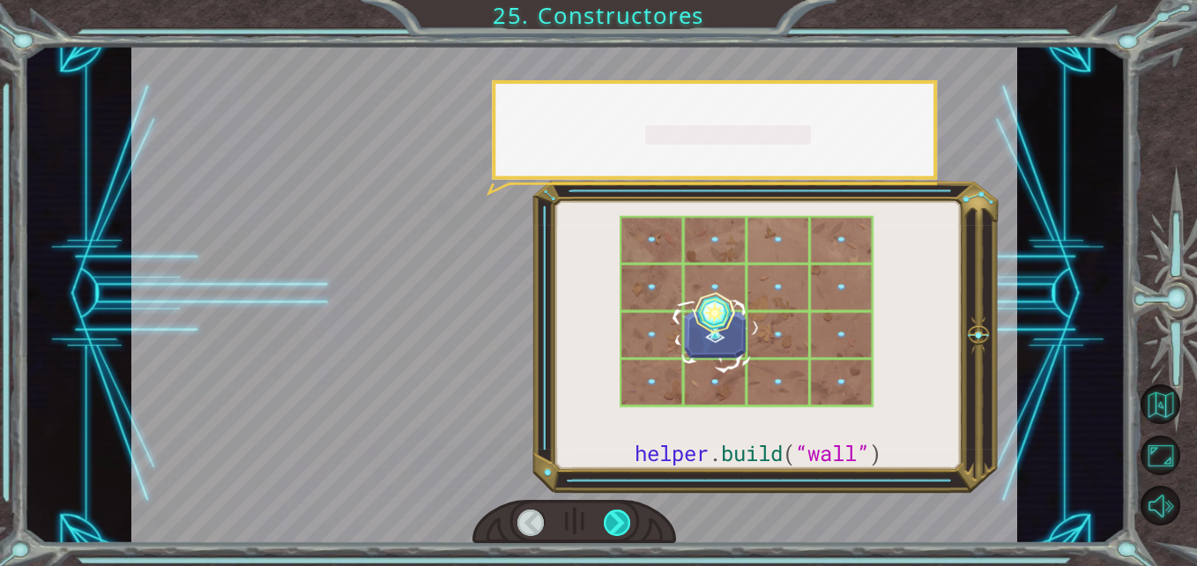
click at [611, 524] on div at bounding box center [617, 523] width 27 height 27
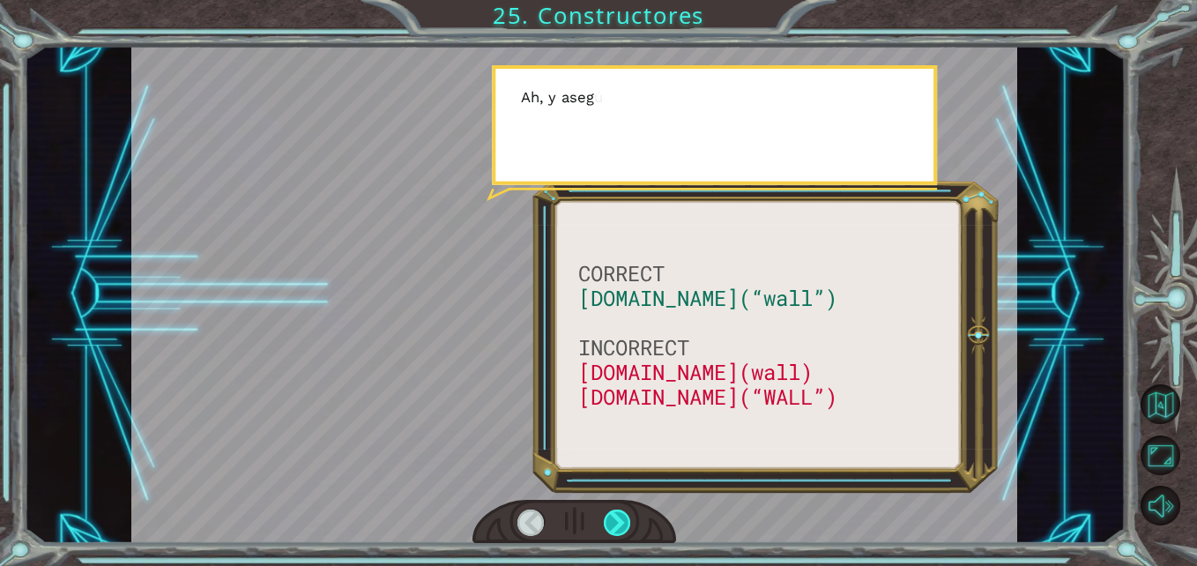
click at [611, 524] on div at bounding box center [617, 523] width 27 height 27
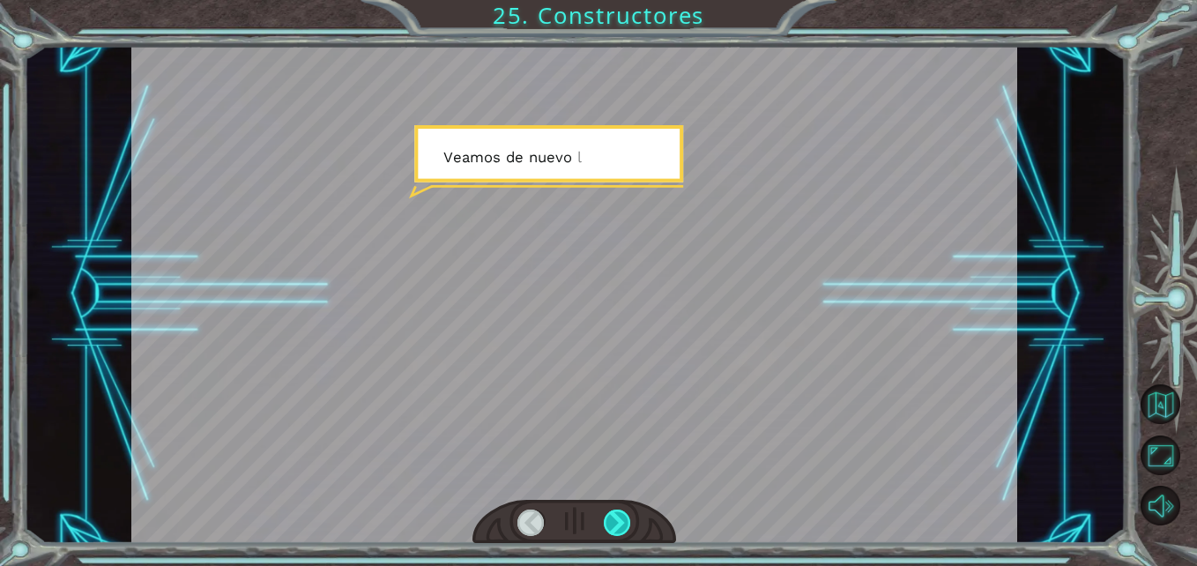
click at [611, 524] on div at bounding box center [617, 523] width 27 height 27
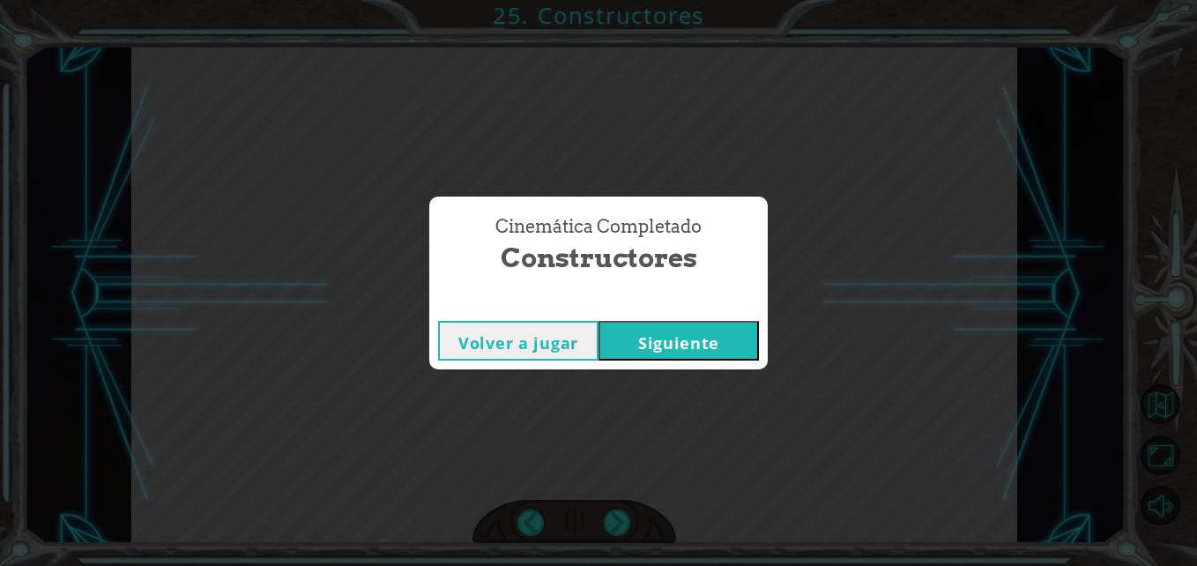
click at [636, 324] on button "Siguiente" at bounding box center [679, 341] width 160 height 40
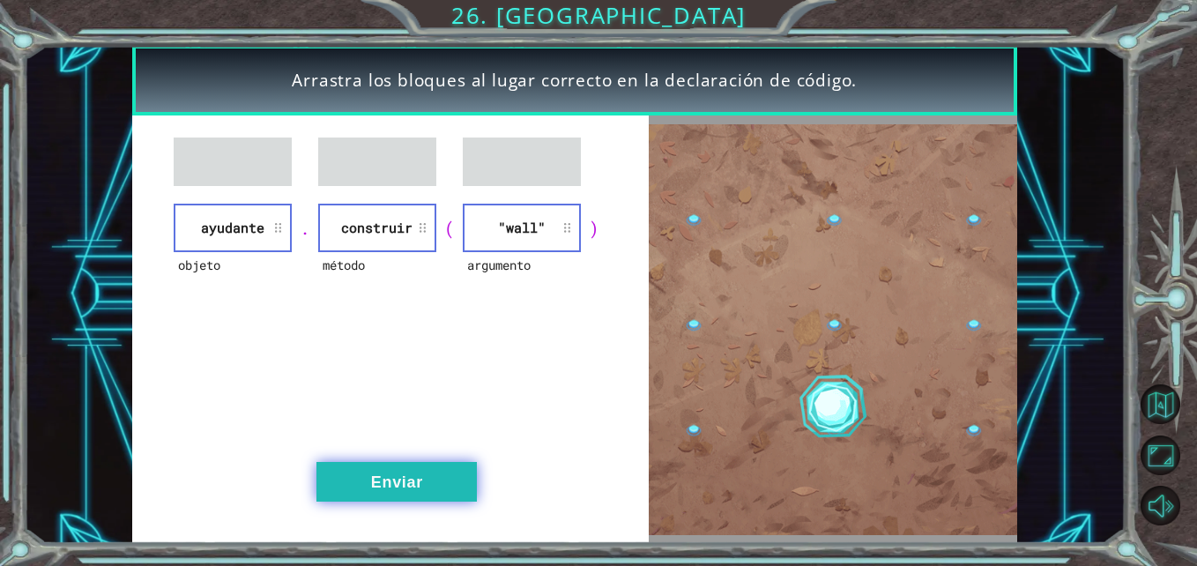
click at [374, 482] on button "Enviar" at bounding box center [397, 482] width 160 height 40
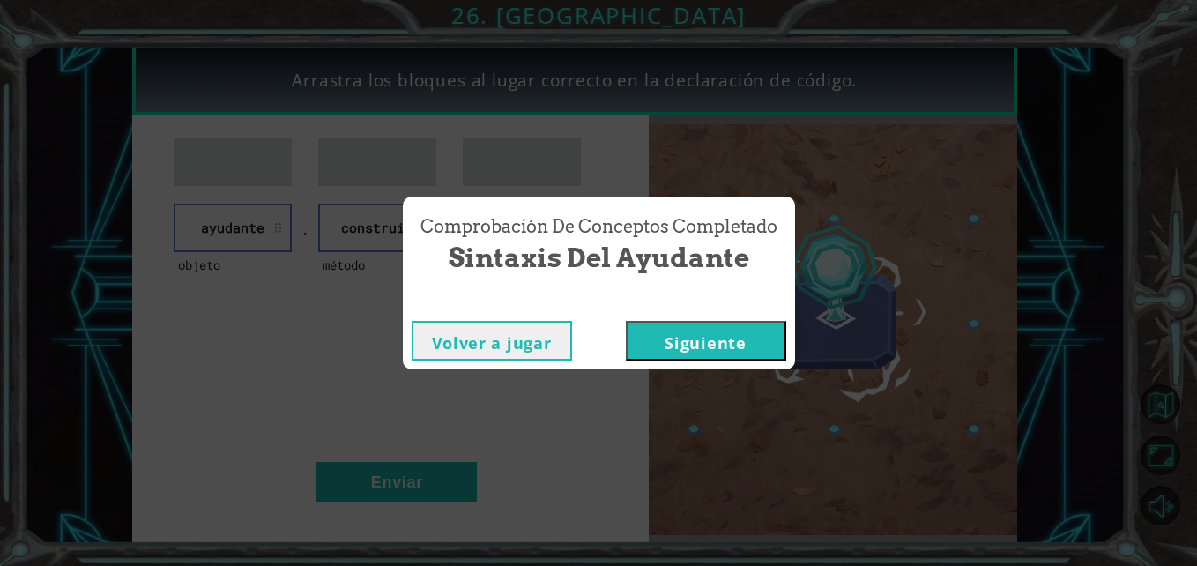
click at [749, 345] on button "Siguiente" at bounding box center [706, 341] width 160 height 40
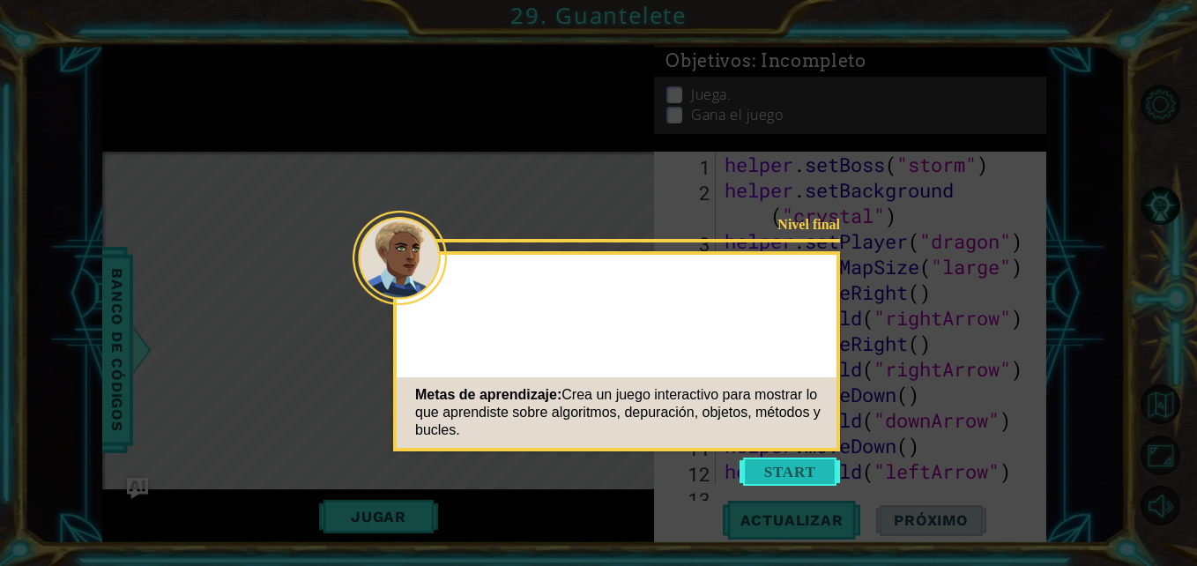
click at [771, 470] on button "Start" at bounding box center [790, 472] width 101 height 28
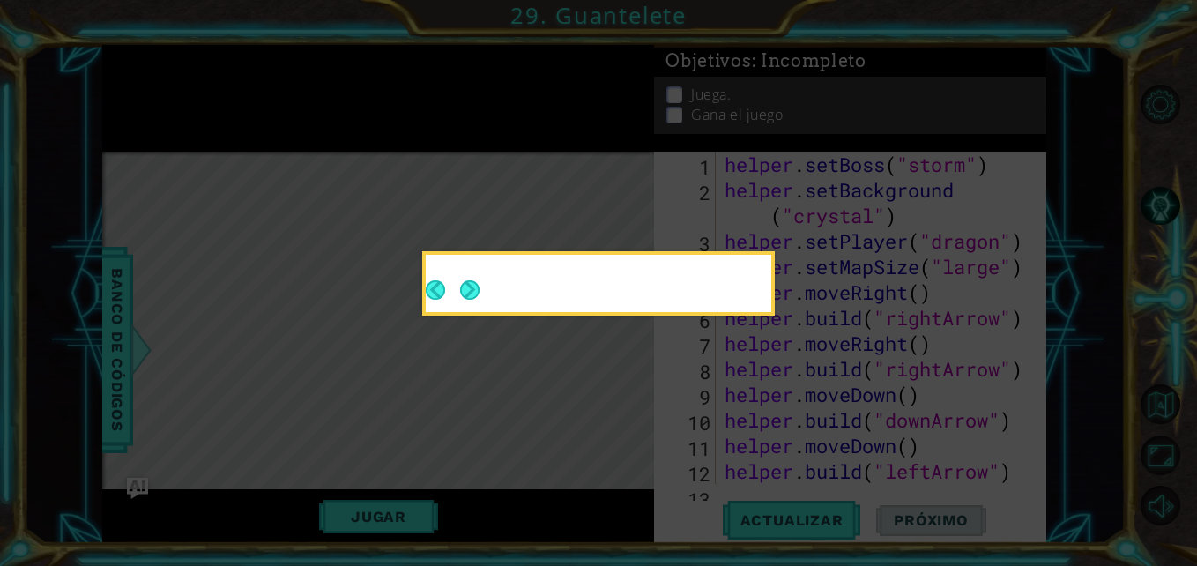
click at [771, 470] on icon at bounding box center [598, 283] width 1197 height 566
click at [473, 280] on button "Next" at bounding box center [469, 289] width 19 height 19
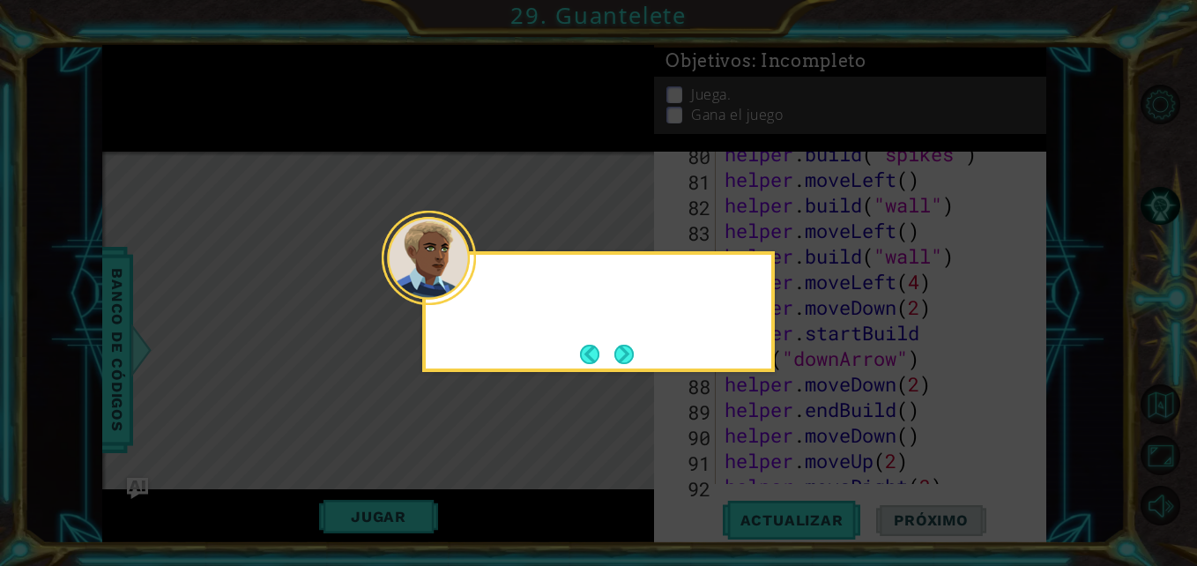
click at [606, 331] on div at bounding box center [598, 311] width 353 height 121
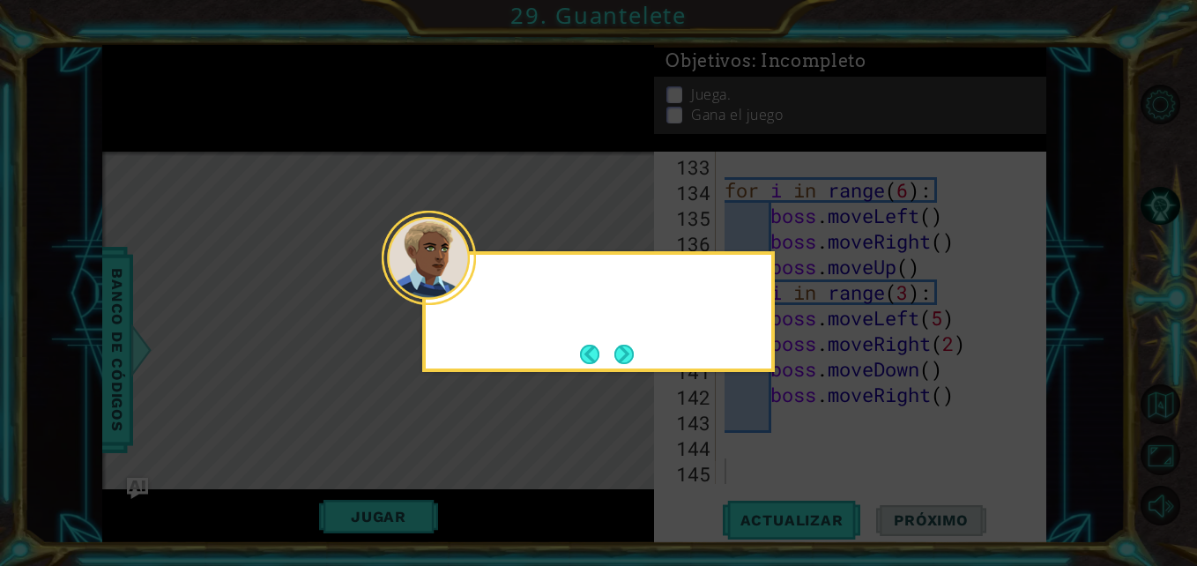
scroll to position [3682, 0]
click at [608, 336] on div "El últ" at bounding box center [598, 311] width 353 height 121
click at [615, 347] on button "Next" at bounding box center [624, 354] width 19 height 19
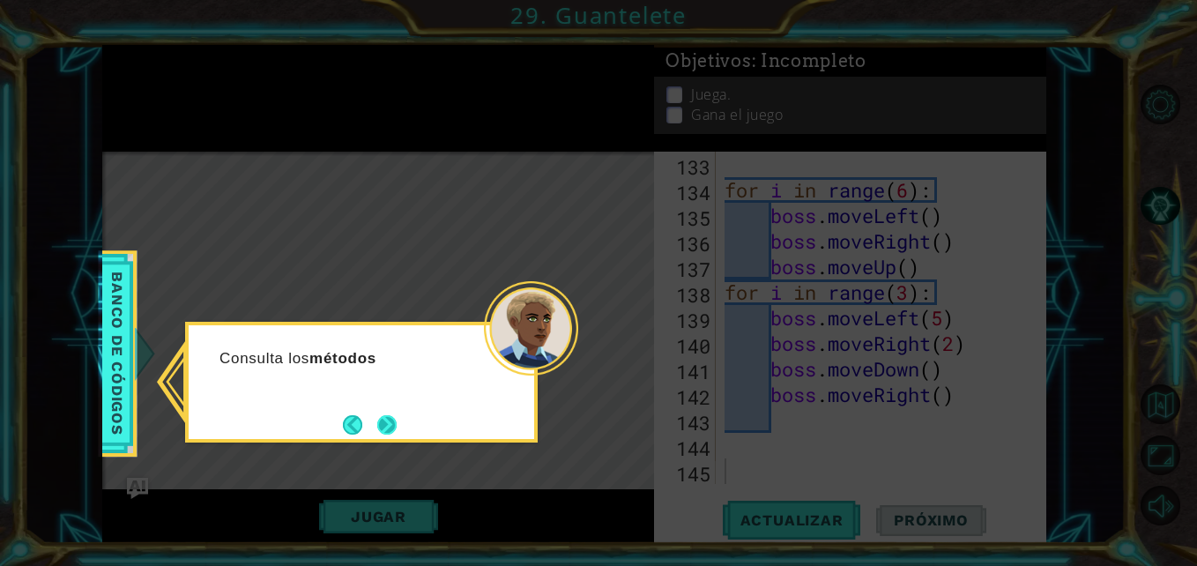
click at [391, 422] on button "Next" at bounding box center [386, 424] width 19 height 19
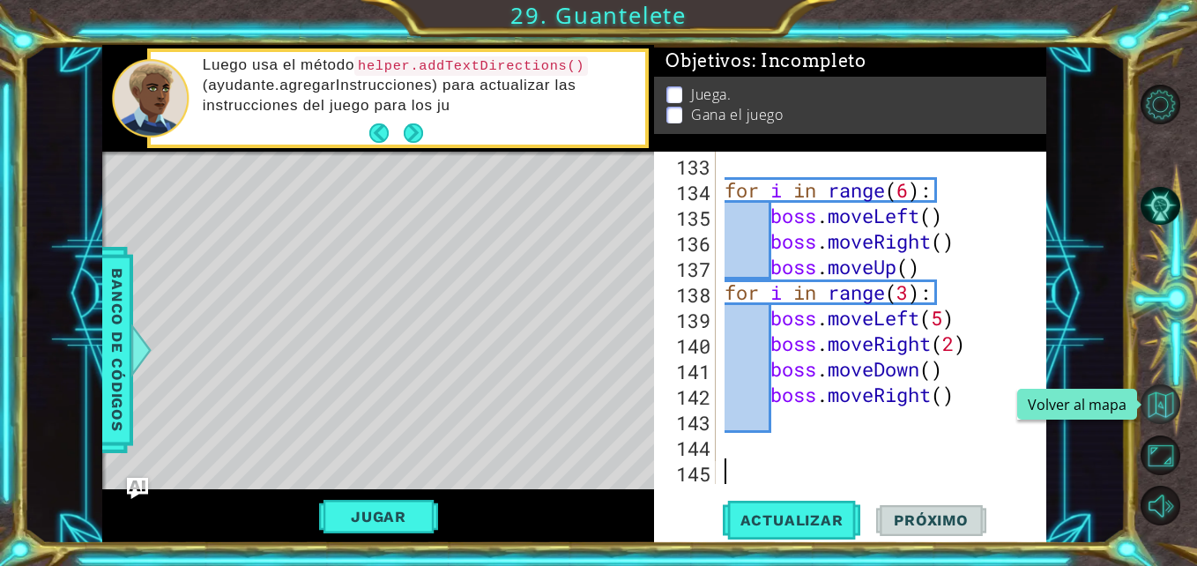
click at [1159, 409] on button "Volver al mapa" at bounding box center [1161, 404] width 40 height 40
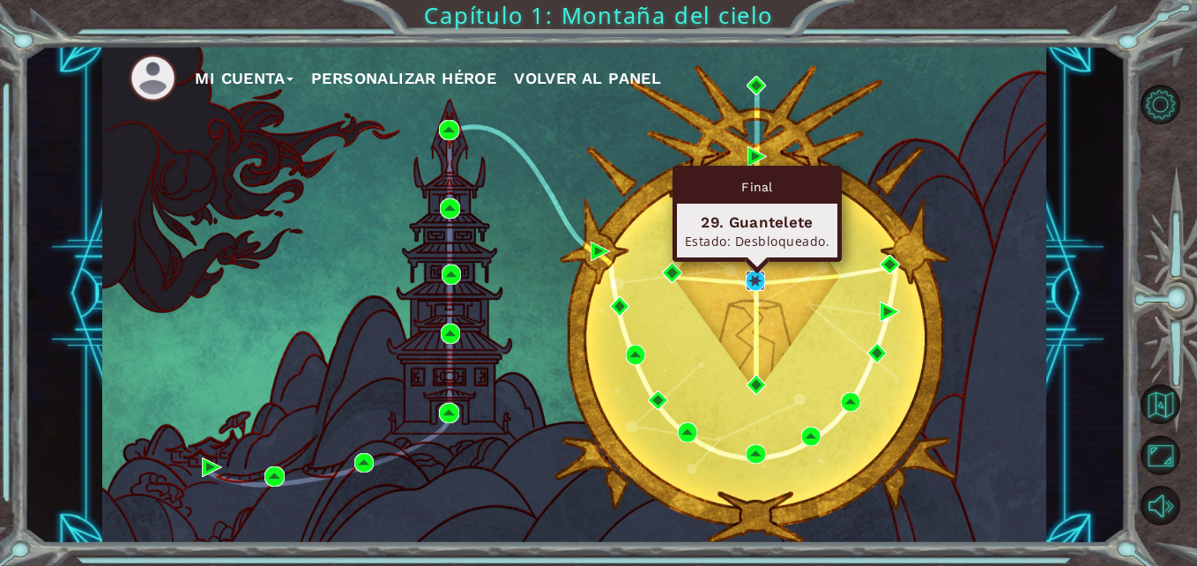
click at [755, 278] on img at bounding box center [755, 280] width 19 height 19
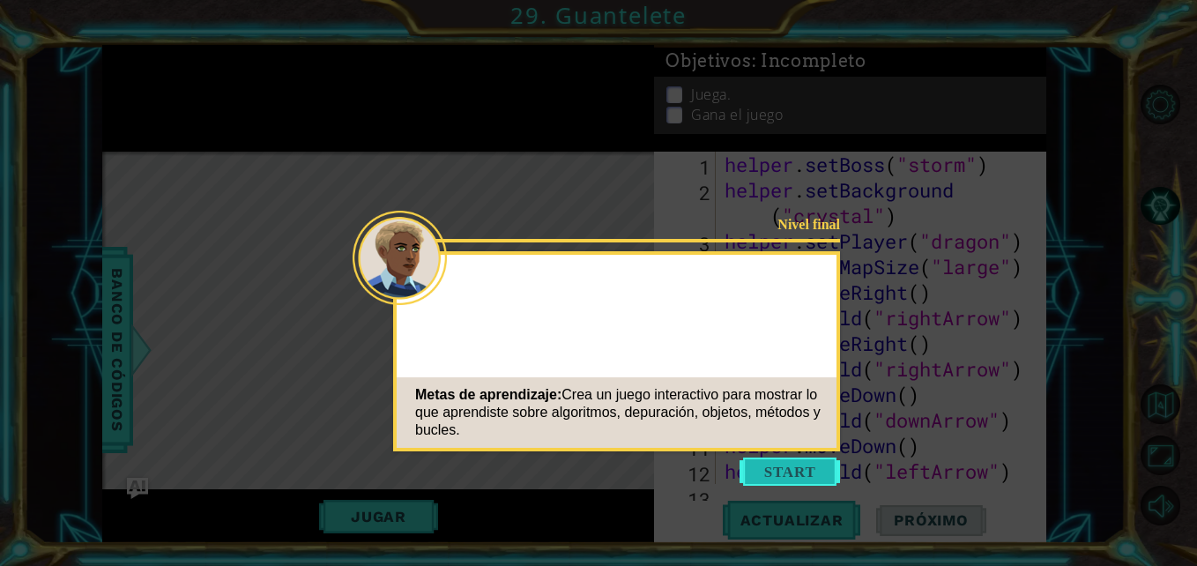
click at [779, 469] on button "Start" at bounding box center [790, 472] width 101 height 28
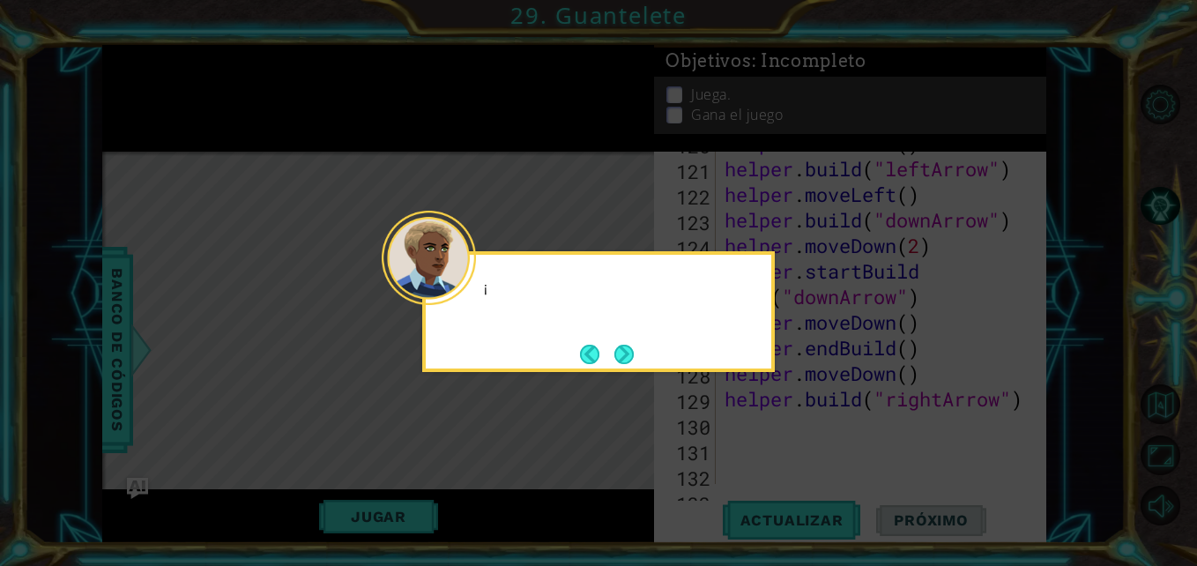
scroll to position [3682, 0]
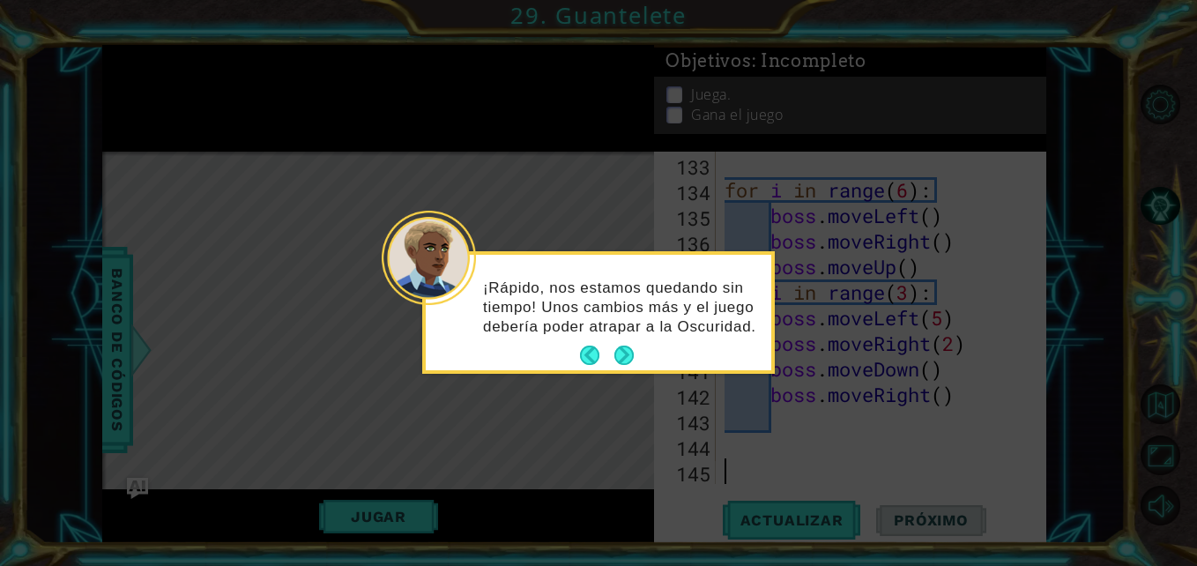
click at [623, 343] on footer at bounding box center [607, 355] width 54 height 26
click at [623, 354] on button "Next" at bounding box center [624, 355] width 19 height 19
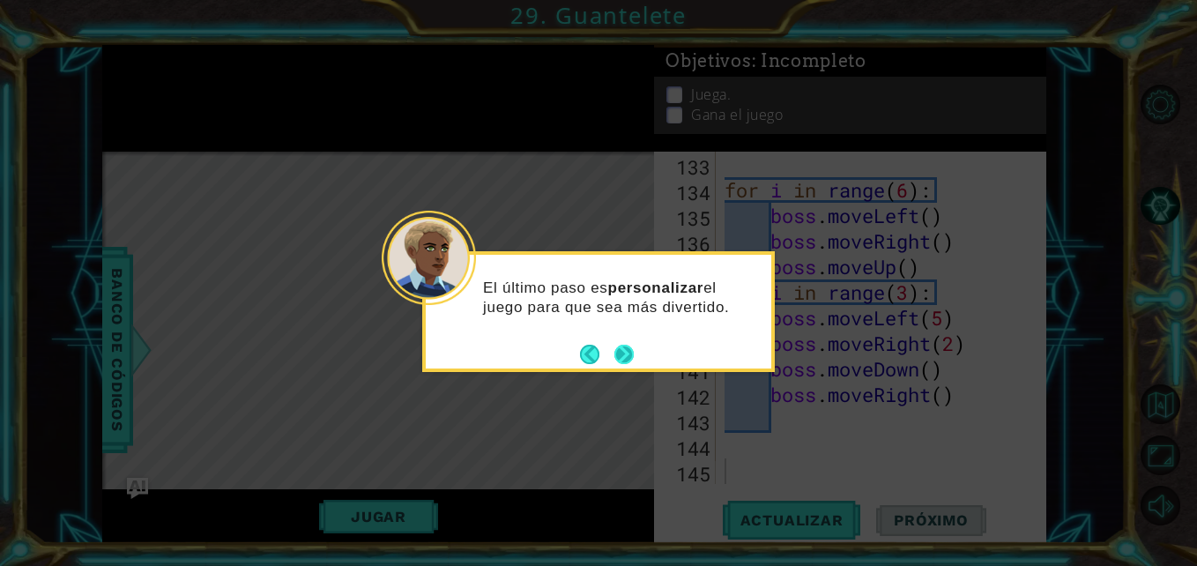
click at [615, 352] on button "Next" at bounding box center [624, 354] width 19 height 19
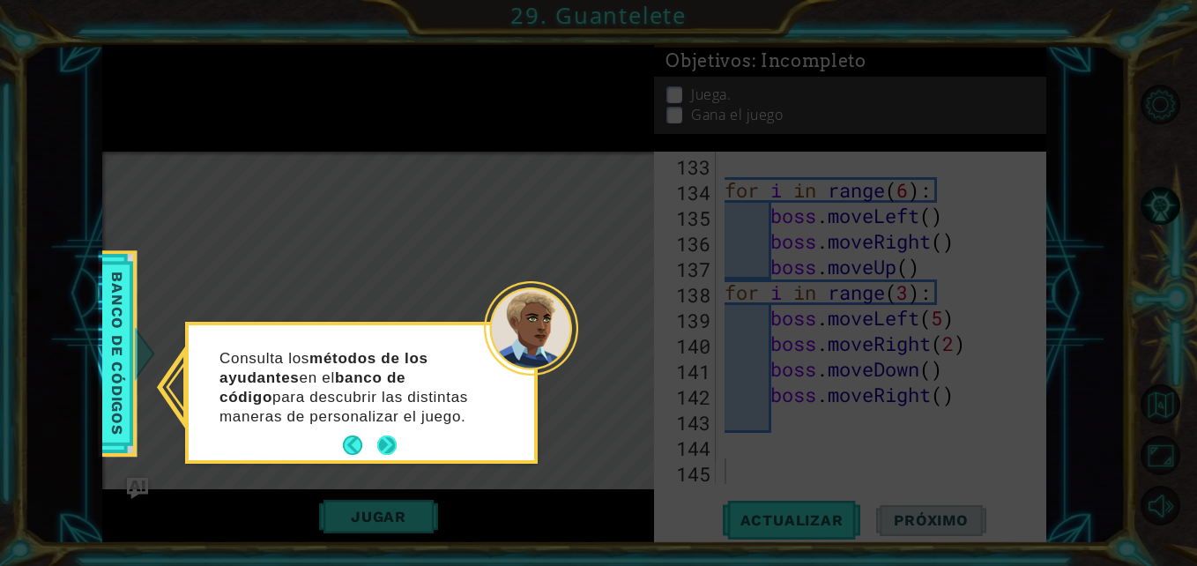
click at [385, 436] on button "Next" at bounding box center [386, 445] width 19 height 19
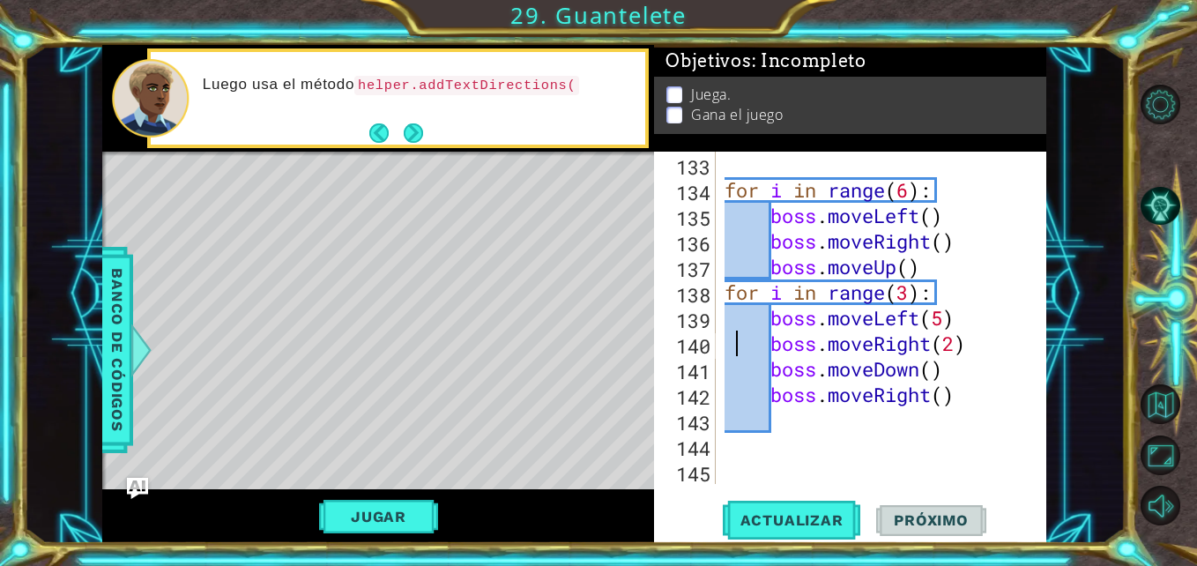
click at [733, 340] on div "for i in range ( 6 ) : boss . moveLeft ( ) boss . moveRight ( ) boss . moveUp (…" at bounding box center [879, 344] width 317 height 384
type textarea "boss.moveRight(2)"
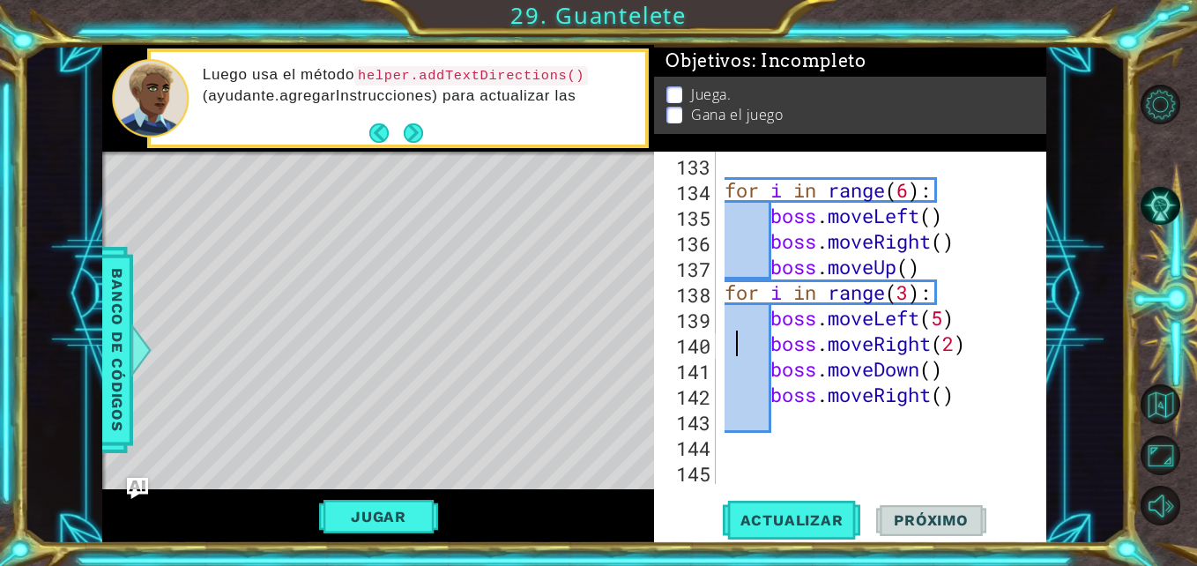
click at [840, 409] on div "for i in range ( 6 ) : boss . moveLeft ( ) boss . moveRight ( ) boss . moveUp (…" at bounding box center [879, 344] width 317 height 384
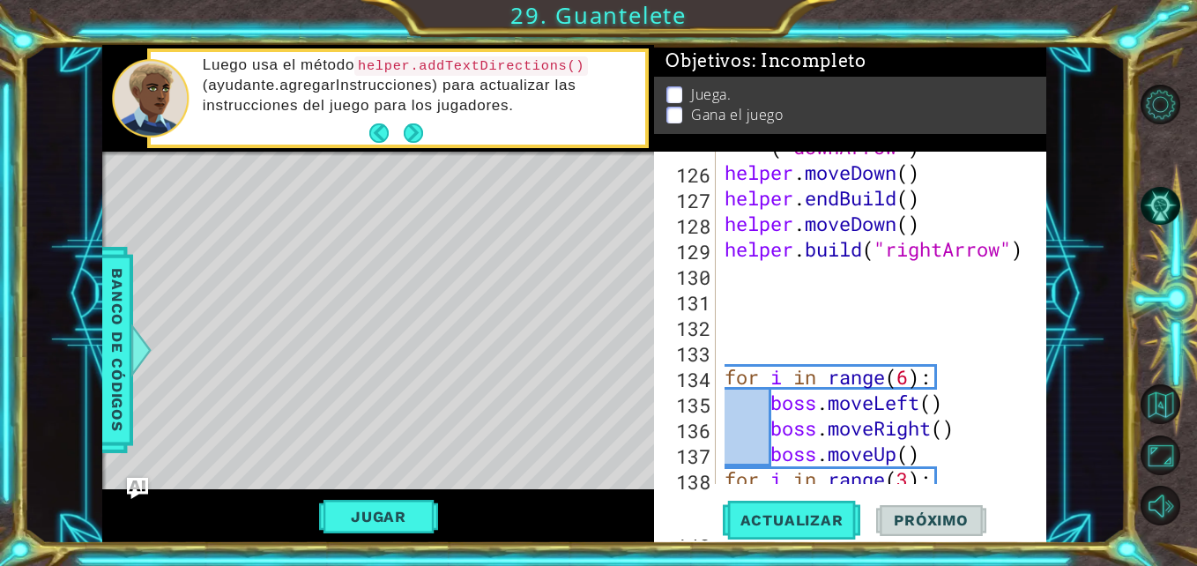
scroll to position [3496, 0]
click at [781, 309] on div "helper . startBuild ( "downArrow" ) helper . moveDown ( ) helper . endBuild ( )…" at bounding box center [879, 312] width 317 height 409
click at [747, 265] on div "helper . startBuild ( "downArrow" ) helper . moveDown ( ) helper . endBuild ( )…" at bounding box center [879, 312] width 317 height 409
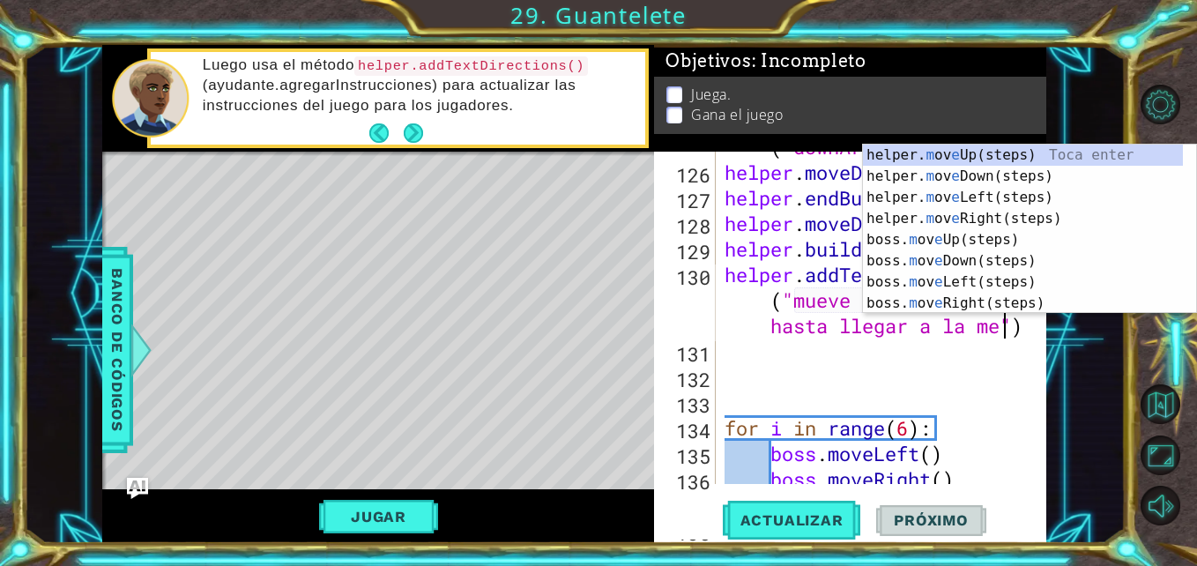
scroll to position [0, 35]
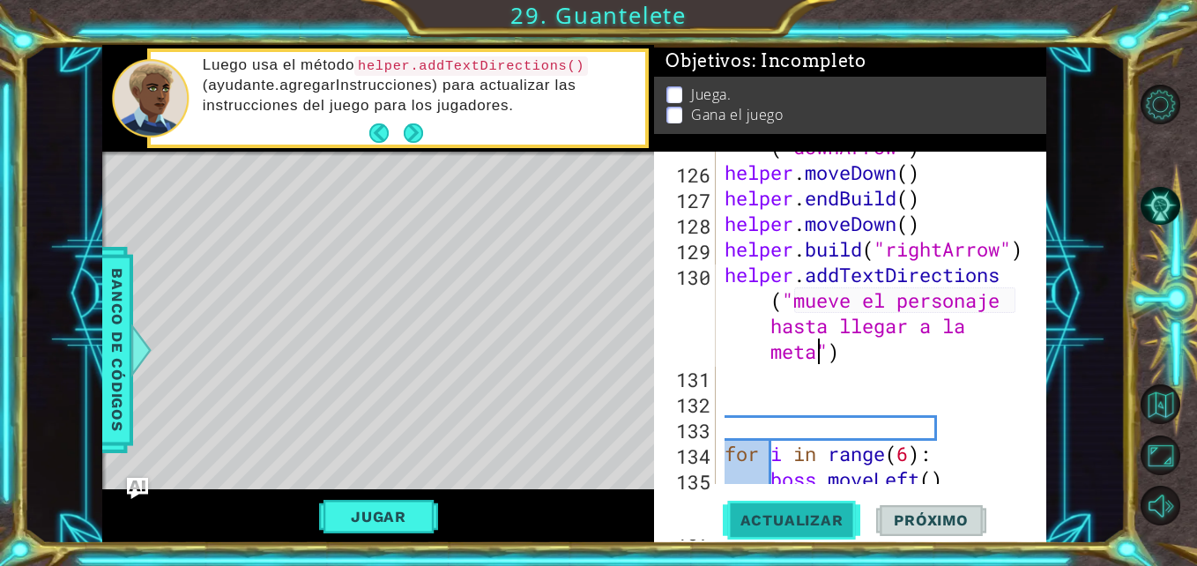
type textarea "helper.addTextDirections("mueve el personaje hasta llegar a la meta")"
click at [795, 513] on span "Actualizar" at bounding box center [792, 520] width 138 height 18
click at [406, 517] on button "Jugar" at bounding box center [378, 517] width 119 height 34
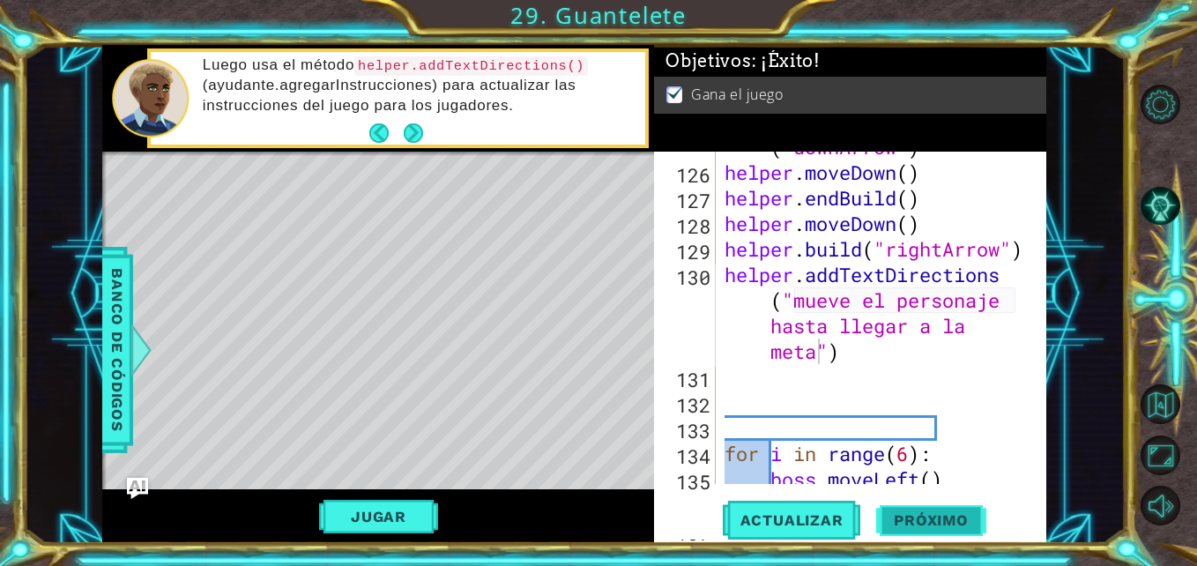
click at [901, 515] on button "Próximo" at bounding box center [930, 523] width 109 height 39
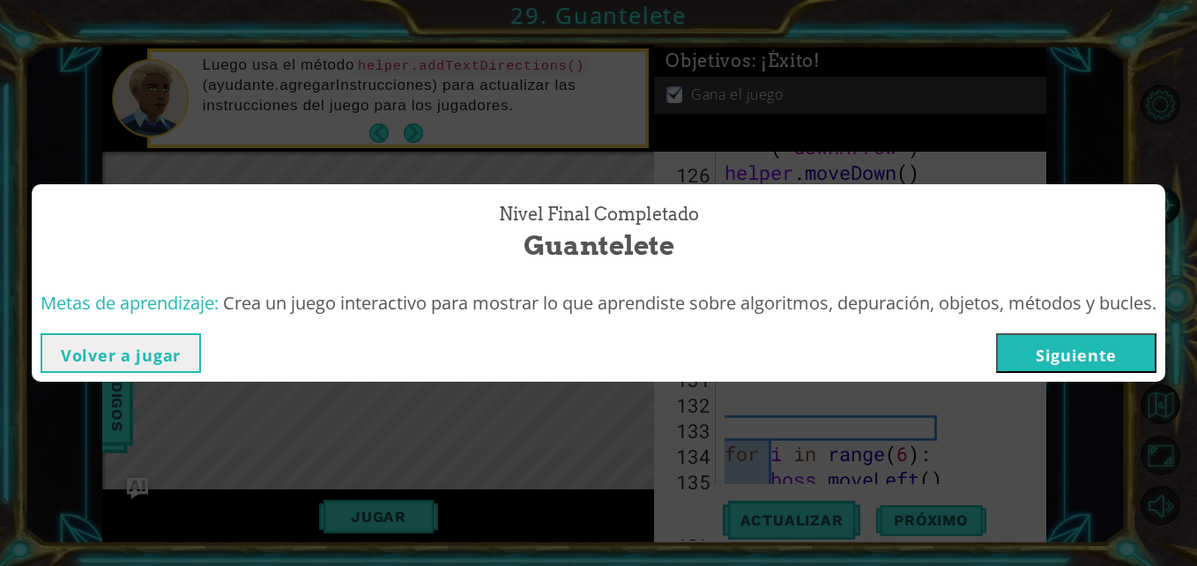
click at [765, 451] on div "Nivel final Completado Guantelete Metas de aprendizaje: Crea un juego interacti…" at bounding box center [598, 283] width 1197 height 566
click at [1124, 348] on button "Siguiente" at bounding box center [1076, 353] width 160 height 40
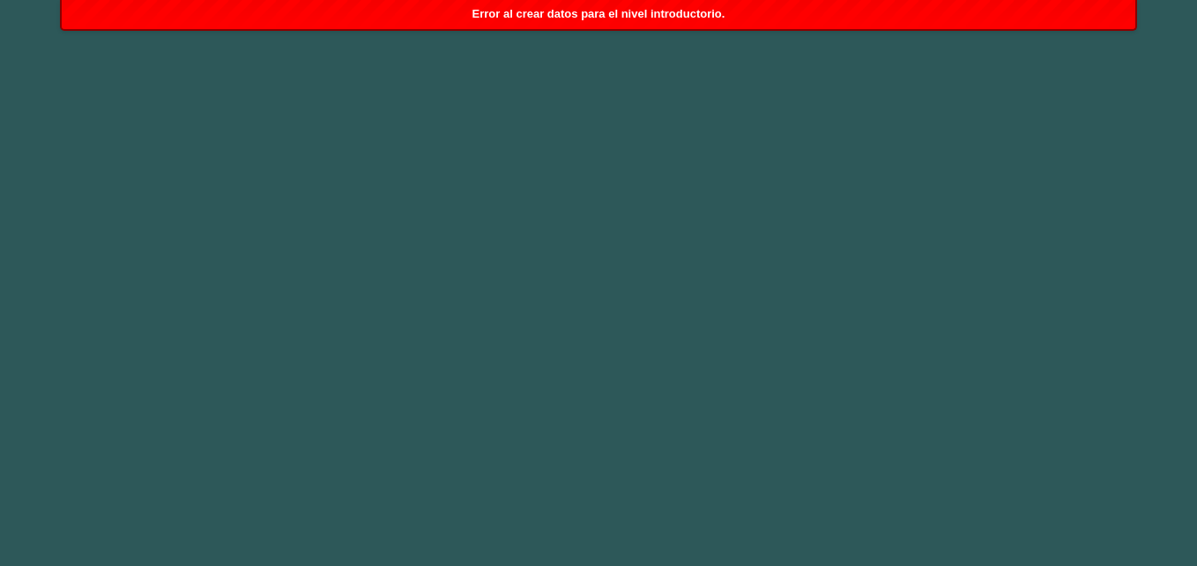
click at [462, 310] on body "1 2 3 4 5 6 7 8 9 helper. m ov e Lef t (steps) Toca enter helper. m ov e Righ t…" at bounding box center [598, 283] width 1197 height 566
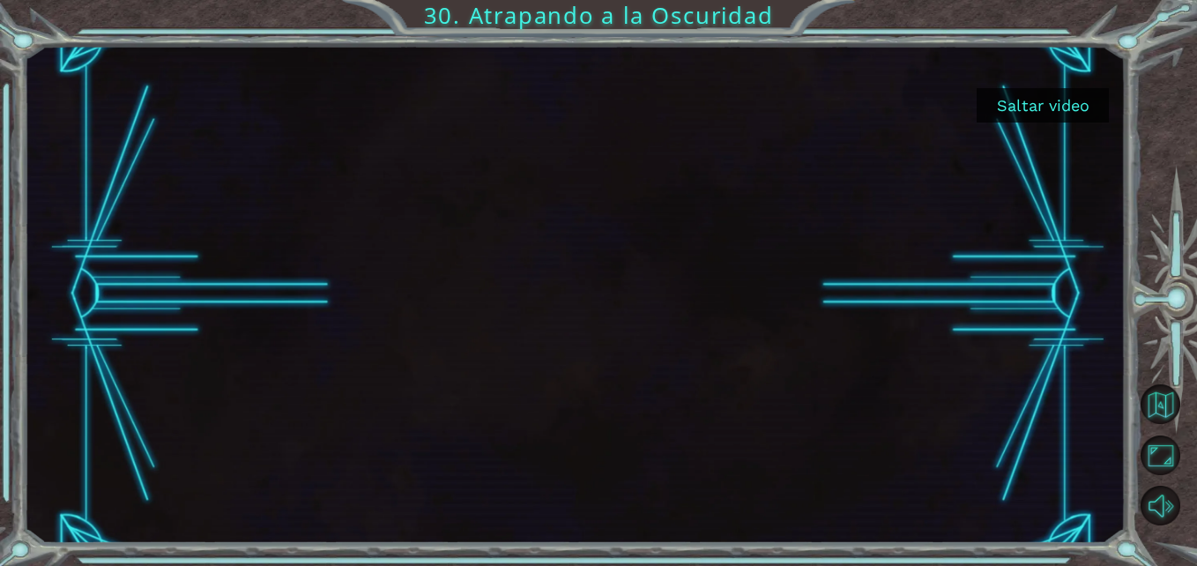
click at [1041, 114] on button "Saltar video" at bounding box center [1043, 105] width 132 height 34
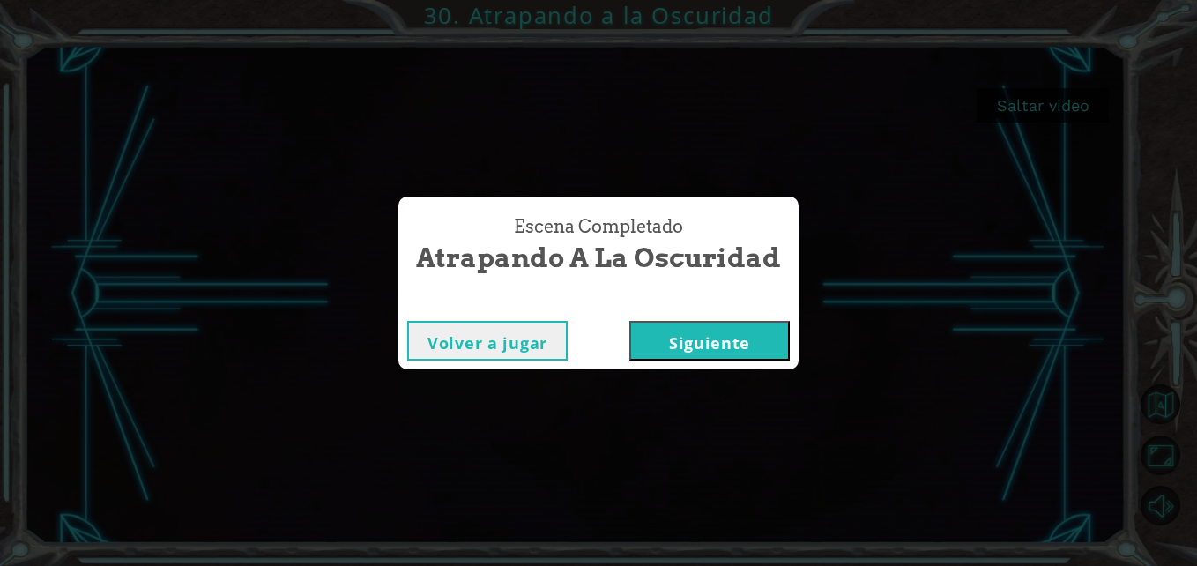
click at [671, 346] on button "Siguiente" at bounding box center [710, 341] width 160 height 40
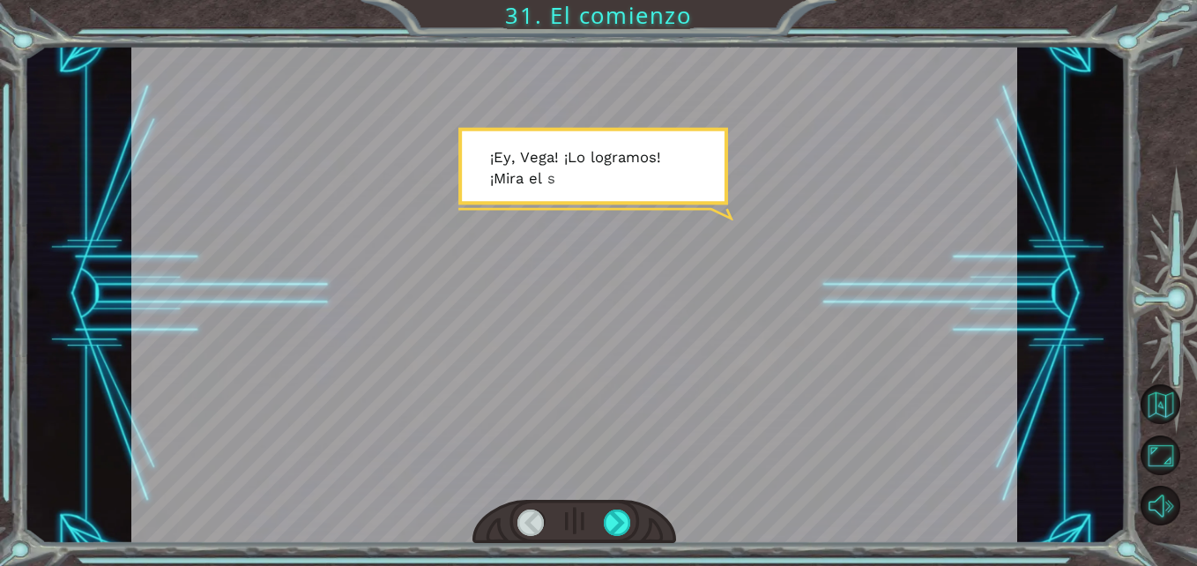
click at [618, 503] on div at bounding box center [575, 522] width 204 height 45
click at [618, 537] on div at bounding box center [575, 522] width 204 height 45
click at [617, 531] on div at bounding box center [617, 523] width 27 height 27
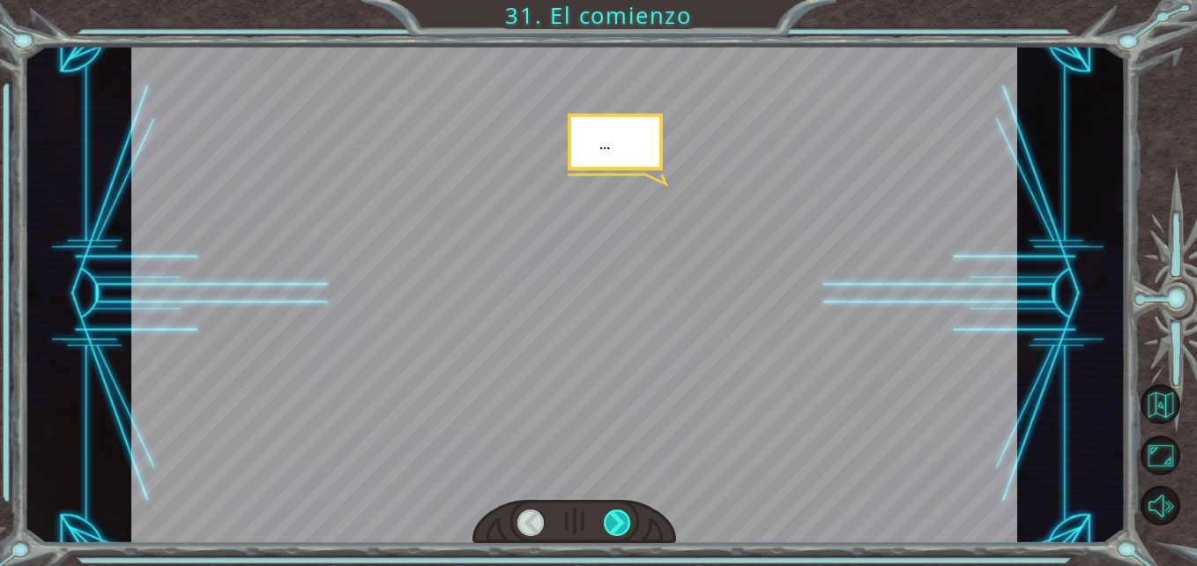
click at [617, 531] on div at bounding box center [617, 523] width 27 height 27
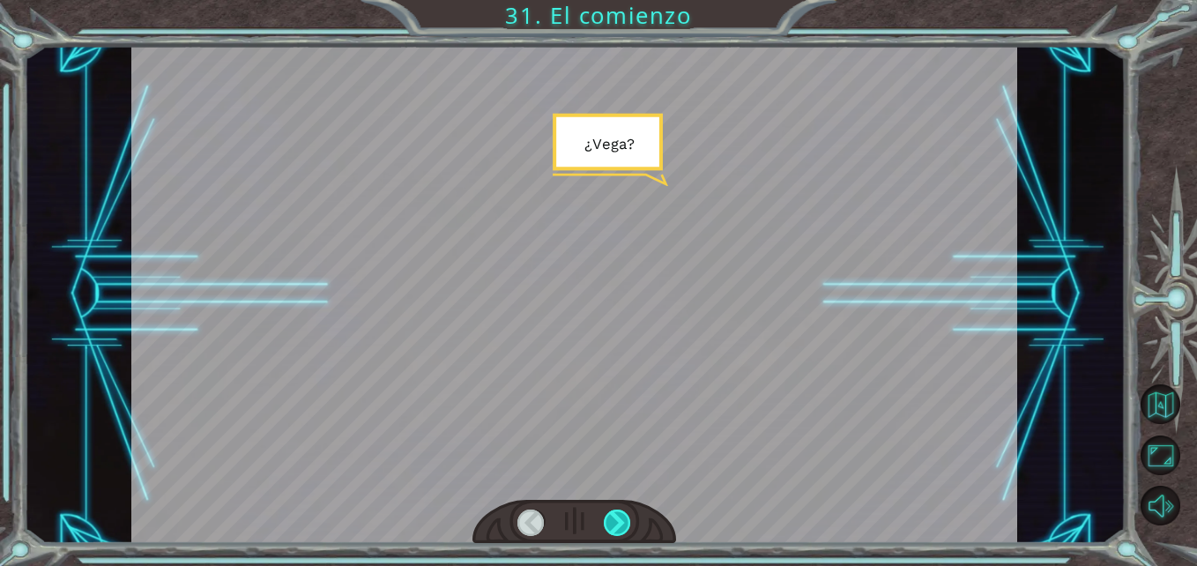
click at [617, 531] on div at bounding box center [617, 523] width 27 height 27
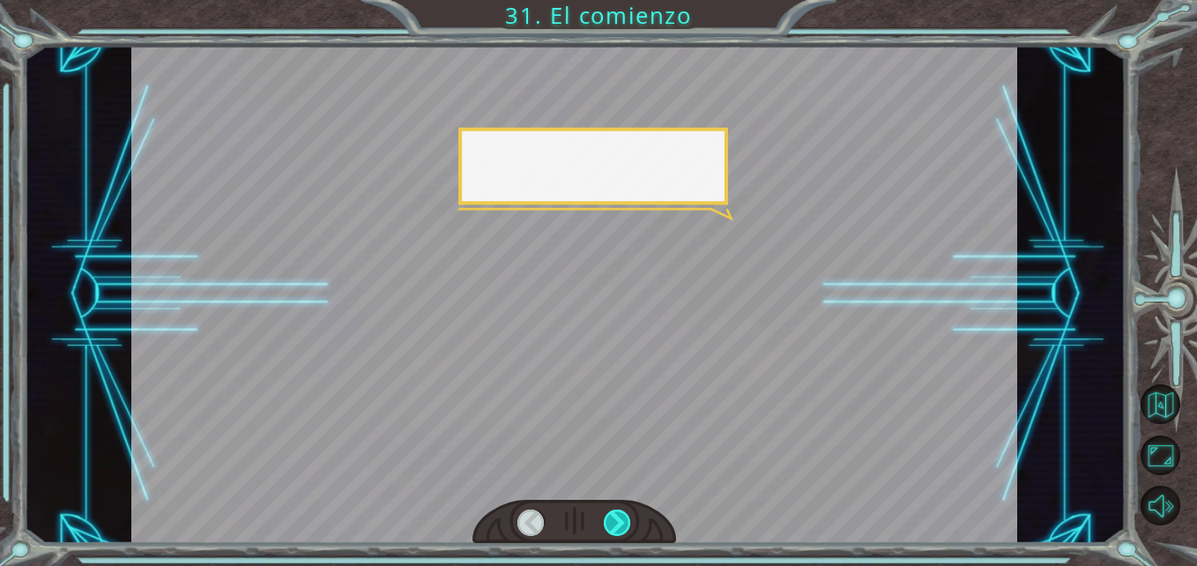
click at [617, 531] on div at bounding box center [617, 523] width 27 height 27
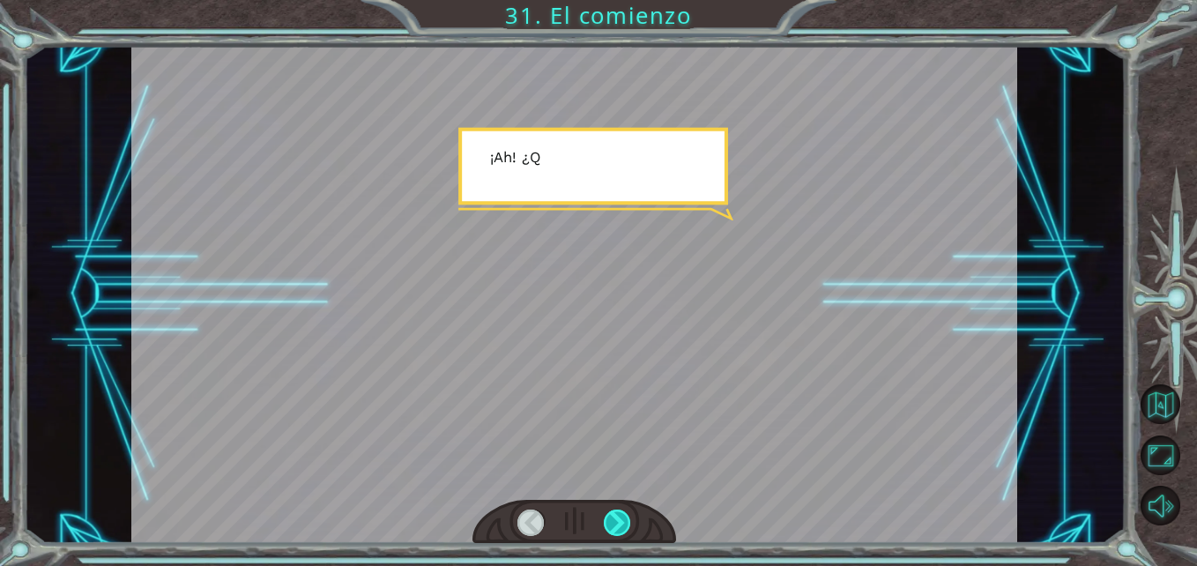
click at [617, 531] on div at bounding box center [617, 523] width 27 height 27
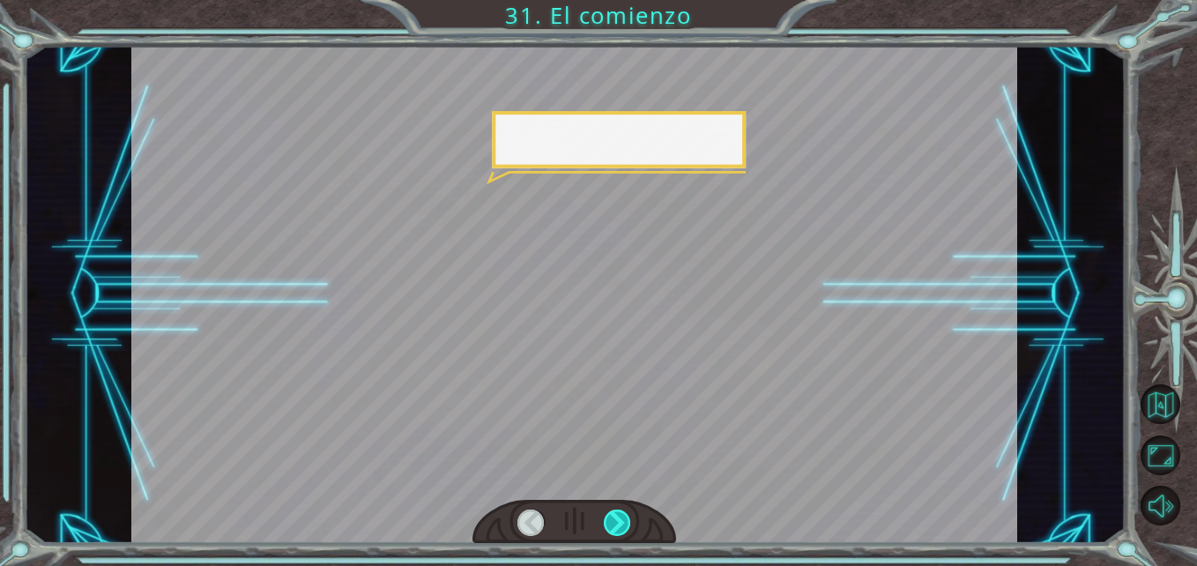
click at [617, 531] on div at bounding box center [617, 523] width 27 height 27
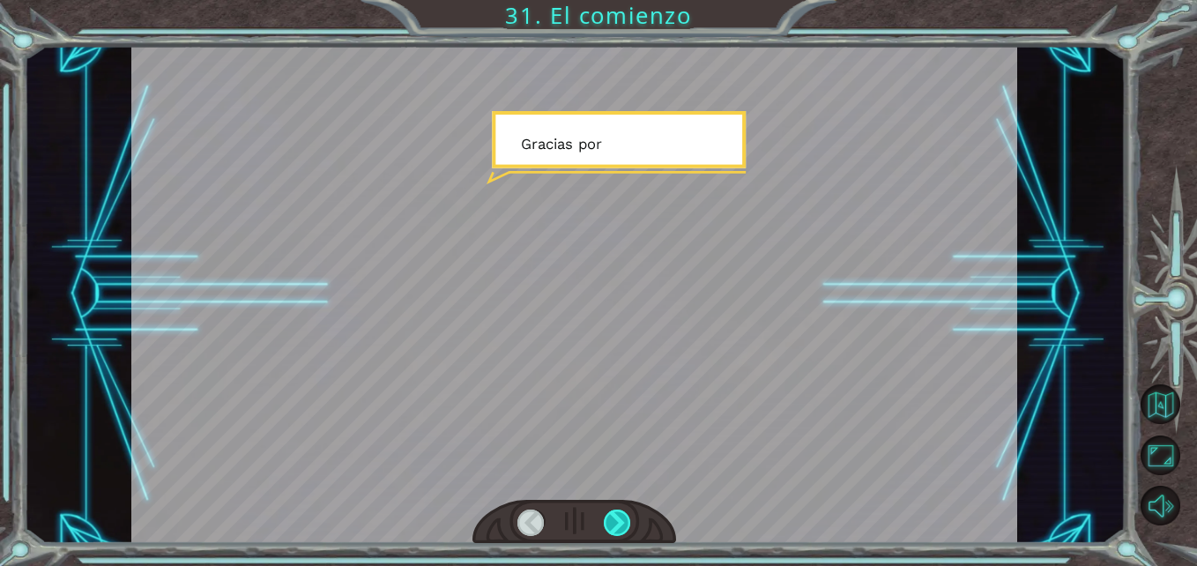
click at [617, 531] on div at bounding box center [617, 523] width 27 height 27
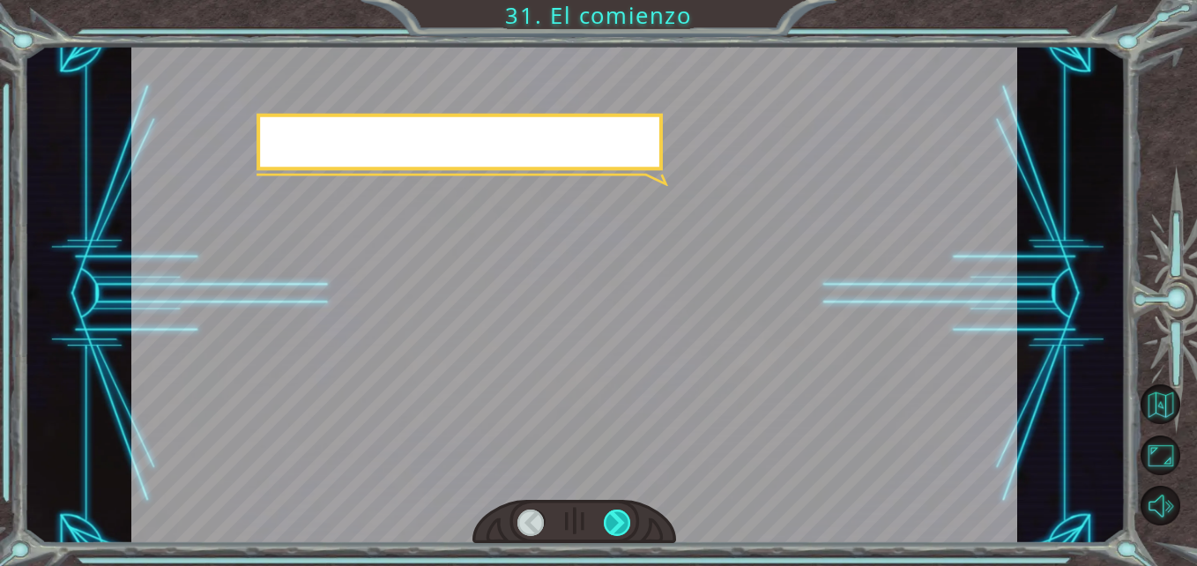
click at [617, 531] on div at bounding box center [617, 523] width 27 height 27
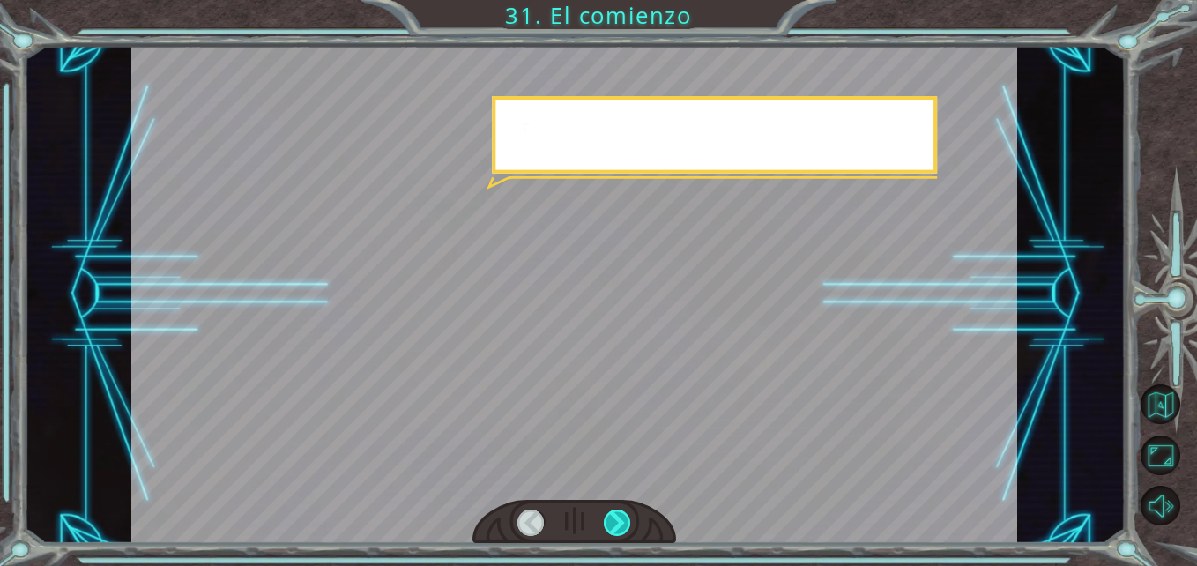
click at [617, 531] on div at bounding box center [617, 523] width 27 height 27
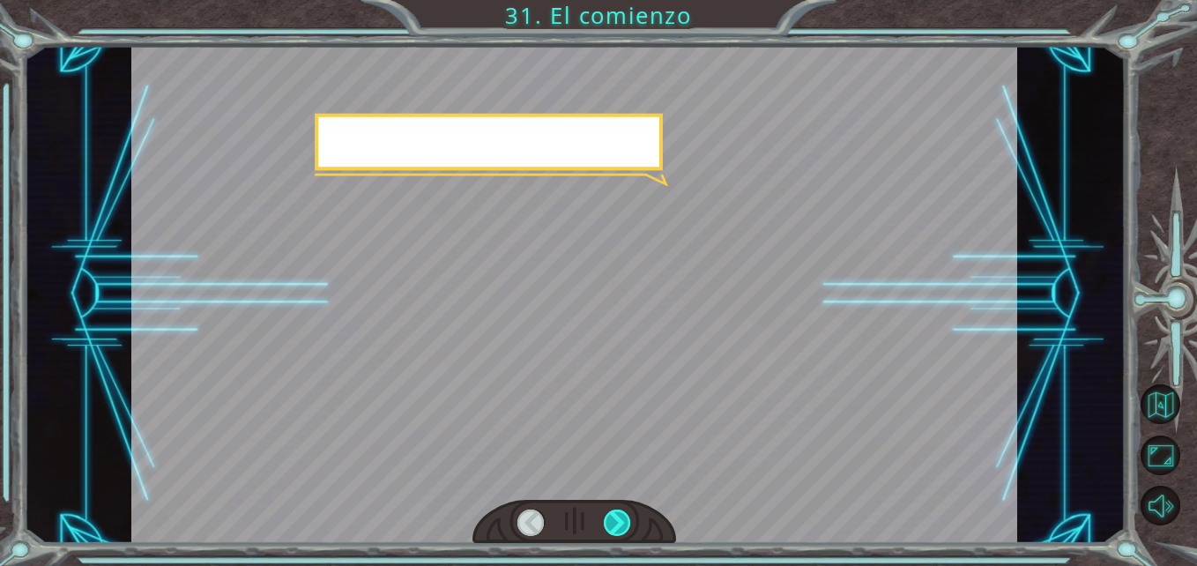
click at [617, 531] on div at bounding box center [617, 523] width 27 height 27
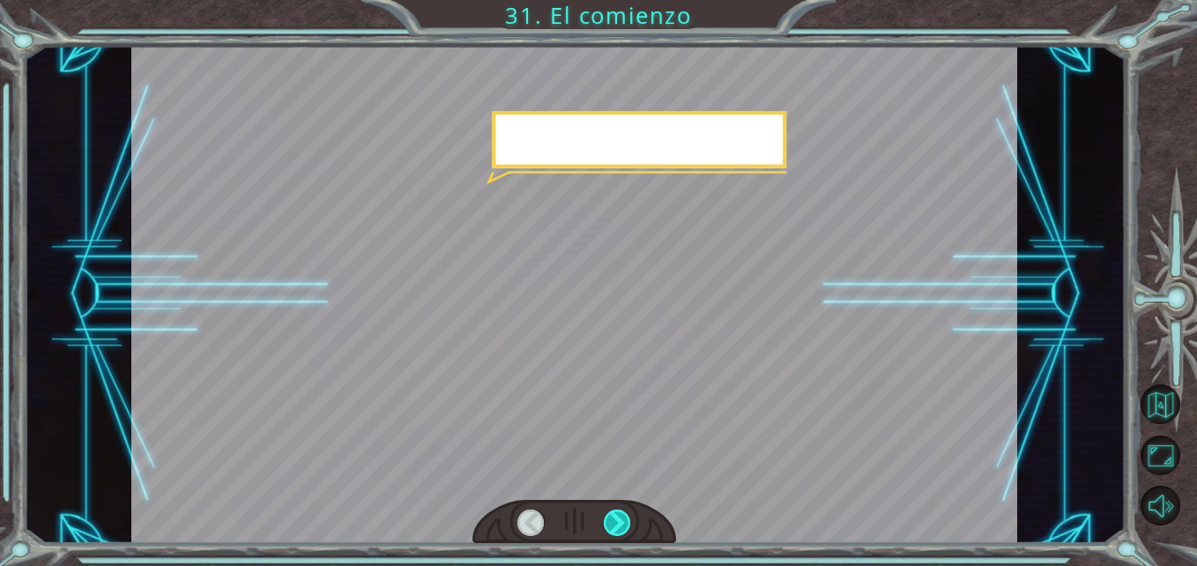
click at [617, 531] on div at bounding box center [617, 523] width 27 height 27
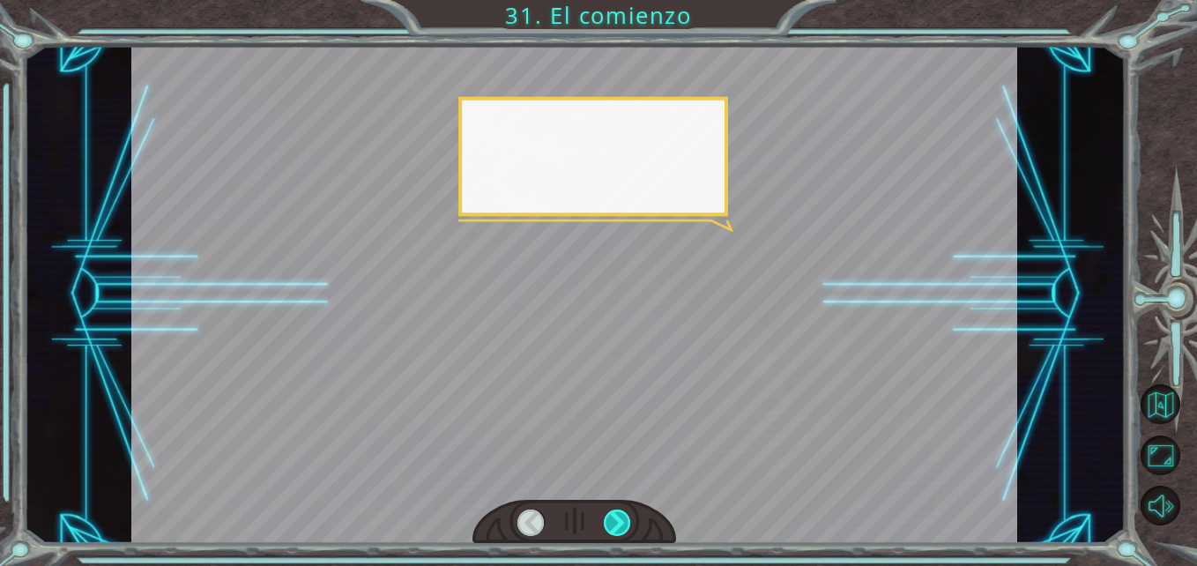
click at [617, 531] on div at bounding box center [617, 523] width 27 height 27
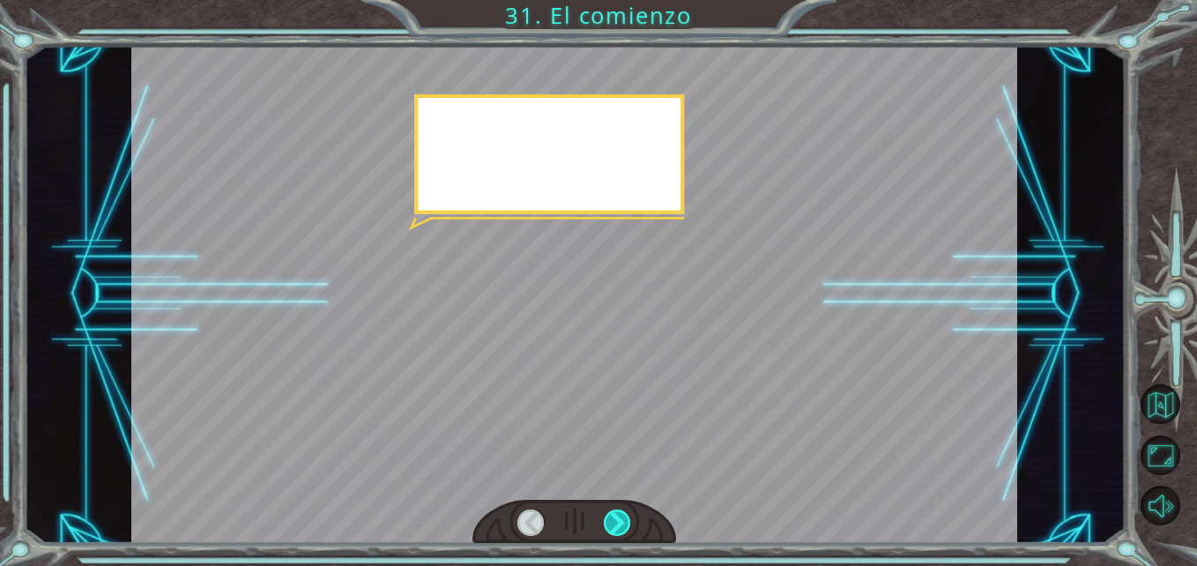
click at [617, 531] on div at bounding box center [617, 523] width 27 height 27
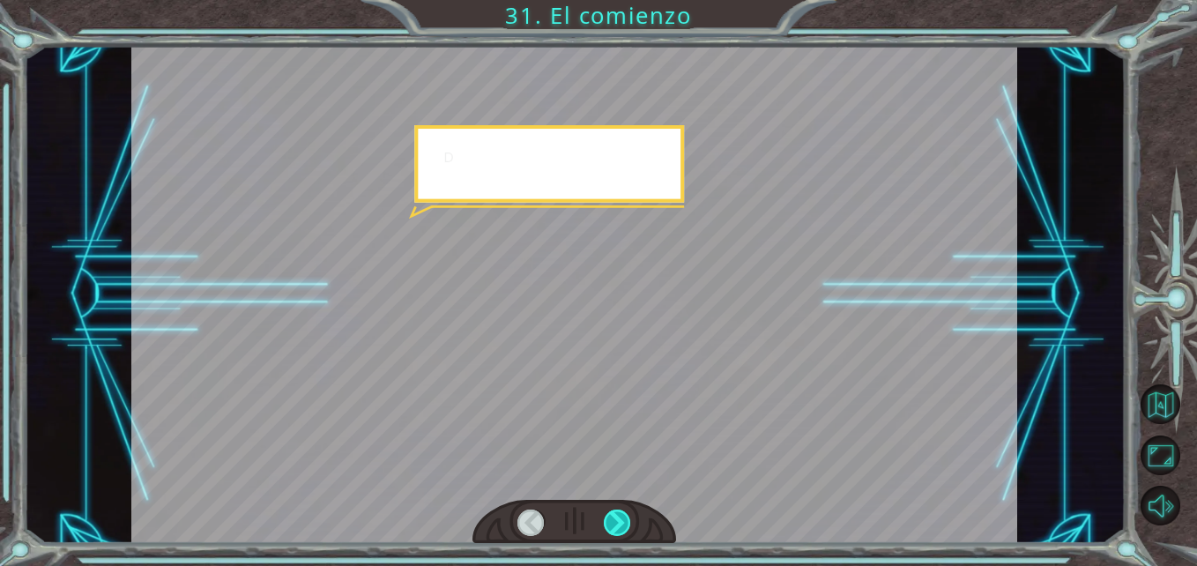
click at [617, 531] on div at bounding box center [617, 523] width 27 height 27
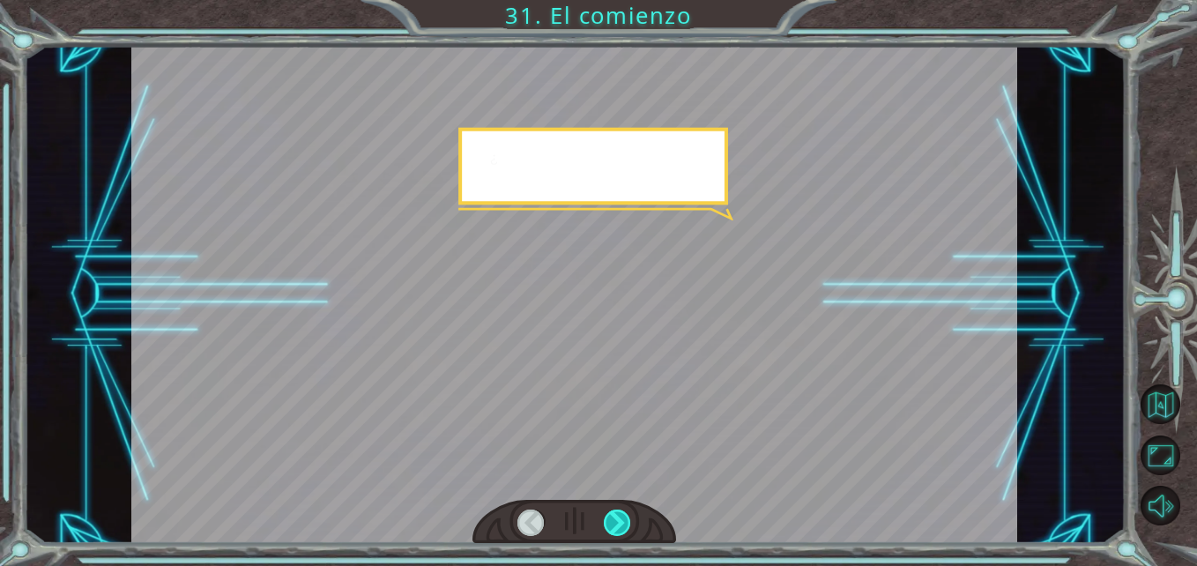
click at [617, 531] on div at bounding box center [617, 523] width 27 height 27
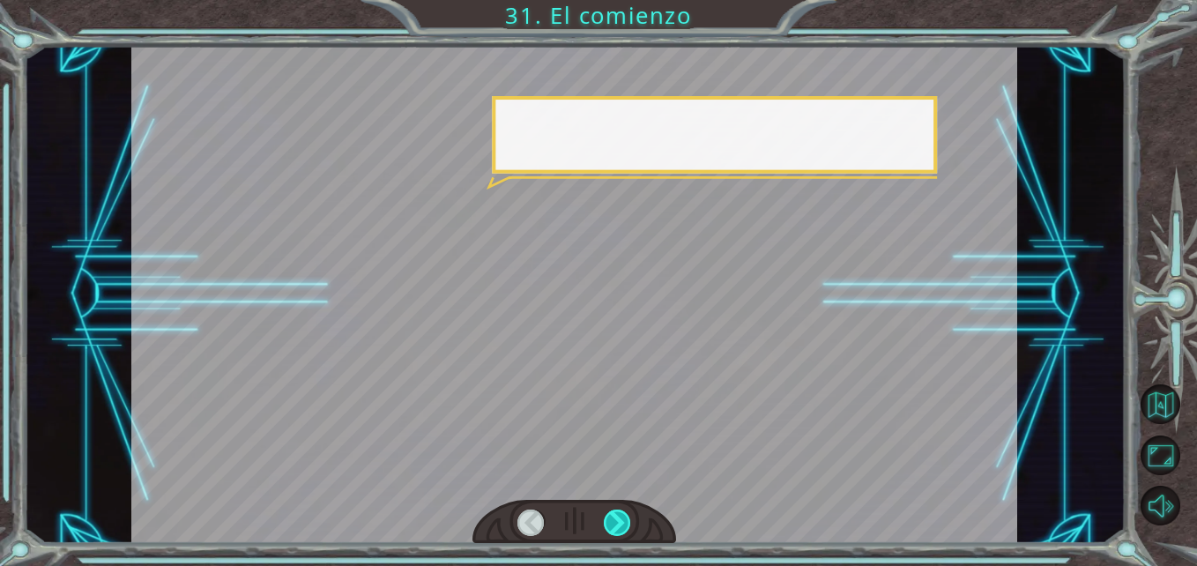
click at [617, 531] on div at bounding box center [617, 523] width 27 height 27
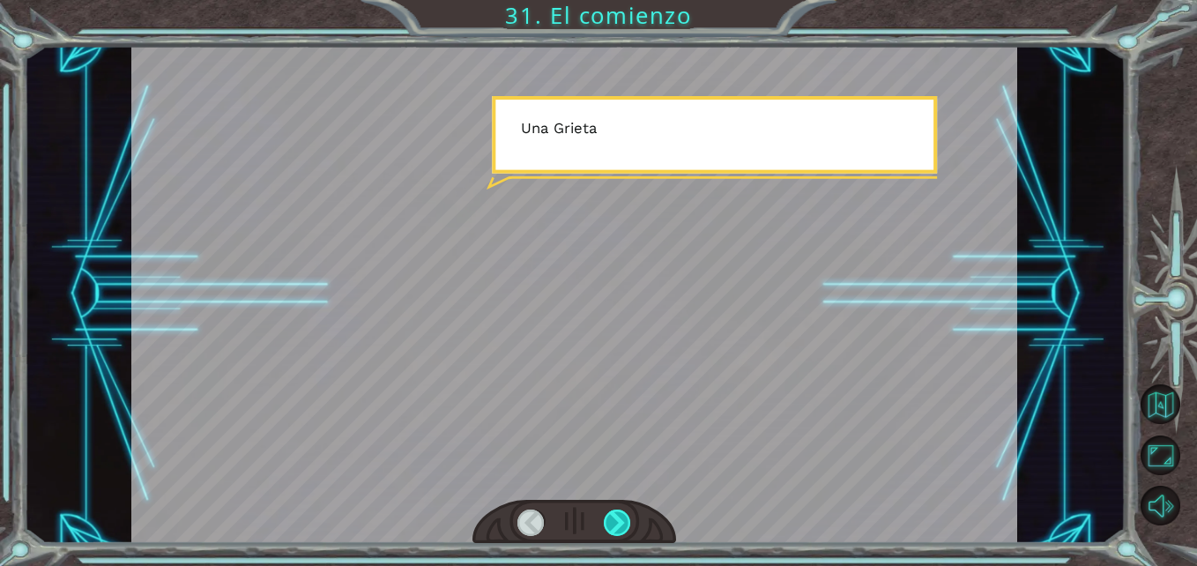
click at [617, 531] on div at bounding box center [617, 523] width 27 height 27
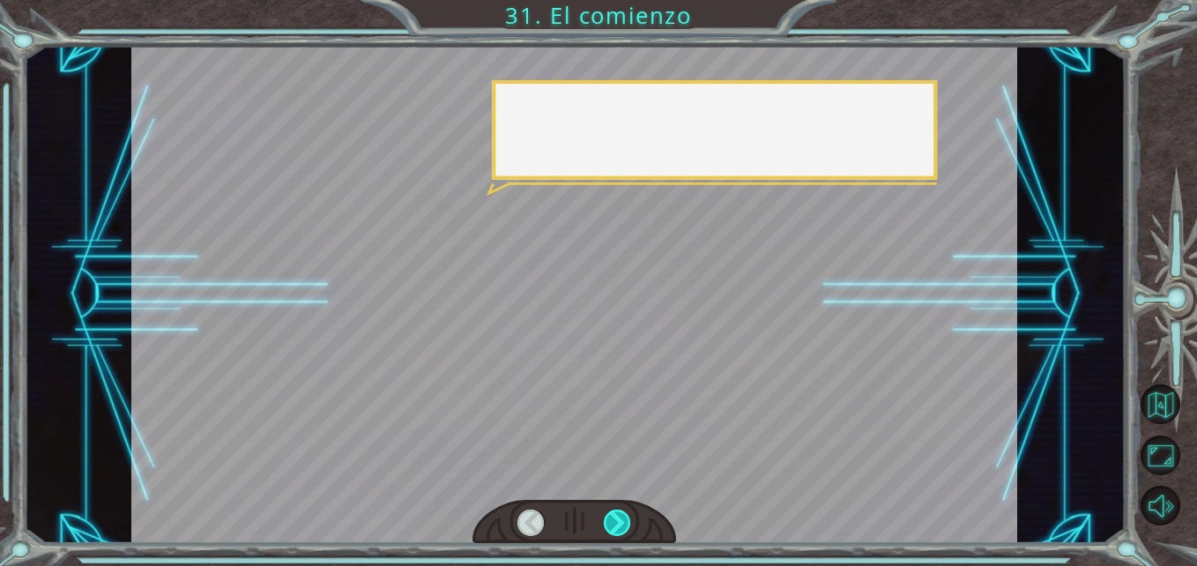
click at [617, 531] on div at bounding box center [617, 523] width 27 height 27
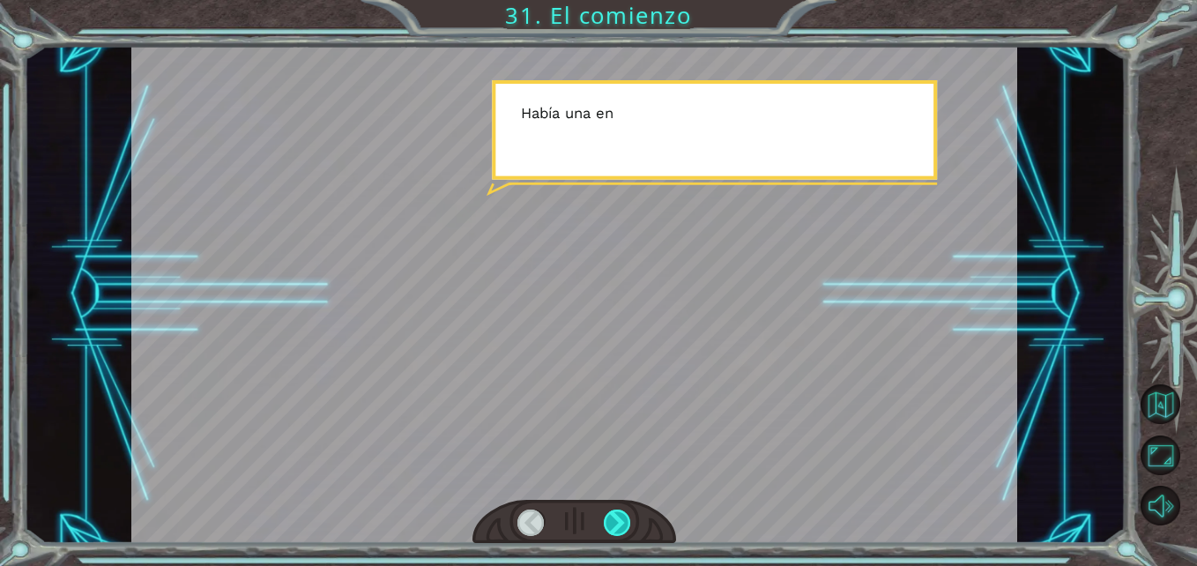
click at [617, 531] on div at bounding box center [617, 523] width 27 height 27
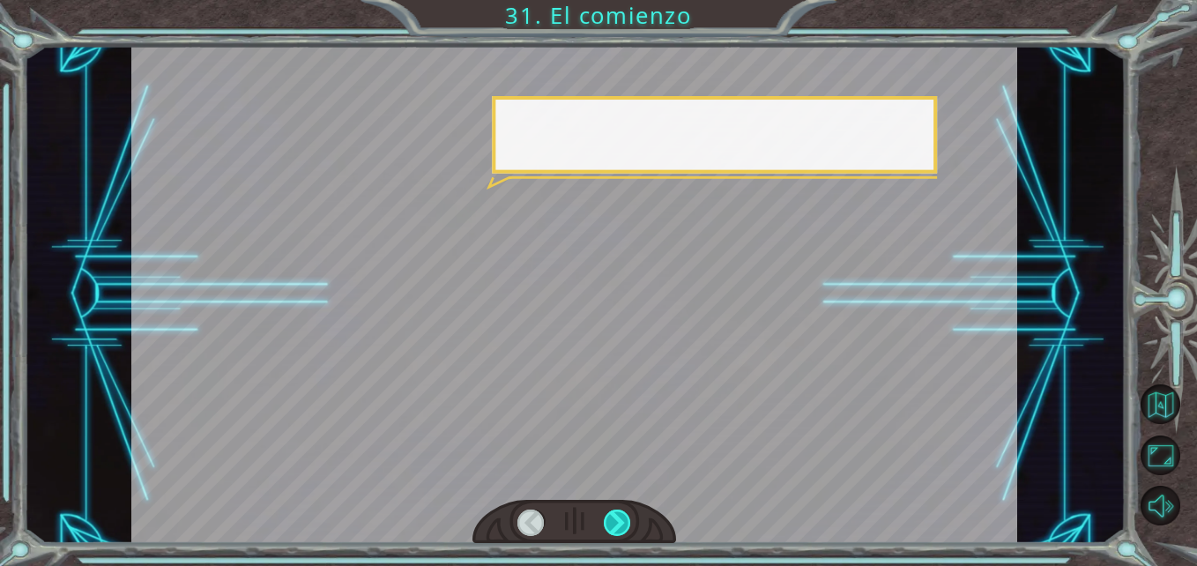
click at [617, 531] on div at bounding box center [617, 523] width 27 height 27
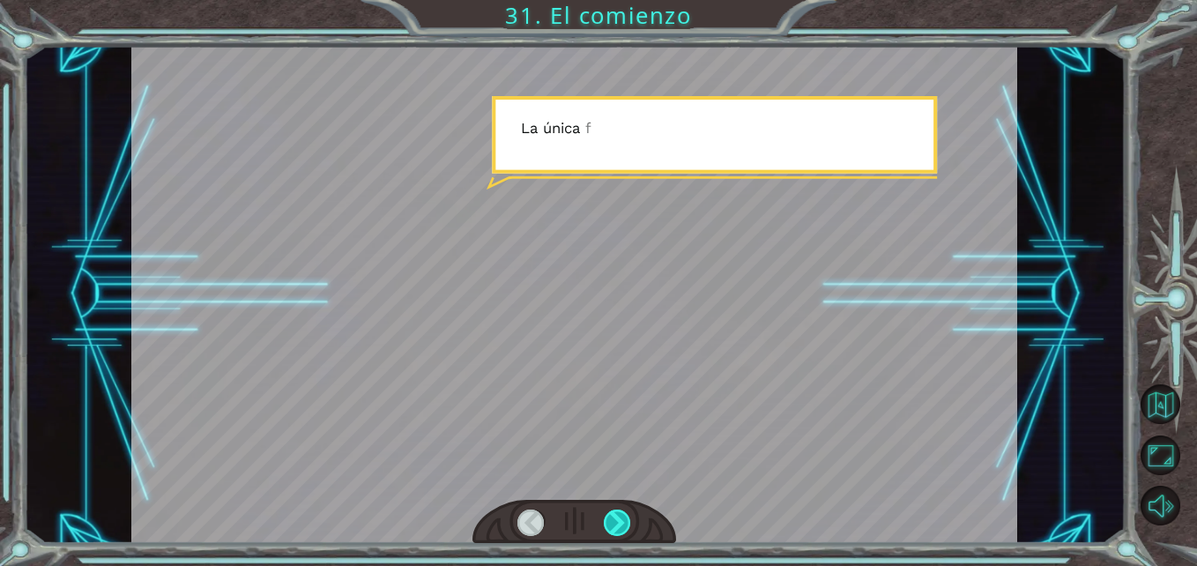
click at [617, 531] on div at bounding box center [617, 523] width 27 height 27
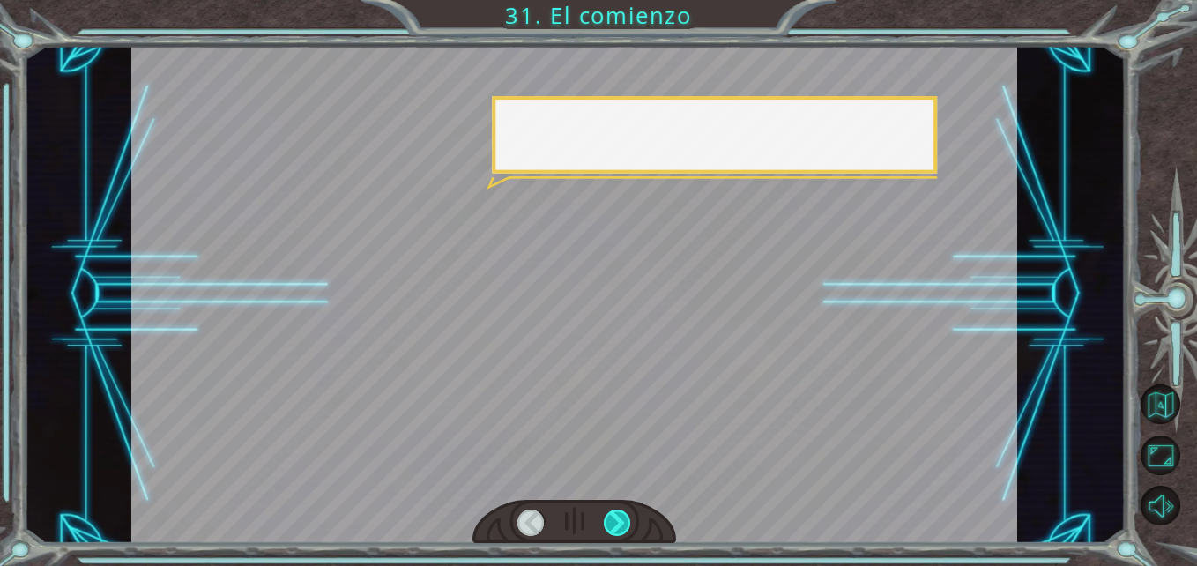
click at [617, 531] on div at bounding box center [617, 523] width 27 height 27
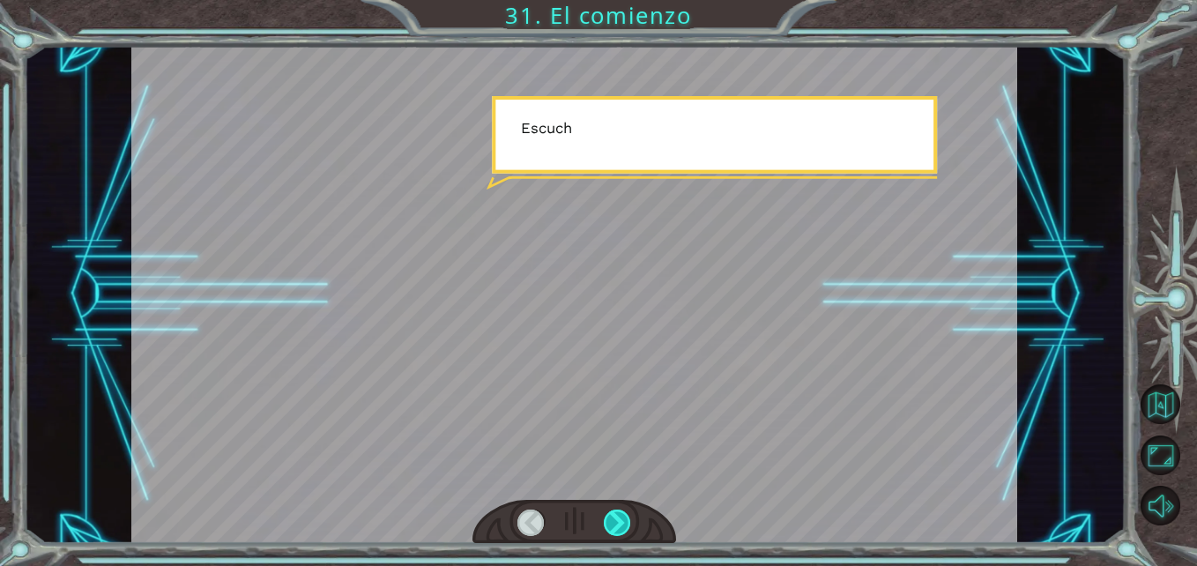
click at [617, 531] on div at bounding box center [617, 523] width 27 height 27
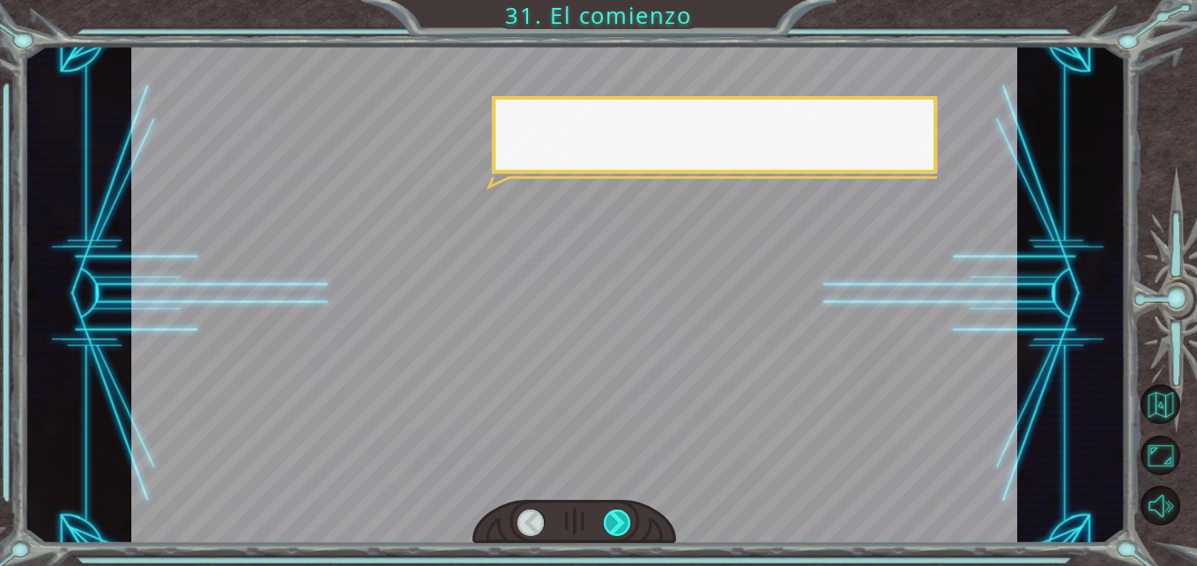
click at [617, 531] on div at bounding box center [617, 523] width 27 height 27
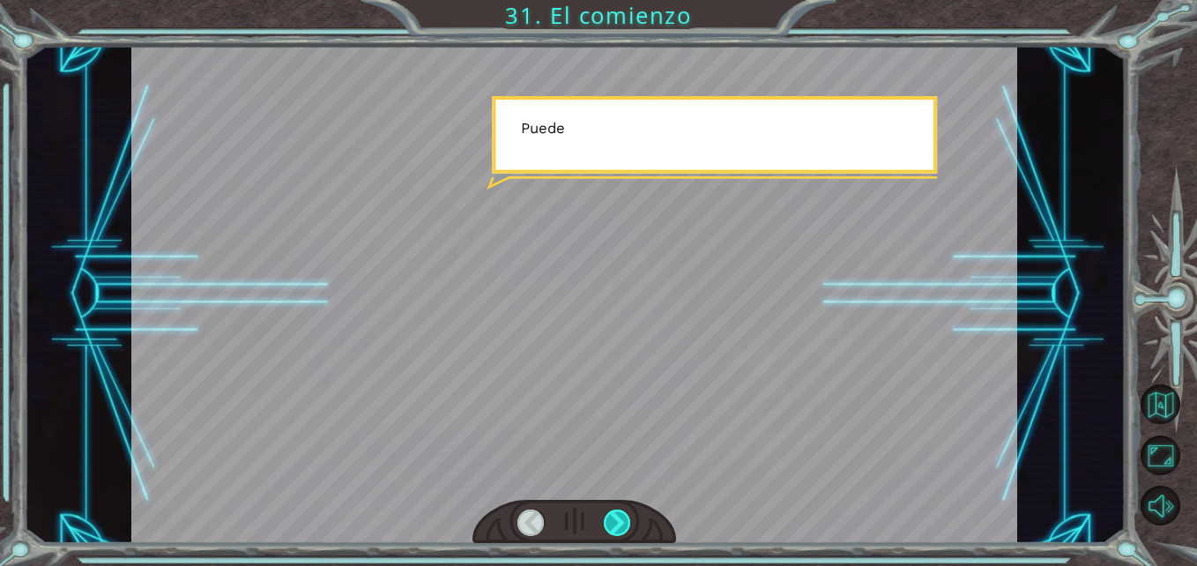
click at [617, 531] on div at bounding box center [617, 523] width 27 height 27
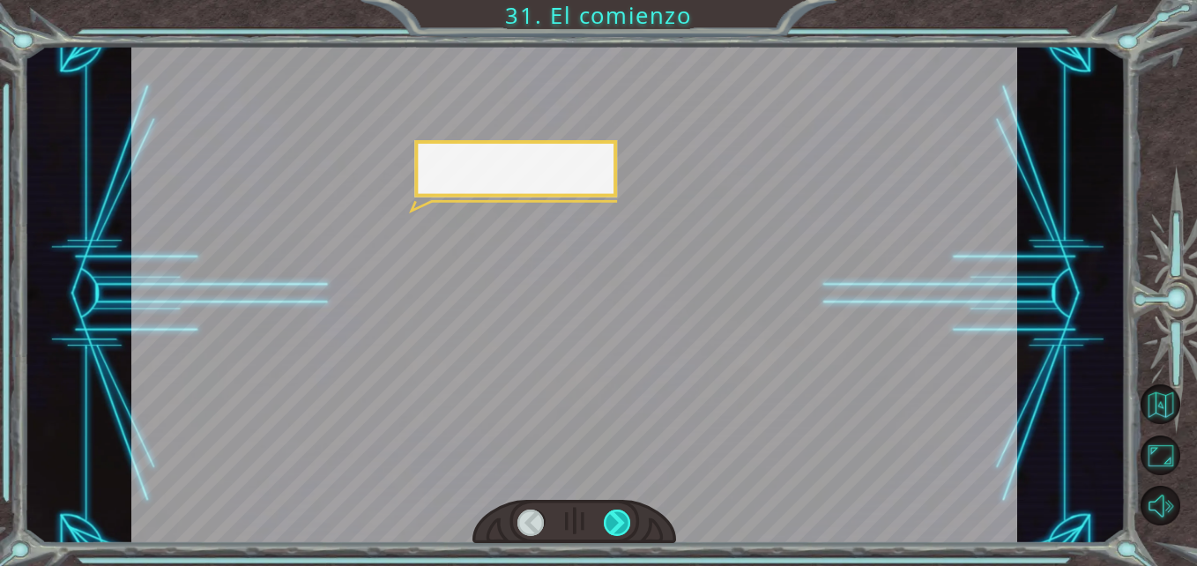
click at [617, 531] on div at bounding box center [617, 523] width 27 height 27
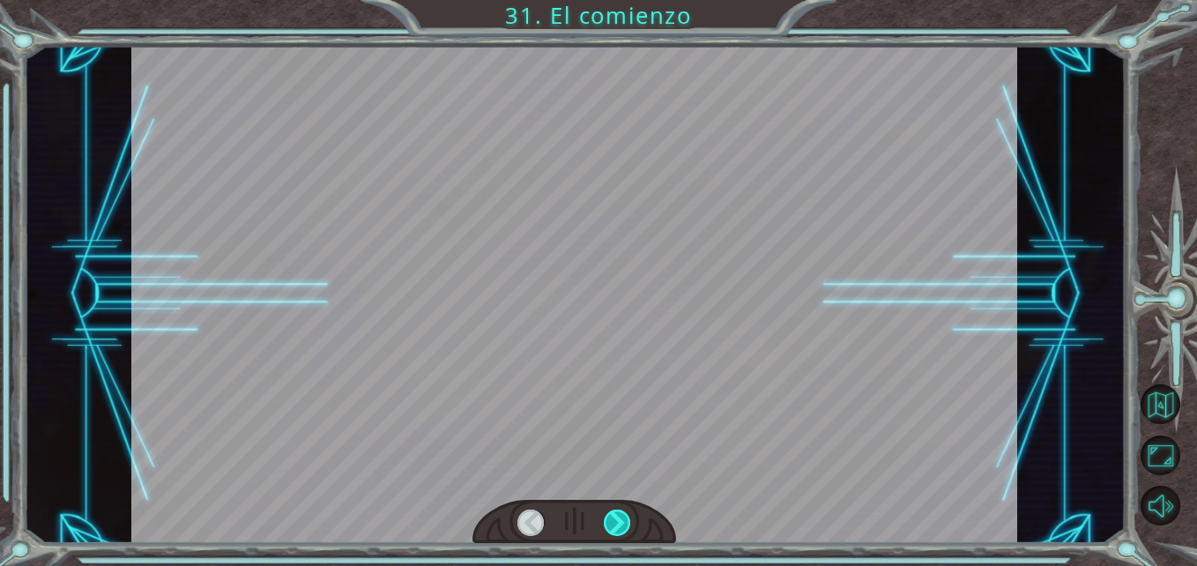
click at [617, 531] on div at bounding box center [617, 523] width 27 height 27
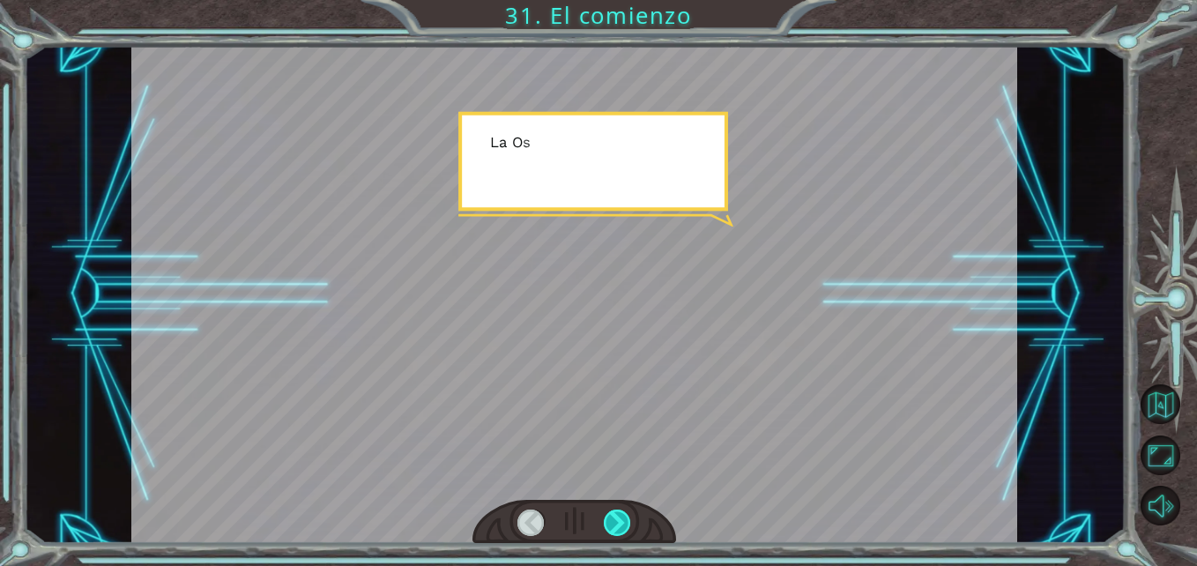
click at [617, 531] on div at bounding box center [617, 523] width 27 height 27
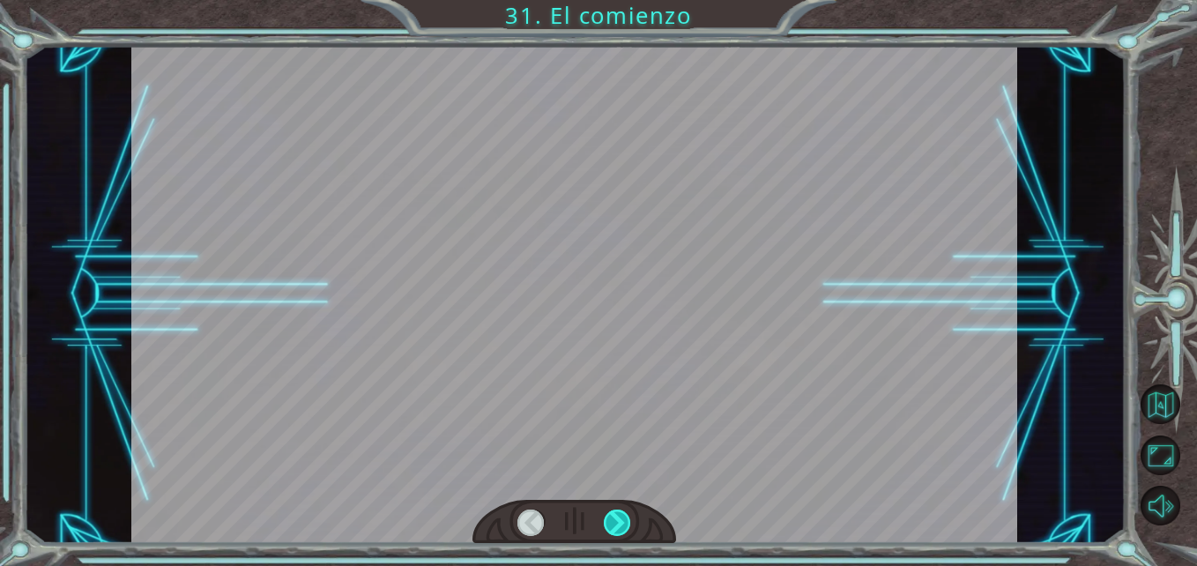
click at [617, 531] on div at bounding box center [617, 523] width 27 height 27
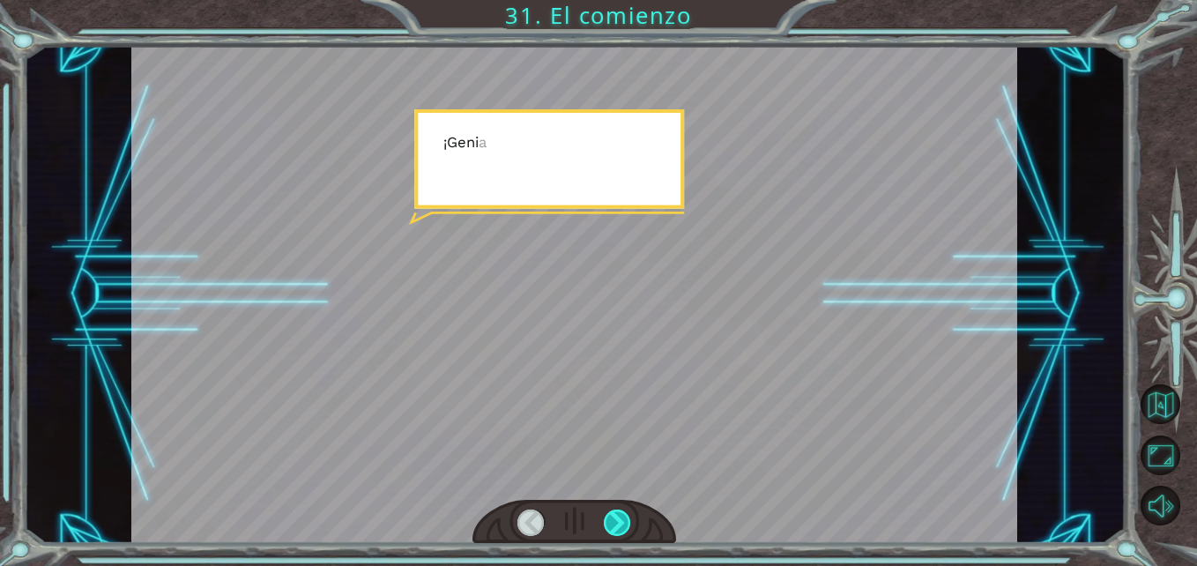
click at [617, 531] on div at bounding box center [617, 523] width 27 height 27
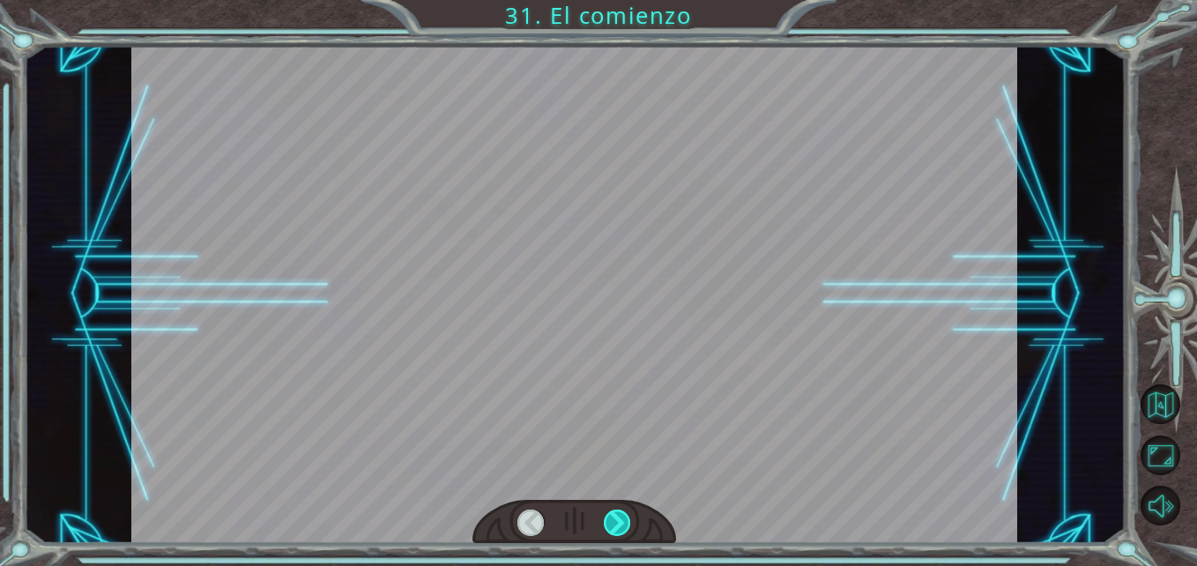
click at [617, 531] on div at bounding box center [617, 523] width 27 height 27
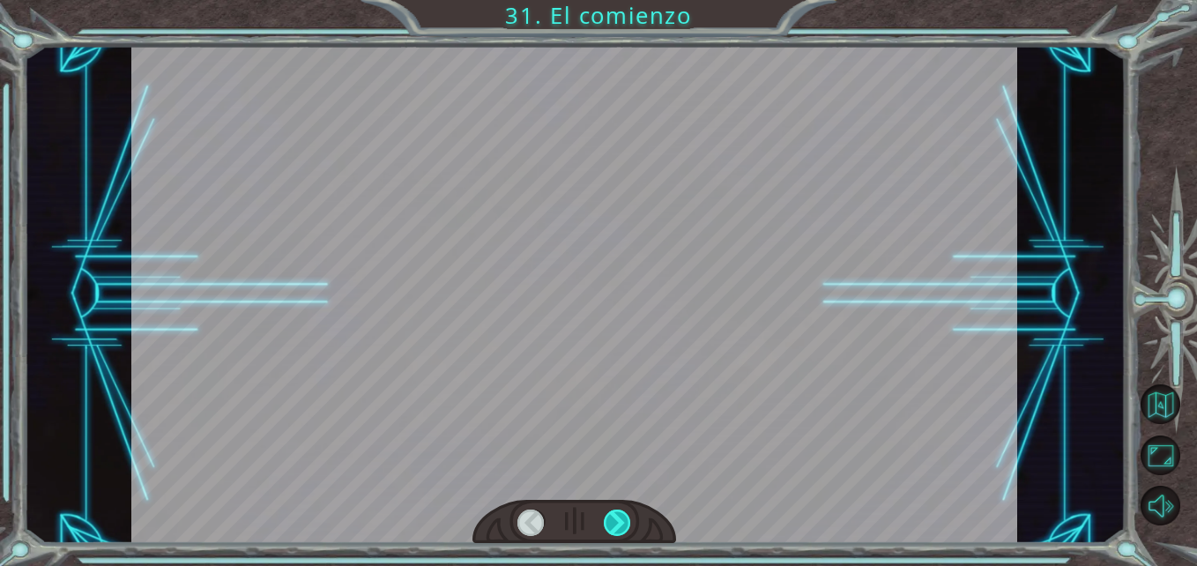
click at [617, 531] on div at bounding box center [617, 523] width 27 height 27
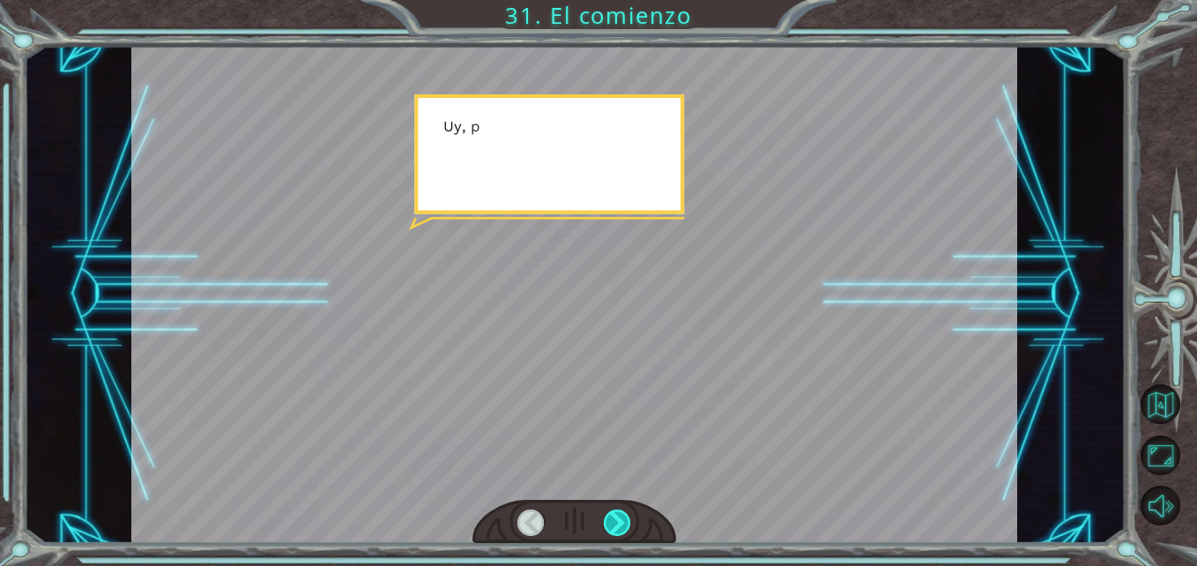
click at [617, 531] on div at bounding box center [617, 523] width 27 height 27
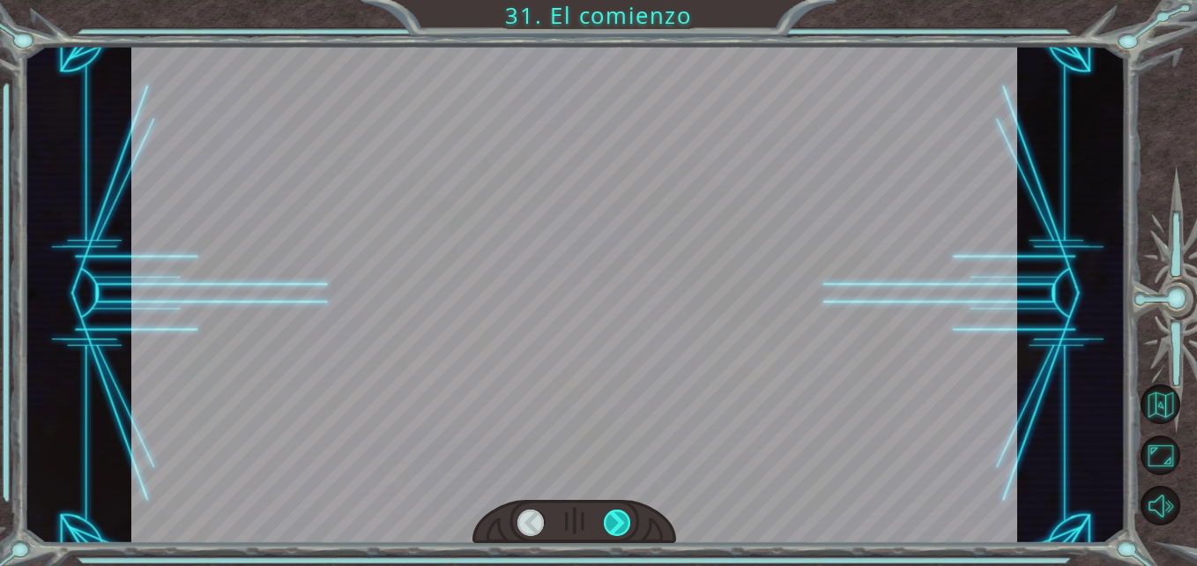
click at [617, 531] on div at bounding box center [617, 523] width 27 height 27
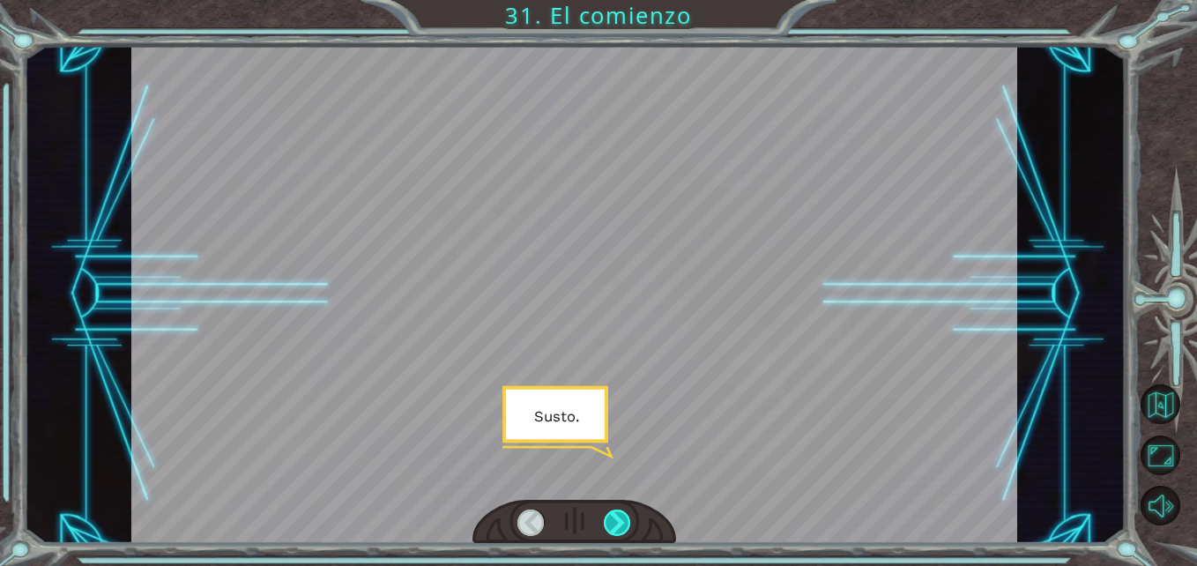
click at [617, 531] on div at bounding box center [617, 523] width 27 height 27
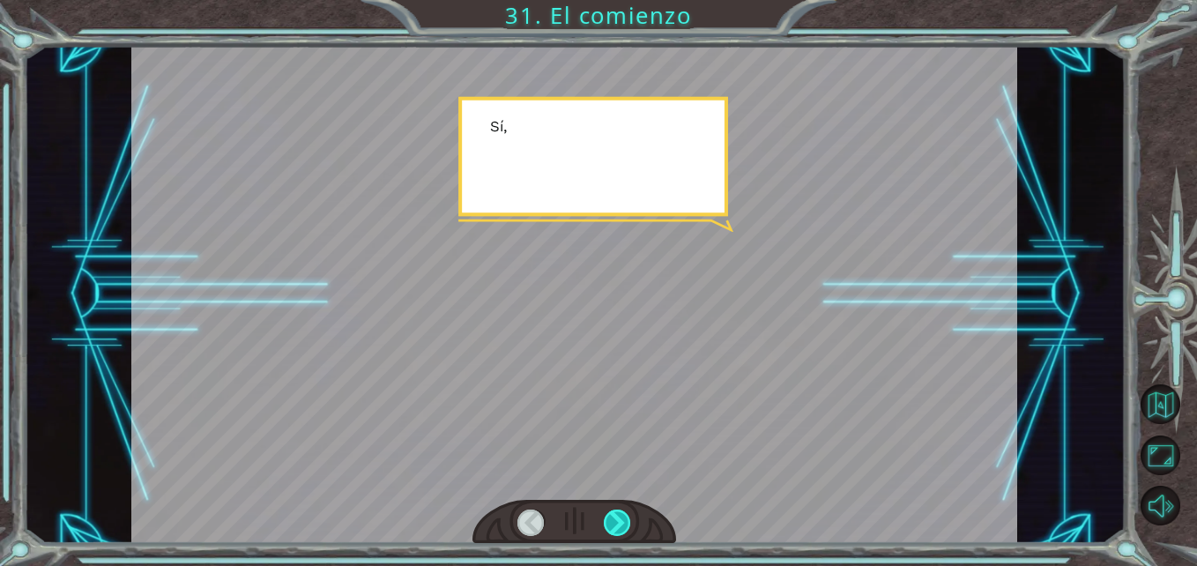
click at [617, 531] on div at bounding box center [617, 523] width 27 height 27
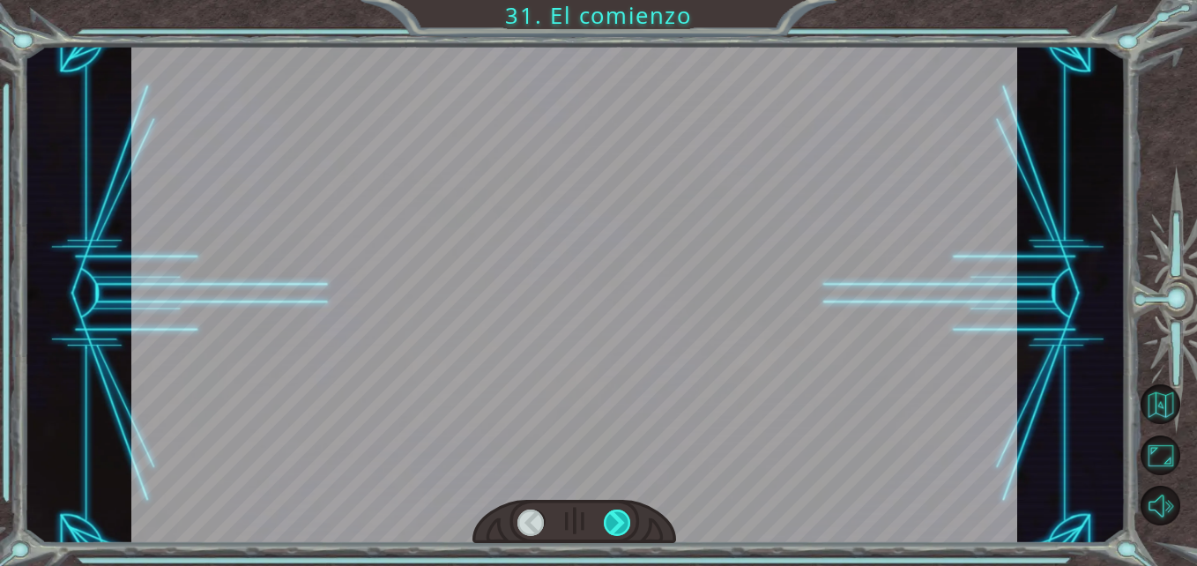
click at [617, 531] on div at bounding box center [617, 523] width 27 height 27
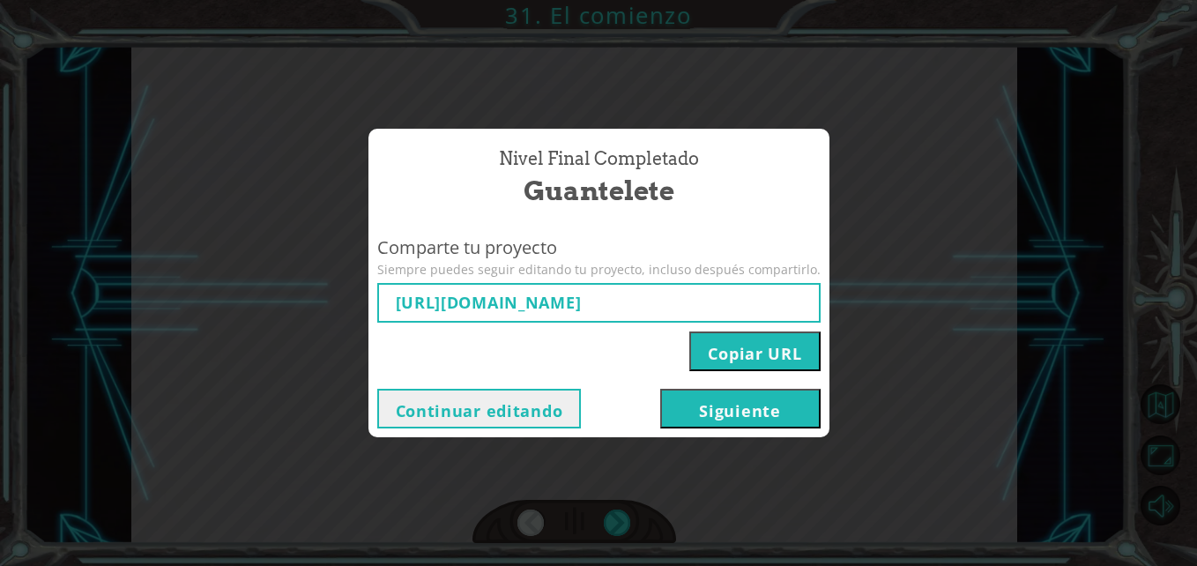
type input "[URL][DOMAIN_NAME]"
click at [718, 419] on button "Siguiente" at bounding box center [740, 409] width 160 height 40
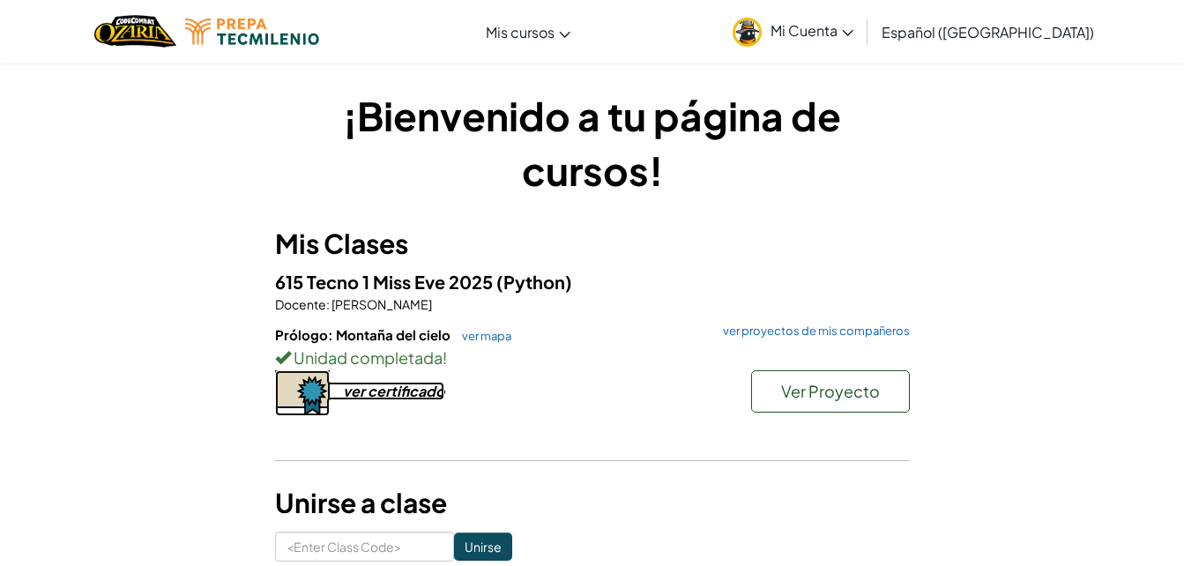
click at [410, 384] on div "ver certificado" at bounding box center [393, 391] width 101 height 19
